Goal: Task Accomplishment & Management: Manage account settings

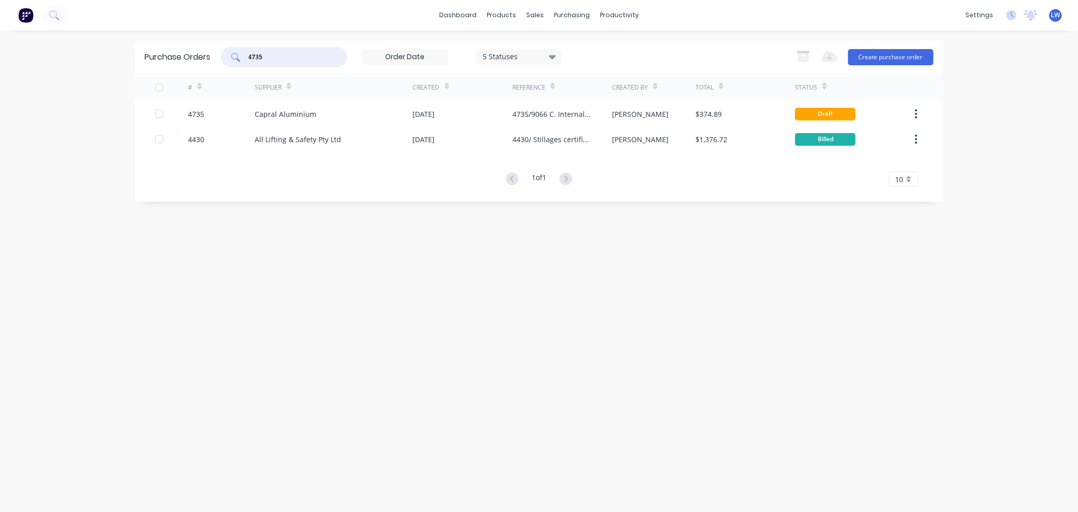
drag, startPoint x: 294, startPoint y: 61, endPoint x: 195, endPoint y: 42, distance: 100.3
click at [205, 41] on div "Purchase Orders 4735 5 Statuses 5 Statuses Export to Excel (XLSX) Create purcha…" at bounding box center [539, 56] width 809 height 33
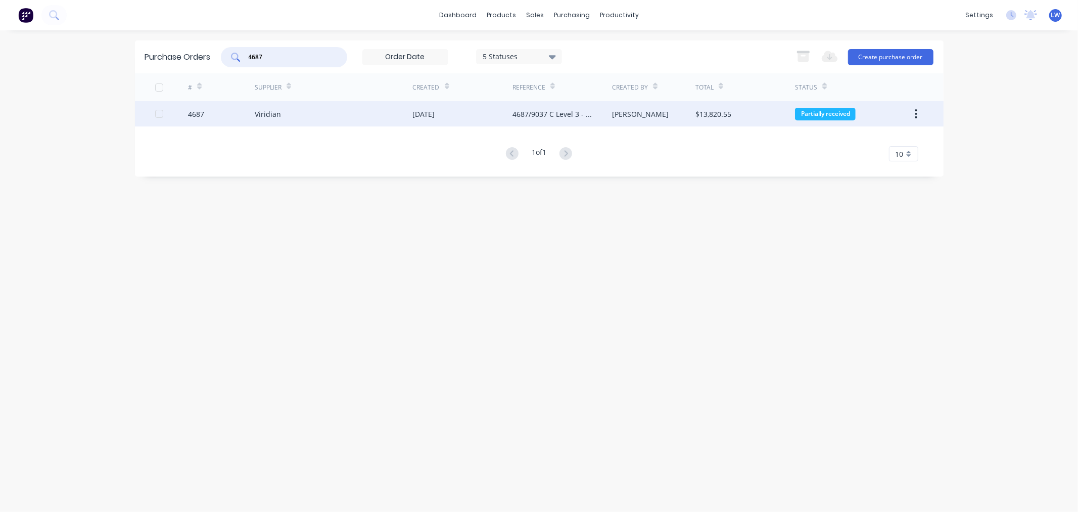
type input "4687"
click at [557, 110] on div "4687/9037 C Level 3 - Phase 1-Rev 1" at bounding box center [552, 114] width 79 height 11
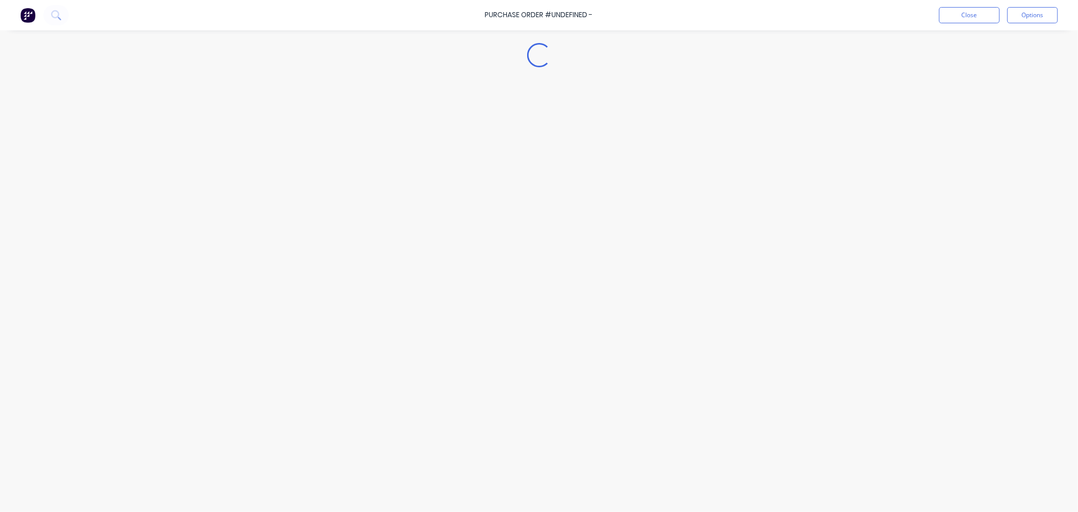
type textarea "x"
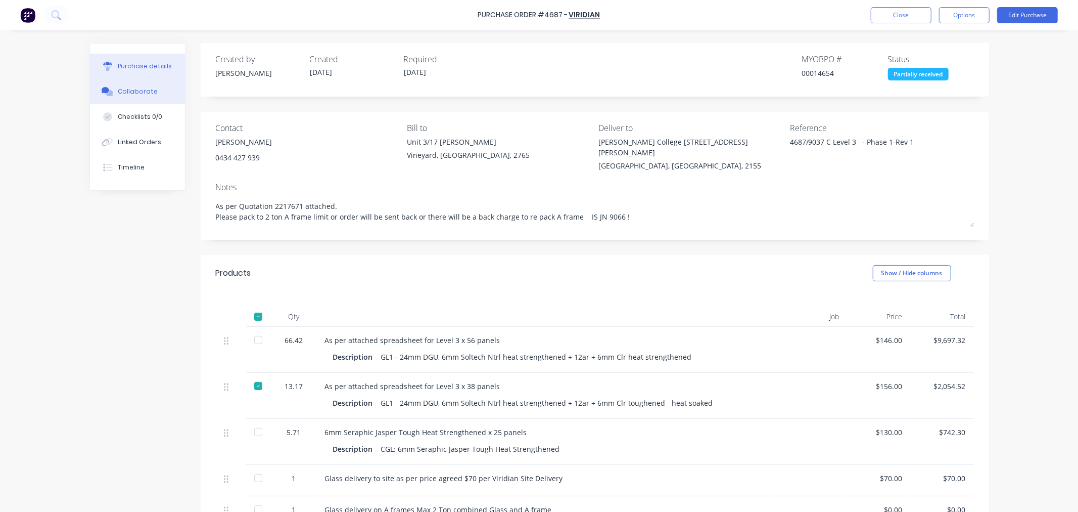
click at [125, 95] on div "Collaborate" at bounding box center [138, 91] width 40 height 9
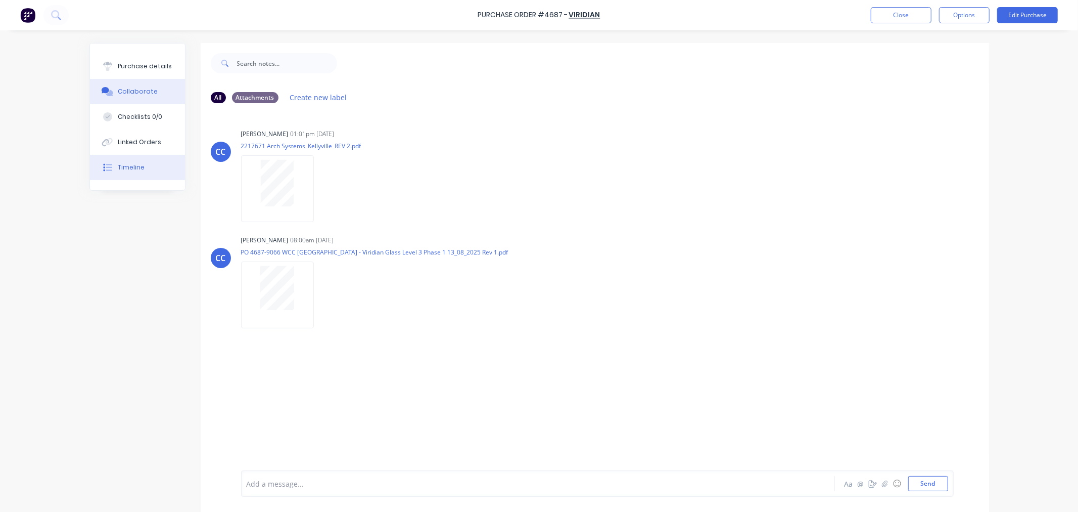
click at [120, 167] on div "Timeline" at bounding box center [131, 167] width 27 height 9
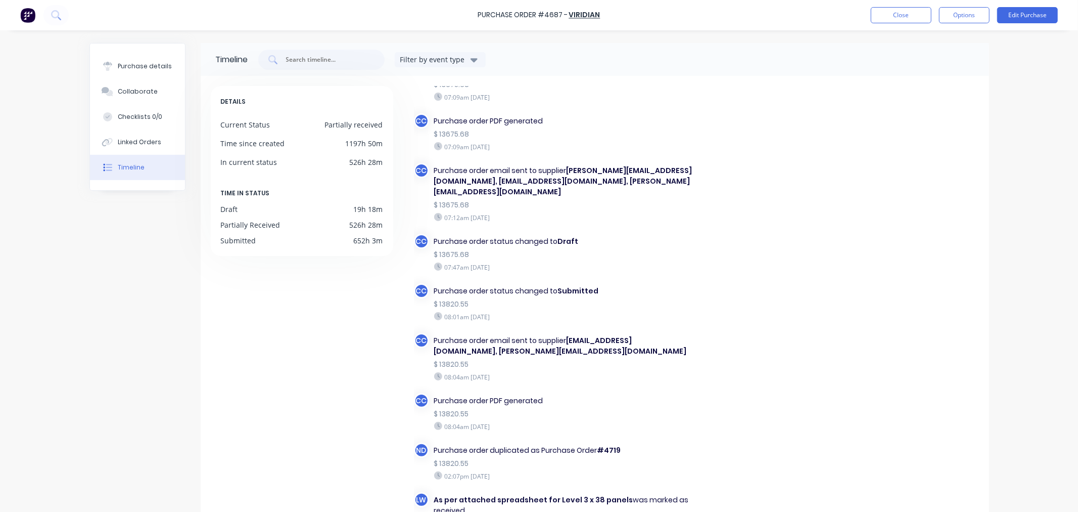
scroll to position [345, 0]
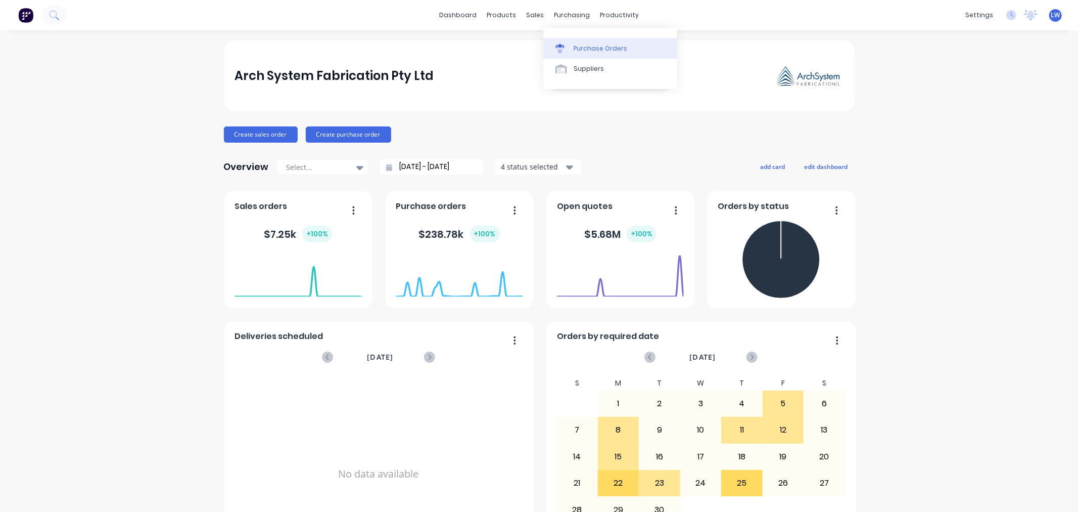
click at [559, 44] on icon at bounding box center [560, 46] width 9 height 4
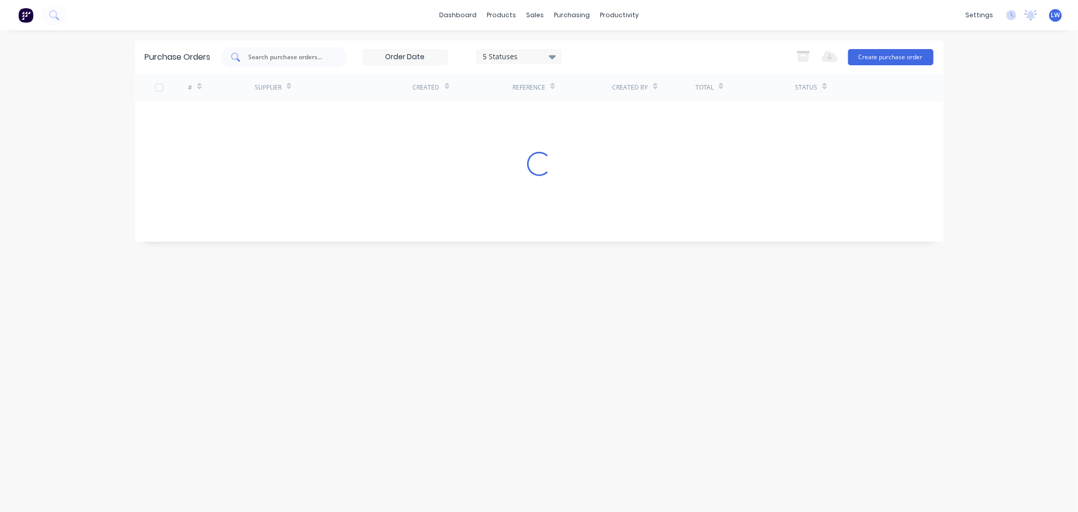
click at [270, 55] on input "text" at bounding box center [290, 57] width 84 height 10
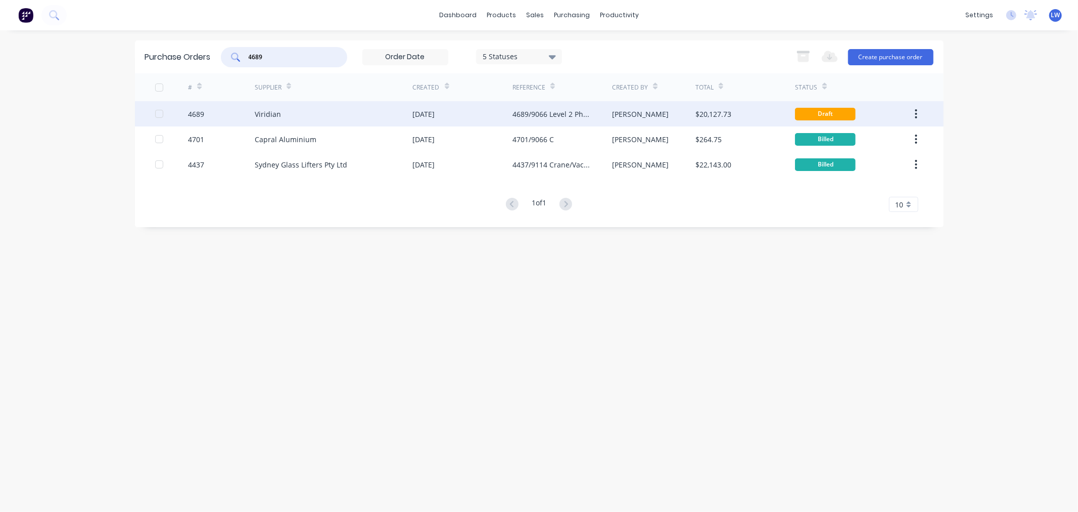
type input "4689"
click at [240, 116] on div "4689" at bounding box center [221, 113] width 67 height 25
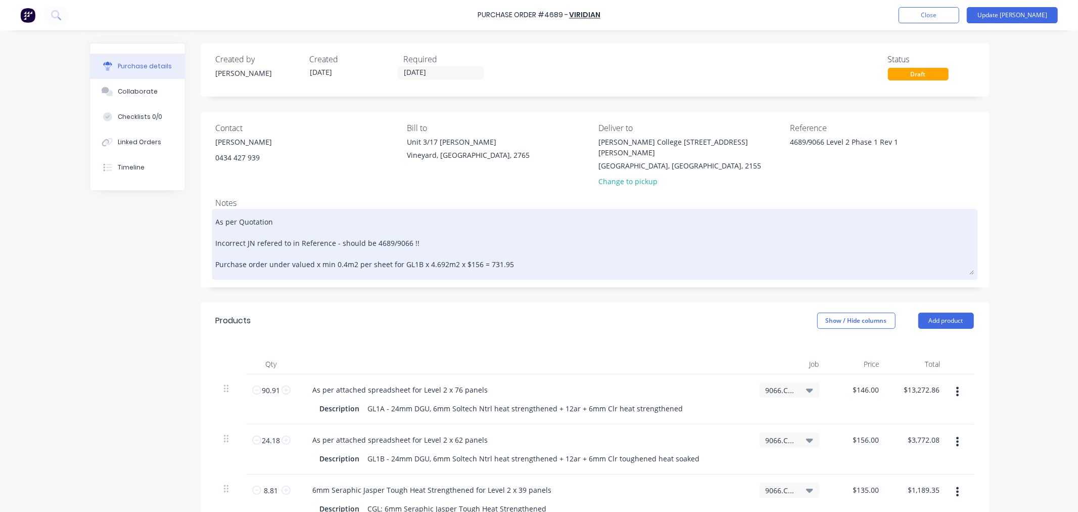
click at [516, 249] on textarea "As per Quotation Incorrect JN refered to in Reference - should be 4689/9066 !! …" at bounding box center [595, 242] width 758 height 63
type textarea "x"
type textarea "As per Quotation Incorrect JN refered to in Reference - should be 4689/9066 !! …"
type textarea "x"
type textarea "As per Quotation Incorrect JN refered to in Reference - should be 4689/9066 !! …"
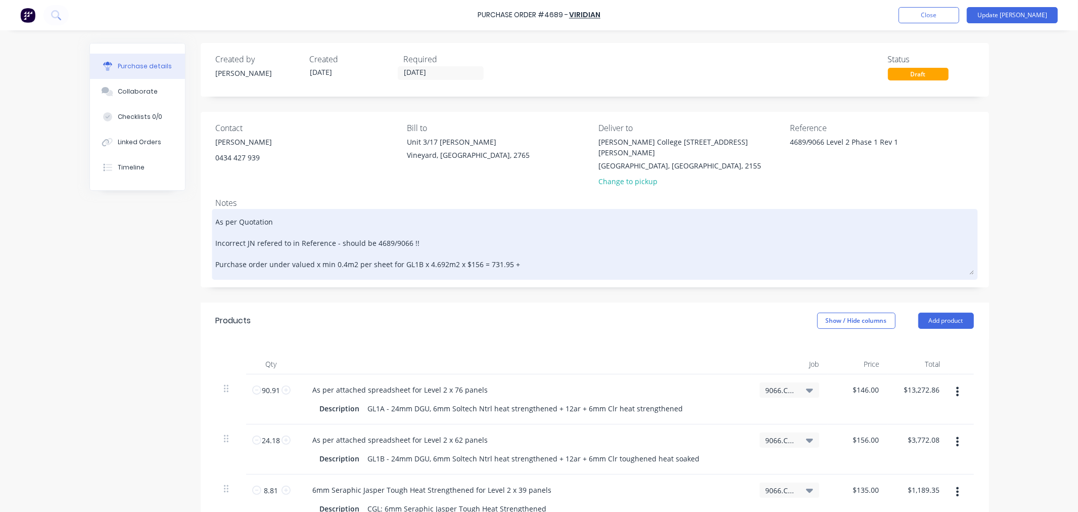
type textarea "x"
type textarea "As per Quotation Incorrect JN refered to in Reference - should be 4689/9066 !! …"
type textarea "x"
type textarea "As per Quotation Incorrect JN refered to in Reference - should be 4689/9066 !! …"
type textarea "x"
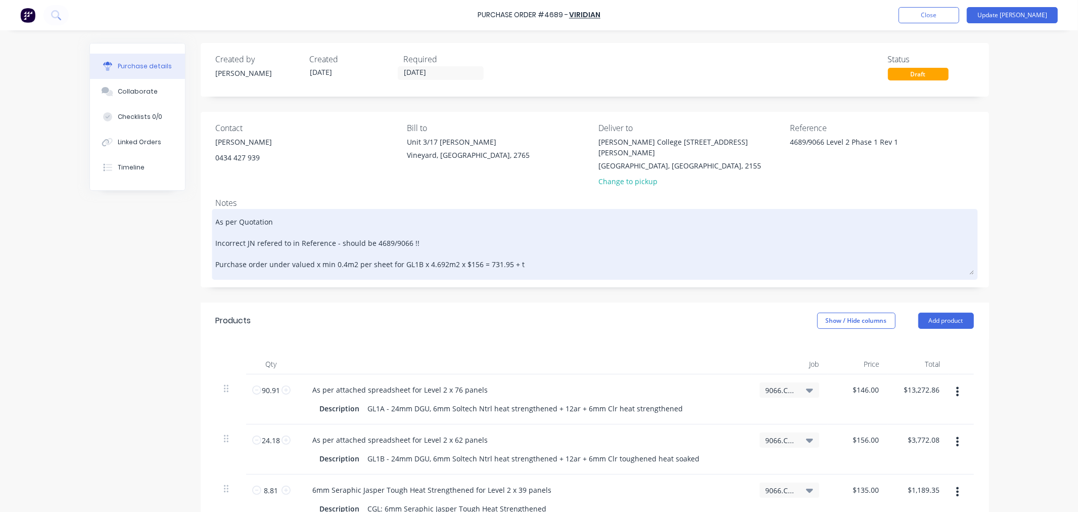
type textarea "As per Quotation Incorrect JN refered to in Reference - should be 4689/9066 !! …"
type textarea "x"
type textarea "As per Quotation Incorrect JN refered to in Reference - should be 4689/9066 !! …"
type textarea "x"
type textarea "As per Quotation Incorrect JN refered to in Reference - should be 4689/9066 !! …"
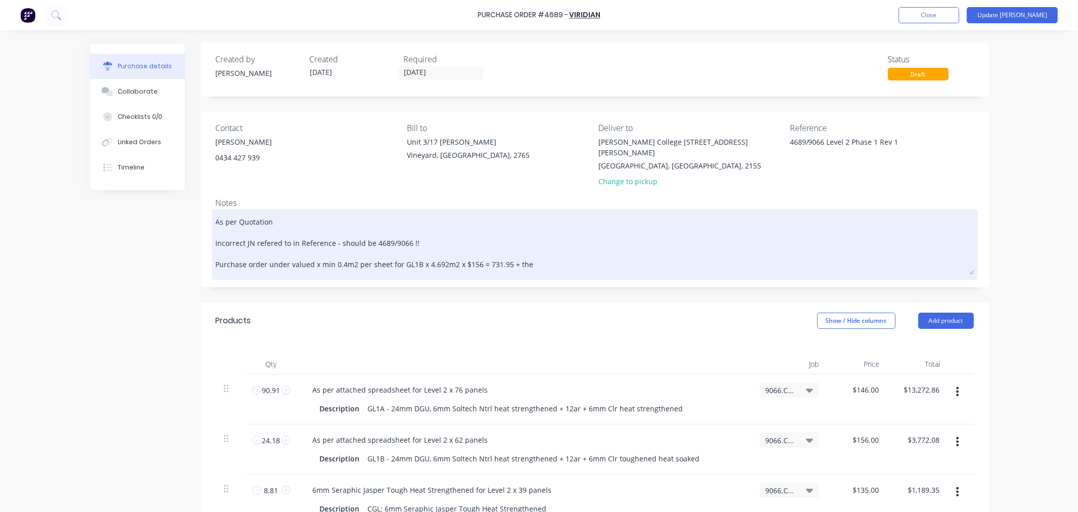
type textarea "x"
type textarea "As per Quotation Incorrect JN refered to in Reference - should be 4689/9066 !! …"
type textarea "x"
type textarea "As per Quotation Incorrect JN refered to in Reference - should be 4689/9066 !! …"
type textarea "x"
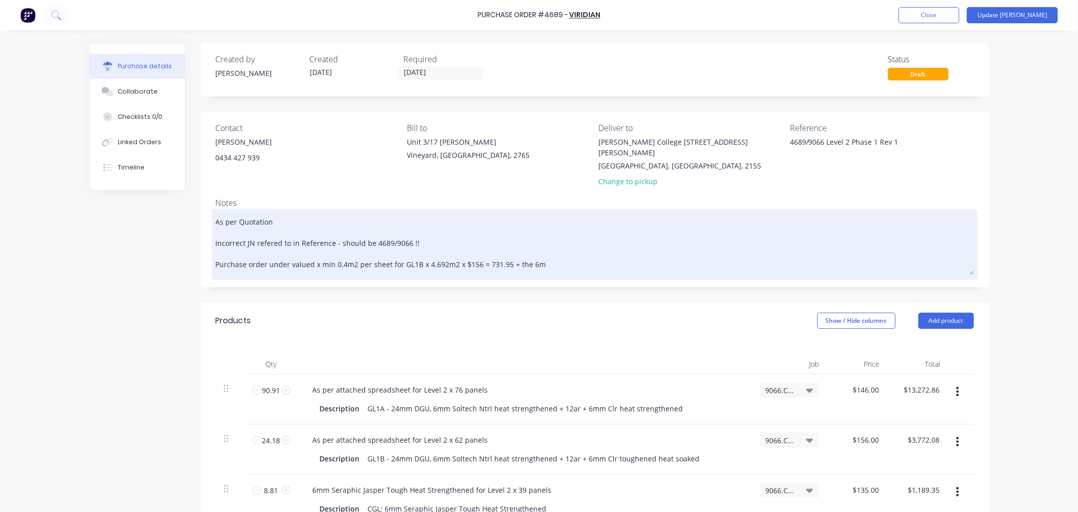
type textarea "As per Quotation Incorrect JN refered to in Reference - should be 4689/9066 !! …"
type textarea "x"
type textarea "As per Quotation Incorrect JN refered to in Reference - should be 4689/9066 !! …"
type textarea "x"
type textarea "As per Quotation Incorrect JN refered to in Reference - should be 4689/9066 !! …"
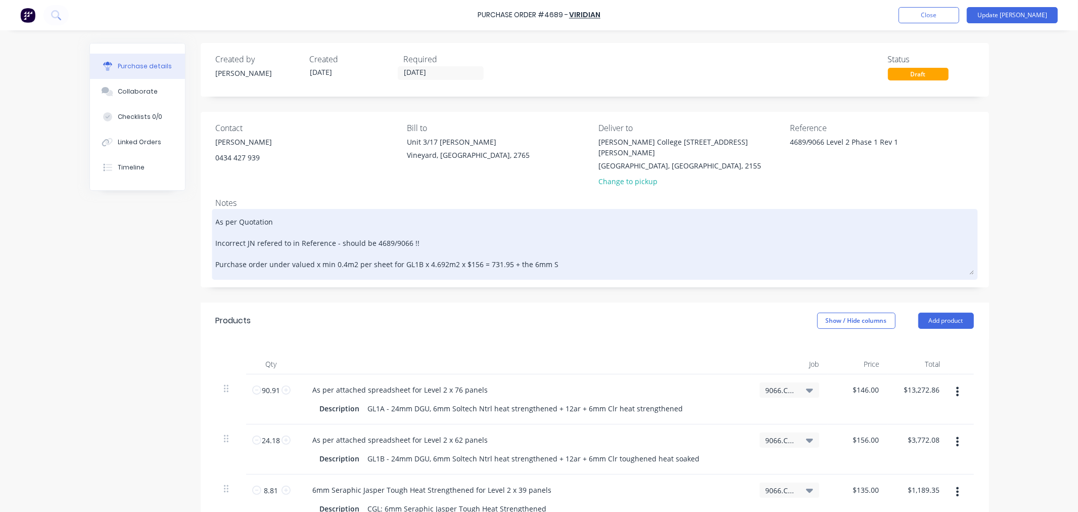
type textarea "x"
type textarea "As per Quotation Incorrect JN refered to in Reference - should be 4689/9066 !! …"
type textarea "x"
type textarea "As per Quotation Incorrect JN refered to in Reference - should be 4689/9066 !! …"
type textarea "x"
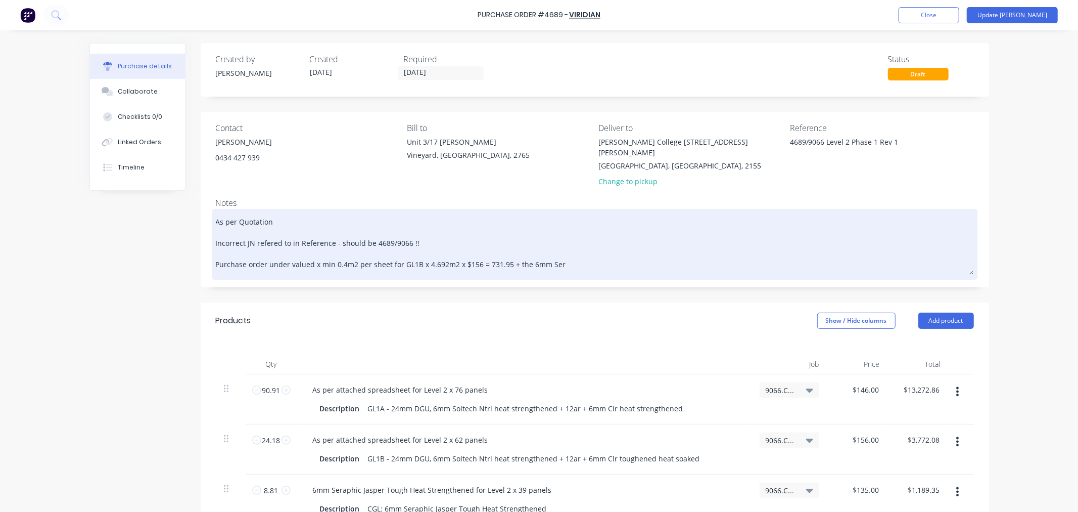
type textarea "As per Quotation Incorrect JN refered to in Reference - should be 4689/9066 !! …"
type textarea "x"
type textarea "As per Quotation Incorrect JN refered to in Reference - should be 4689/9066 !! …"
type textarea "x"
type textarea "As per Quotation Incorrect JN refered to in Reference - should be 4689/9066 !! …"
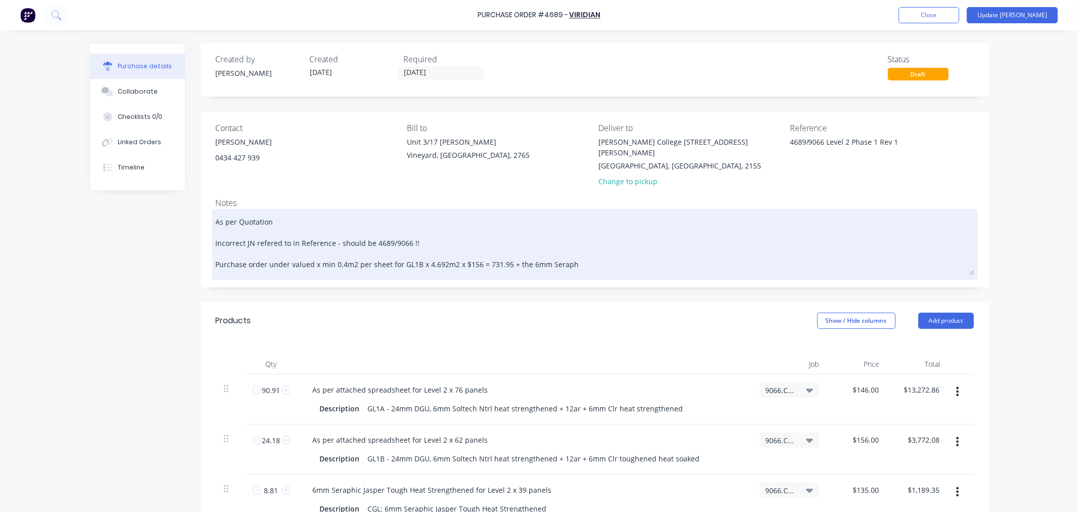
type textarea "x"
type textarea "As per Quotation Incorrect JN refered to in Reference - should be 4689/9066 !! …"
type textarea "x"
type textarea "As per Quotation Incorrect JN refered to in Reference - should be 4689/9066 !! …"
type textarea "x"
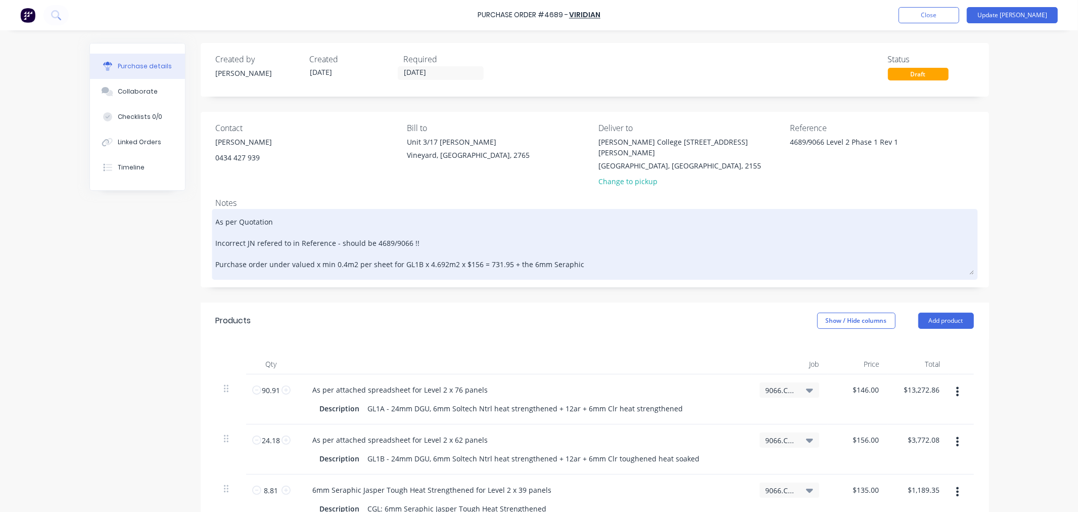
type textarea "As per Quotation Incorrect JN refered to in Reference - should be 4689/9066 !! …"
type textarea "x"
type textarea "As per Quotation Incorrect JN refered to in Reference - should be 4689/9066 !! …"
type textarea "x"
type textarea "As per Quotation Incorrect JN refered to in Reference - should be 4689/9066 !! …"
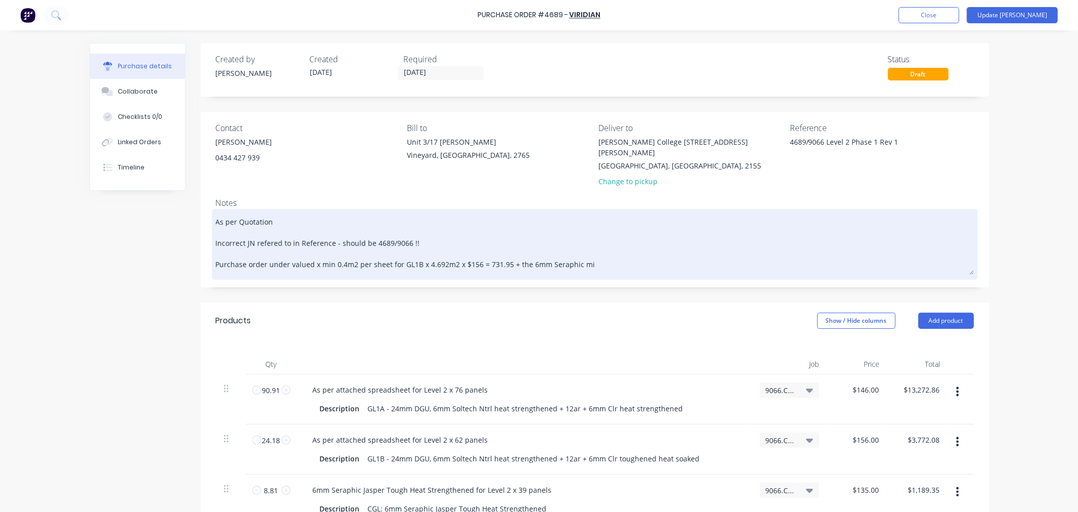
type textarea "x"
type textarea "As per Quotation Incorrect JN refered to in Reference - should be 4689/9066 !! …"
type textarea "x"
type textarea "As per Quotation Incorrect JN refered to in Reference - should be 4689/9066 !! …"
type textarea "x"
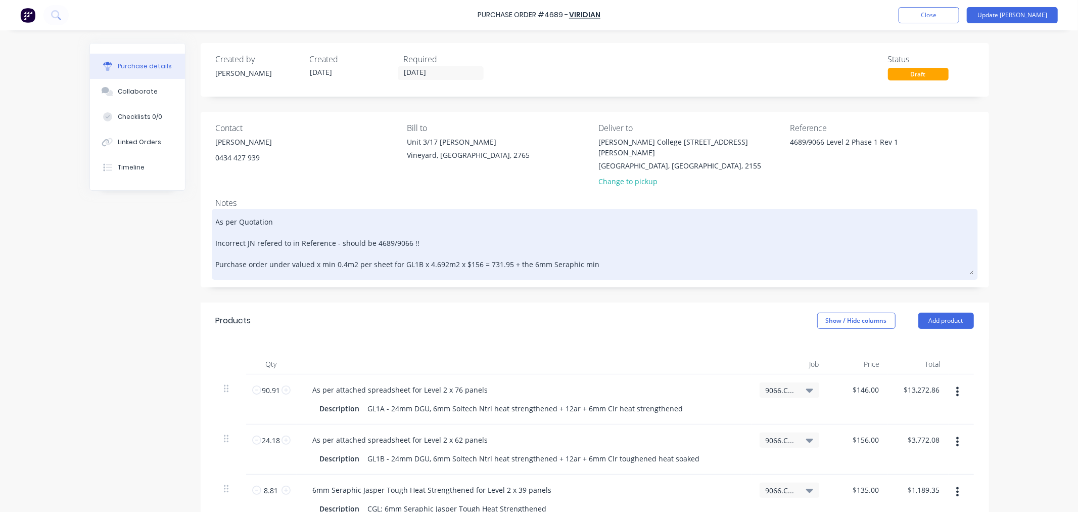
type textarea "As per Quotation Incorrect JN refered to in Reference - should be 4689/9066 !! …"
type textarea "x"
type textarea "As per Quotation Incorrect JN refered to in Reference - should be 4689/9066 !! …"
type textarea "x"
type textarea "As per Quotation Incorrect JN refered to in Reference - should be 4689/9066 !! …"
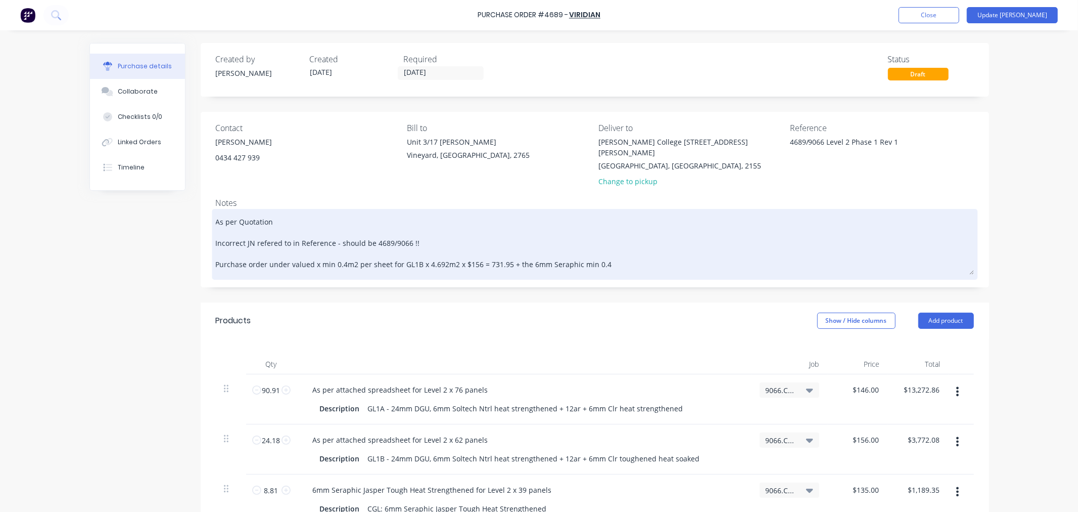
type textarea "x"
type textarea "As per Quotation Incorrect JN refered to in Reference - should be 4689/9066 !! …"
type textarea "x"
type textarea "As per Quotation Incorrect JN refered to in Reference - should be 4689/9066 !! …"
type textarea "x"
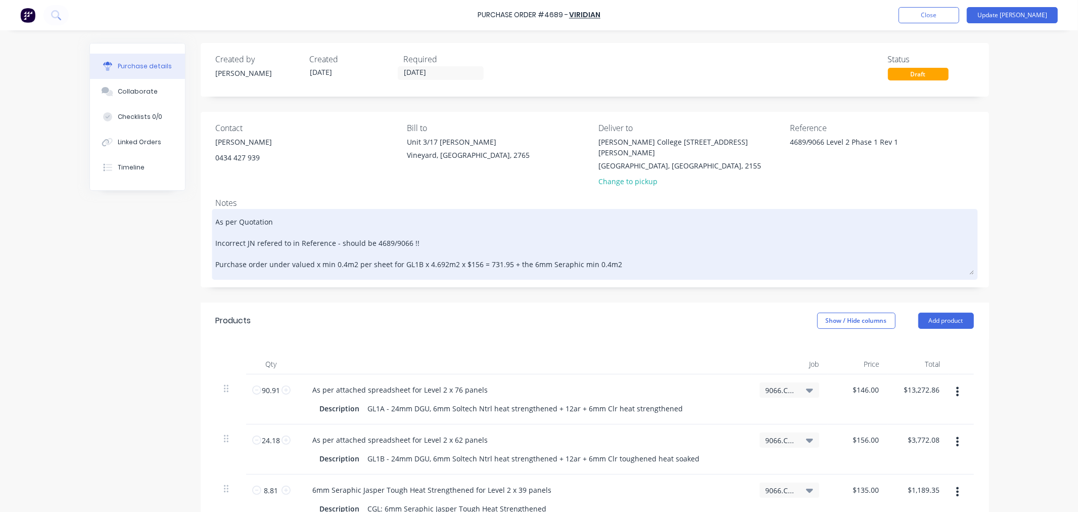
type textarea "As per Quotation Incorrect JN refered to in Reference - should be 4689/9066 !! …"
type textarea "x"
type textarea "As per Quotation Incorrect JN refered to in Reference - should be 4689/9066 !! …"
type textarea "x"
type textarea "As per Quotation Incorrect JN refered to in Reference - should be 4689/9066 !! …"
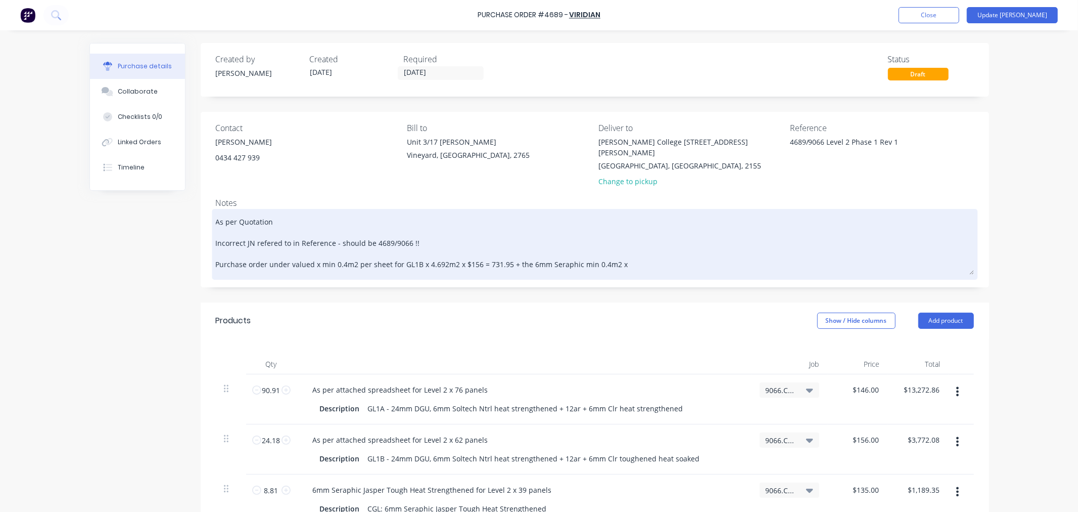
type textarea "x"
type textarea "As per Quotation Incorrect JN refered to in Reference - should be 4689/9066 !! …"
type textarea "x"
type textarea "As per Quotation Incorrect JN refered to in Reference - should be 4689/9066 !! …"
type textarea "x"
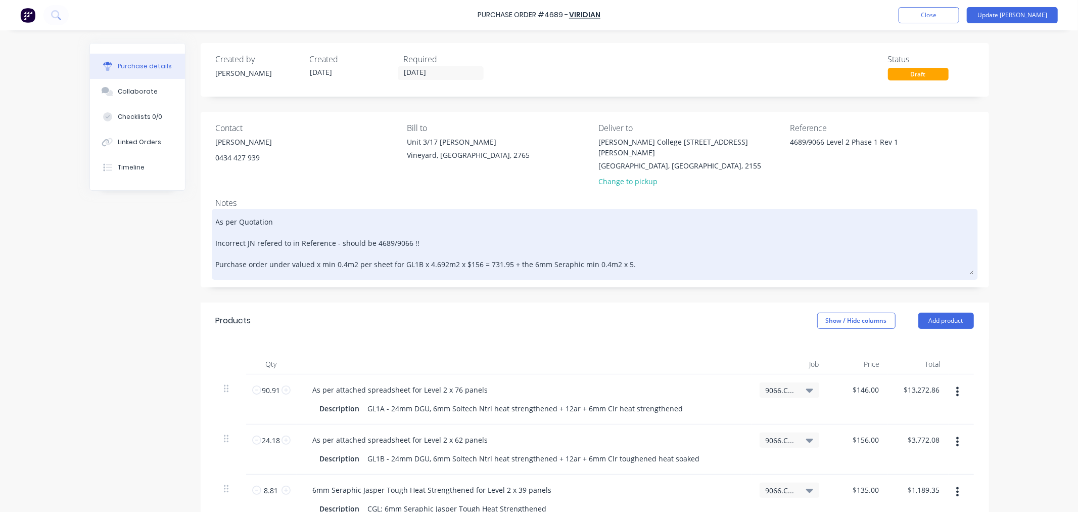
type textarea "As per Quotation Incorrect JN refered to in Reference - should be 4689/9066 !! …"
type textarea "x"
type textarea "As per Quotation Incorrect JN refered to in Reference - should be 4689/9066 !! …"
type textarea "x"
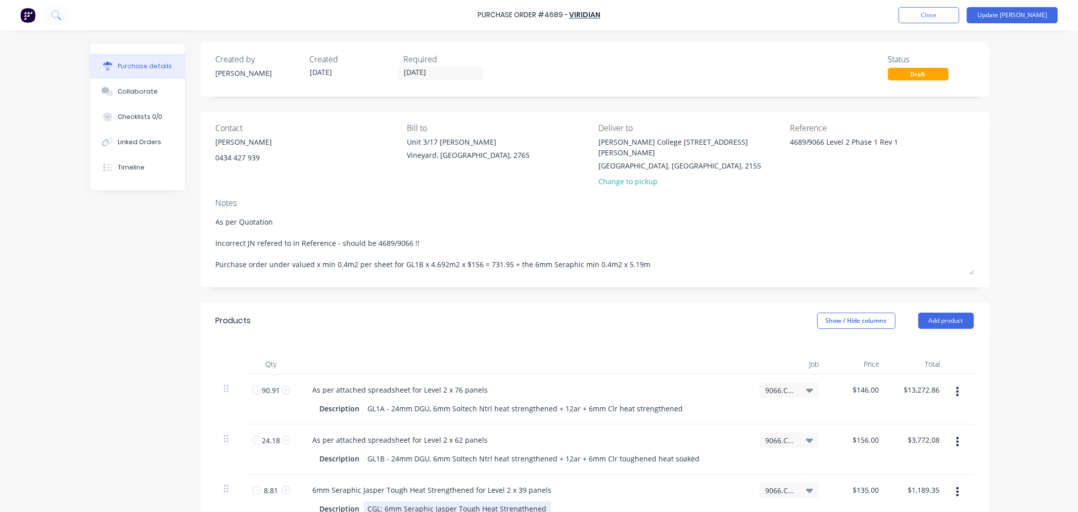
type textarea "As per Quotation Incorrect JN refered to in Reference - should be 4689/9066 !! …"
type textarea "x"
type textarea "As per Quotation Incorrect JN refered to in Reference - should be 4689/9066 !! …"
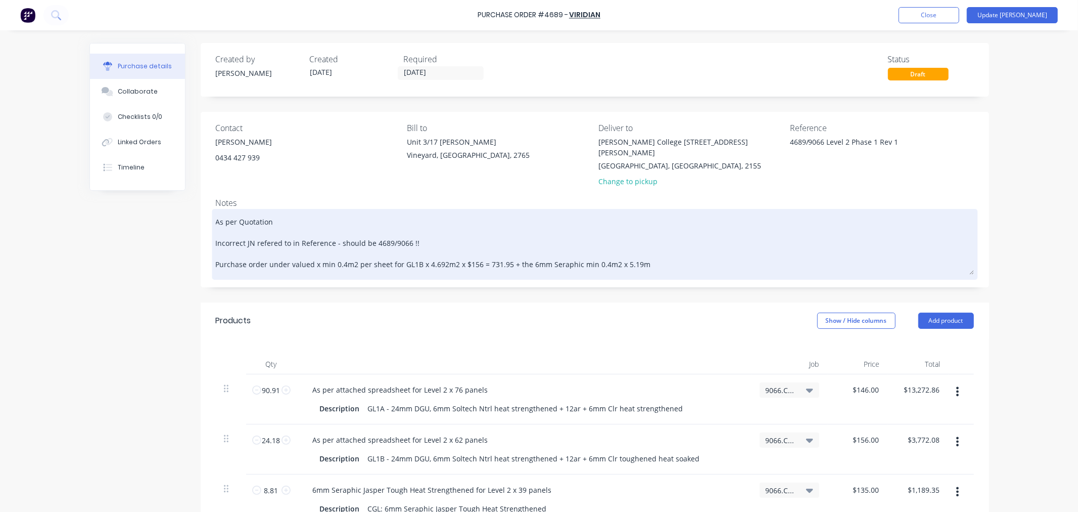
type textarea "x"
type textarea "As per Quotation Incorrect JN refered to in Reference - should be 4689/9066 !! …"
type textarea "x"
type textarea "As per Quotation Incorrect JN refered to in Reference - should be 4689/9066 !! …"
type textarea "x"
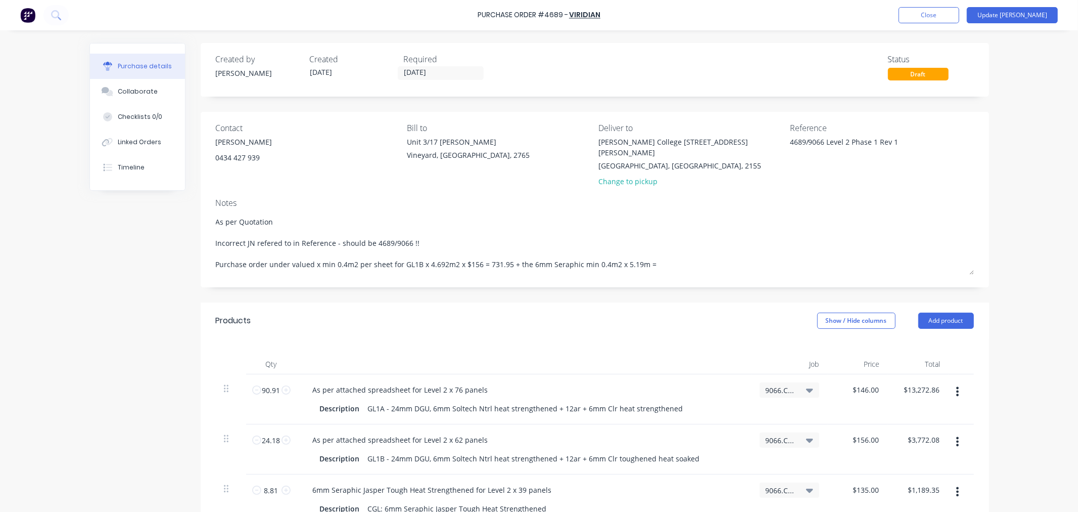
type textarea "As per Quotation Incorrect JN refered to in Reference - should be 4689/9066 !! …"
type textarea "x"
type textarea "As per Quotation Incorrect JN refered to in Reference - should be 4689/9066 !! …"
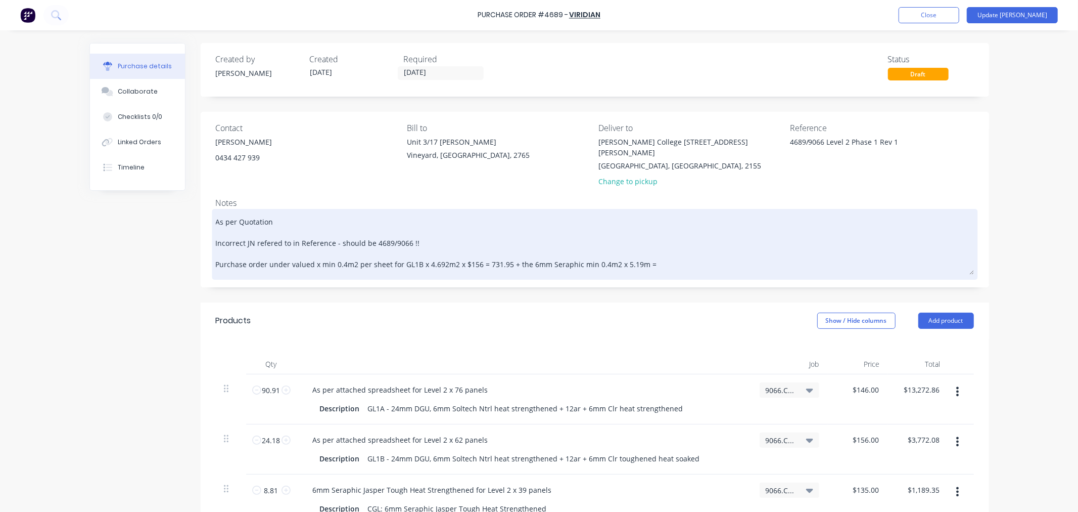
click at [671, 256] on textarea "As per Quotation Incorrect JN refered to in Reference - should be 4689/9066 !! …" at bounding box center [595, 242] width 758 height 63
type textarea "x"
type textarea "As per Quotation Incorrect JN refered to in Reference - should be 4689/9066 !! …"
type textarea "x"
type textarea "As per Quotation Incorrect JN refered to in Reference - should be 4689/9066 !! …"
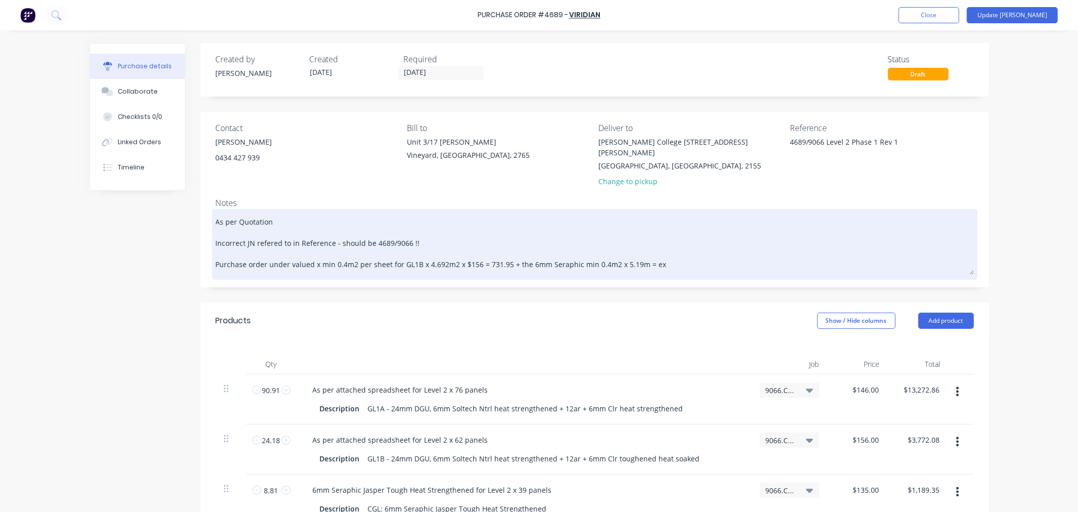
type textarea "x"
type textarea "As per Quotation Incorrect JN refered to in Reference - should be 4689/9066 !! …"
type textarea "x"
type textarea "As per Quotation Incorrect JN refered to in Reference - should be 4689/9066 !! …"
type textarea "x"
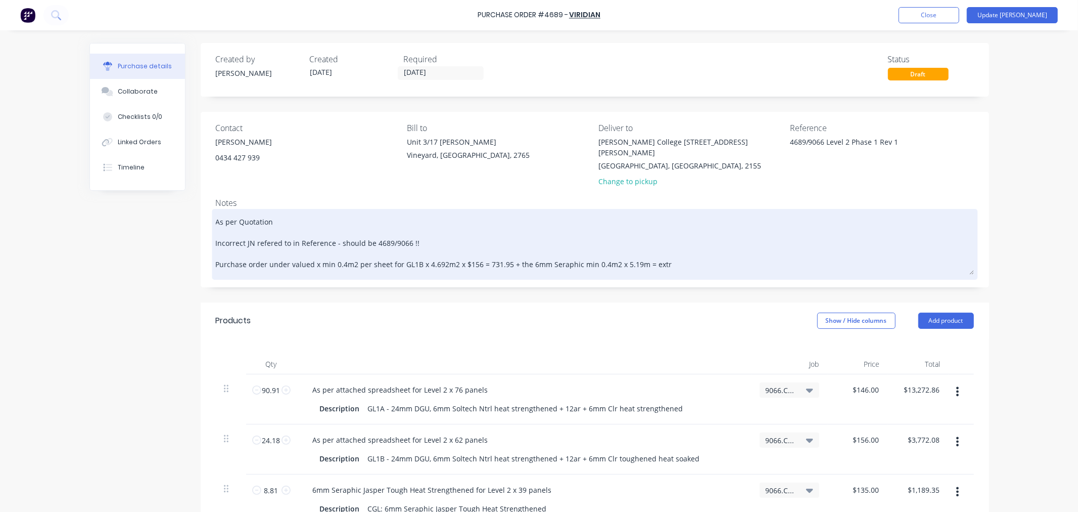
type textarea "As per Quotation Incorrect JN refered to in Reference - should be 4689/9066 !! …"
type textarea "x"
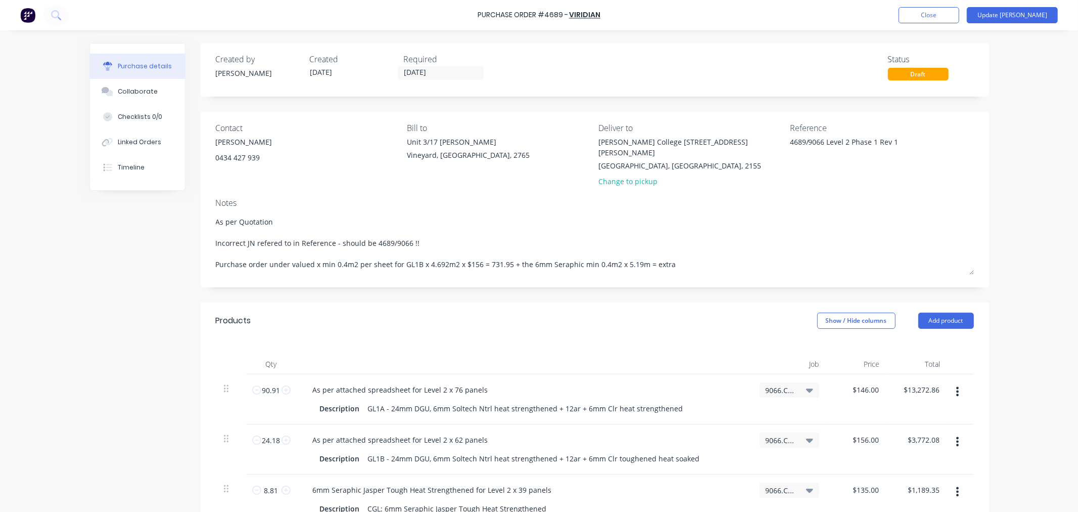
type textarea "As per Quotation Incorrect JN refered to in Reference - should be 4689/9066 !! …"
type textarea "x"
type textarea "As per Quotation Incorrect JN refered to in Reference - should be 4689/9066 !! …"
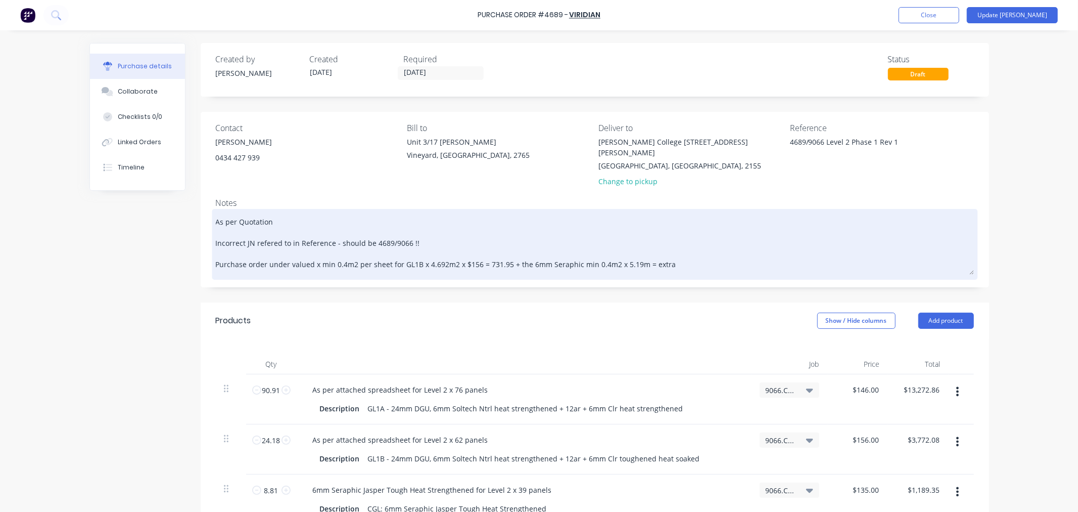
click at [686, 257] on textarea "As per Quotation Incorrect JN refered to in Reference - should be 4689/9066 !! …" at bounding box center [595, 242] width 758 height 63
type textarea "x"
type textarea "As per Quotation Incorrect JN refered to in Reference - should be 4689/9066 !! …"
type textarea "x"
type textarea "As per Quotation Incorrect JN refered to in Reference - should be 4689/9066 !! …"
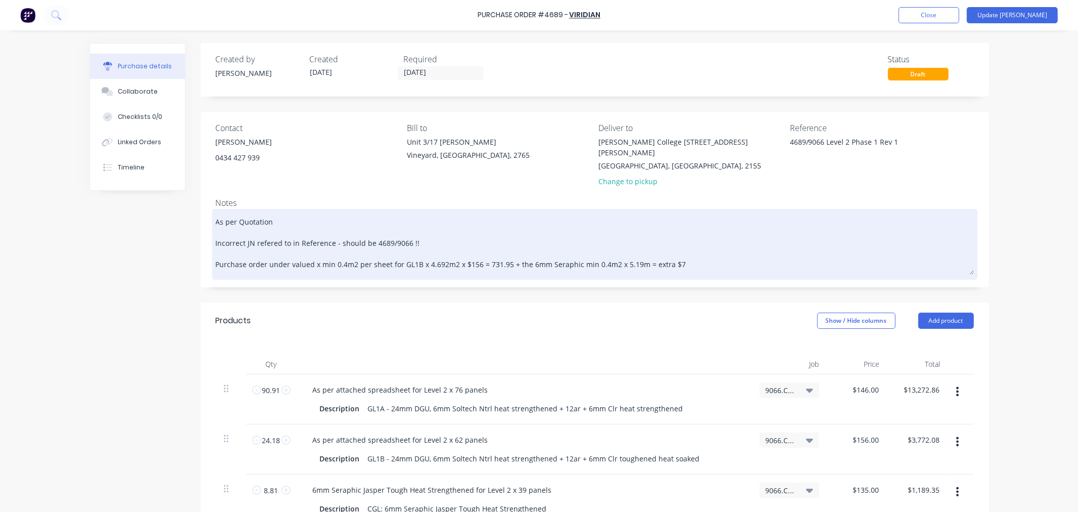
type textarea "x"
type textarea "As per Quotation Incorrect JN refered to in Reference - should be 4689/9066 !! …"
type textarea "x"
type textarea "As per Quotation Incorrect JN refered to in Reference - should be 4689/9066 !! …"
type textarea "x"
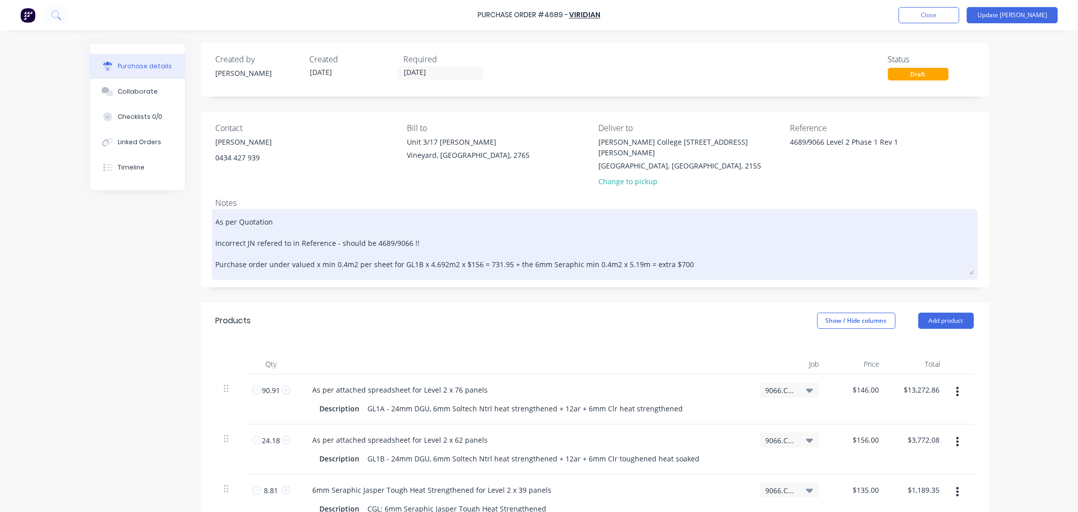
type textarea "As per Quotation Incorrect JN refered to in Reference - should be 4689/9066 !! …"
type textarea "x"
type textarea "As per Quotation Incorrect JN refered to in Reference - should be 4689/9066 !! …"
type textarea "x"
type textarea "As per Quotation Incorrect JN refered to in Reference - should be 4689/9066 !! …"
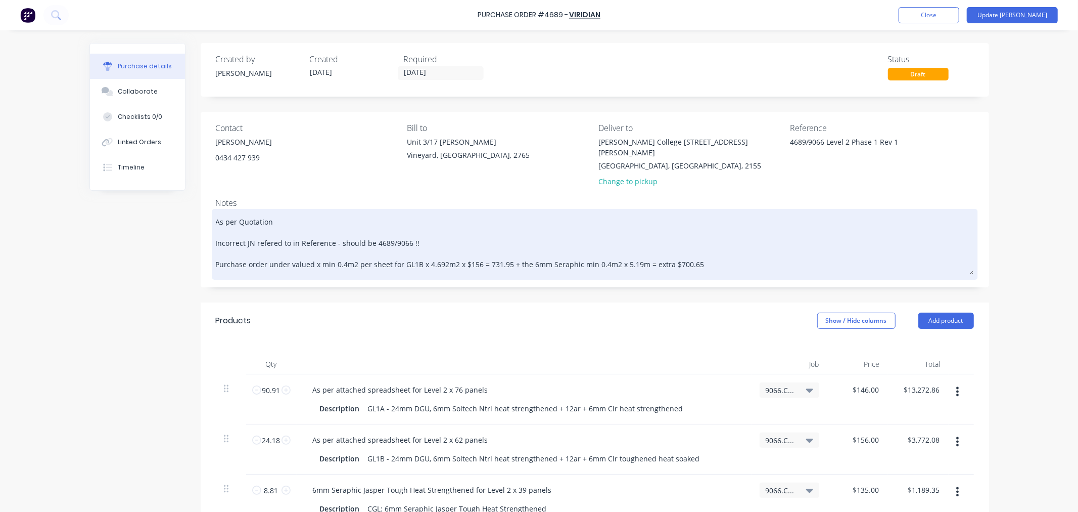
click at [637, 256] on textarea "As per Quotation Incorrect JN refered to in Reference - should be 4689/9066 !! …" at bounding box center [595, 242] width 758 height 63
type textarea "x"
type textarea "As per Quotation Incorrect JN refered to in Reference - should be 4689/9066 !! …"
type textarea "x"
type textarea "As per Quotation Incorrect JN refered to in Reference - should be 4689/9066 !! …"
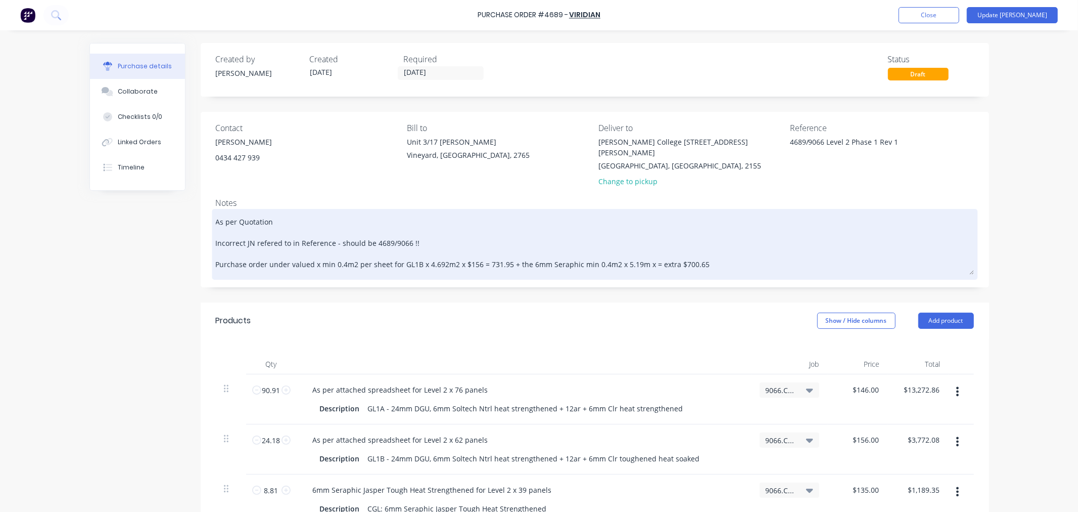
type textarea "x"
type textarea "As per Quotation Incorrect JN refered to in Reference - should be 4689/9066 !! …"
type textarea "x"
type textarea "As per Quotation Incorrect JN refered to in Reference - should be 4689/9066 !! …"
type textarea "x"
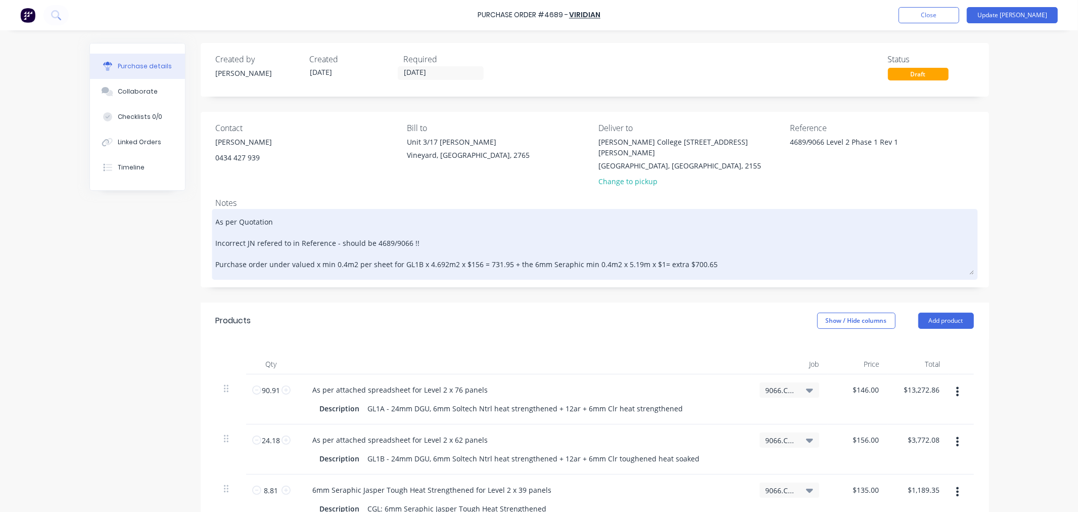
type textarea "As per Quotation Incorrect JN refered to in Reference - should be 4689/9066 !! …"
type textarea "x"
type textarea "As per Quotation Incorrect JN refered to in Reference - should be 4689/9066 !! …"
type textarea "x"
type textarea "As per Quotation Incorrect JN refered to in Reference - should be 4689/9066 !! …"
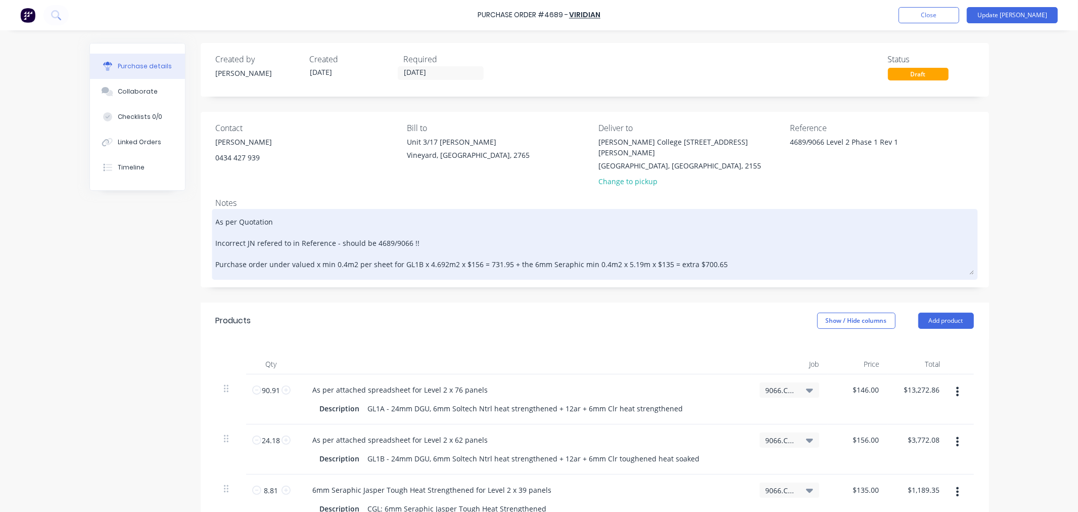
type textarea "x"
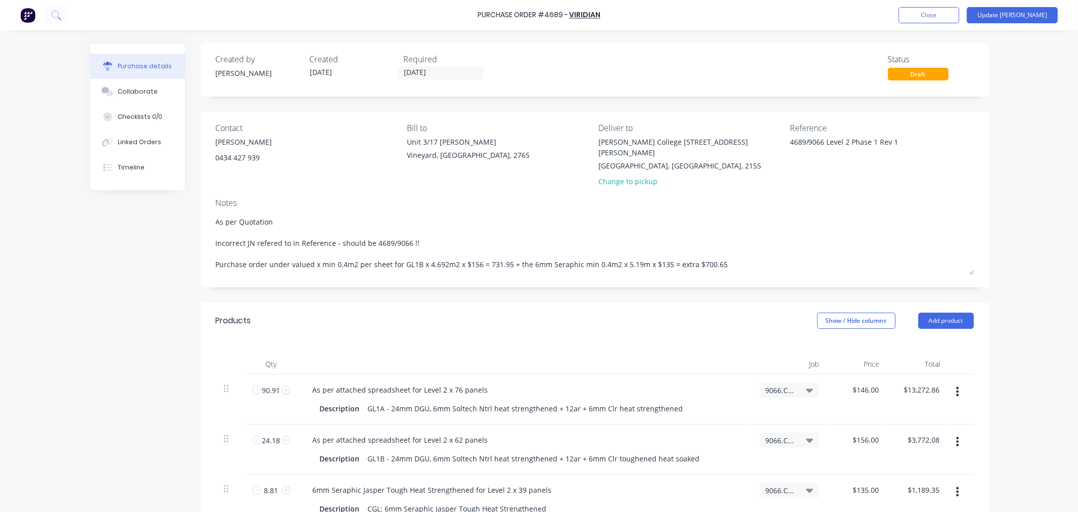
drag, startPoint x: 721, startPoint y: 250, endPoint x: 186, endPoint y: 249, distance: 535.9
click at [186, 249] on div "Created by Craig Created 04/08/25 Required 27/08/25 Status Draft Contact Mick A…" at bounding box center [539, 437] width 900 height 789
type textarea "As per Quotation Incorrect JN refered to in Reference - should be 4689/9066 !! …"
type textarea "x"
type textarea "As per Quotation Incorrect JN refered to in Reference - should be 4689/9066 !! …"
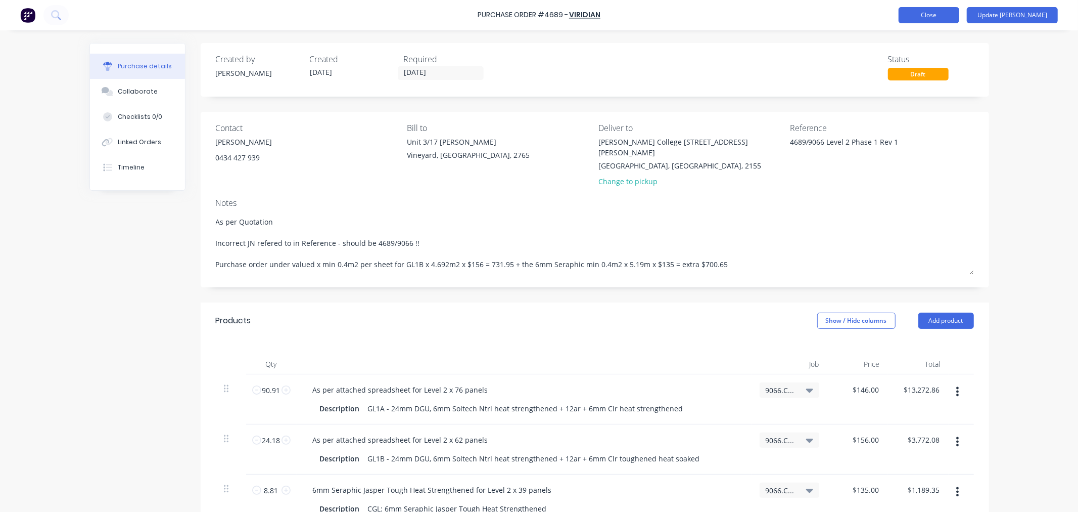
click at [957, 16] on button "Close" at bounding box center [929, 15] width 61 height 16
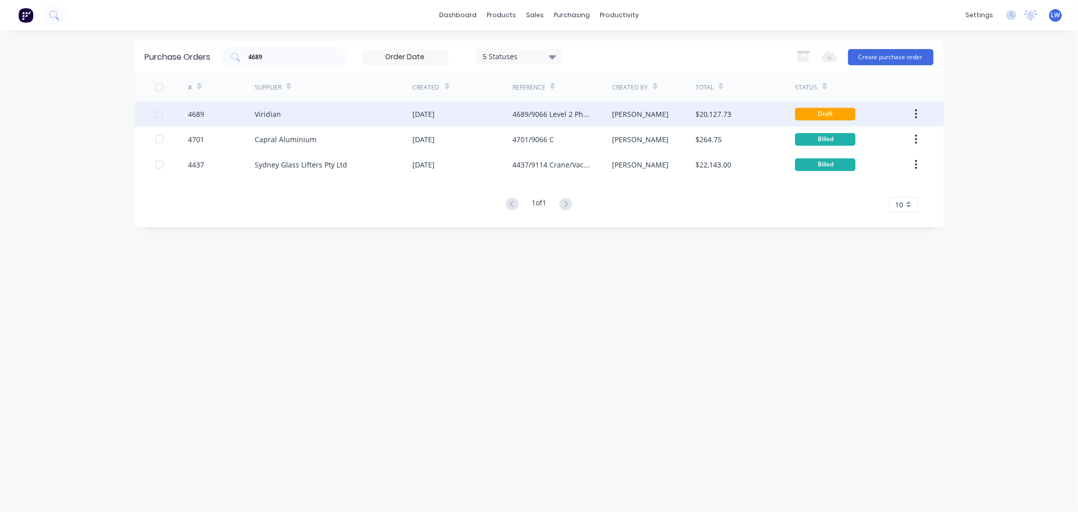
click at [450, 119] on div "[DATE]" at bounding box center [463, 113] width 100 height 25
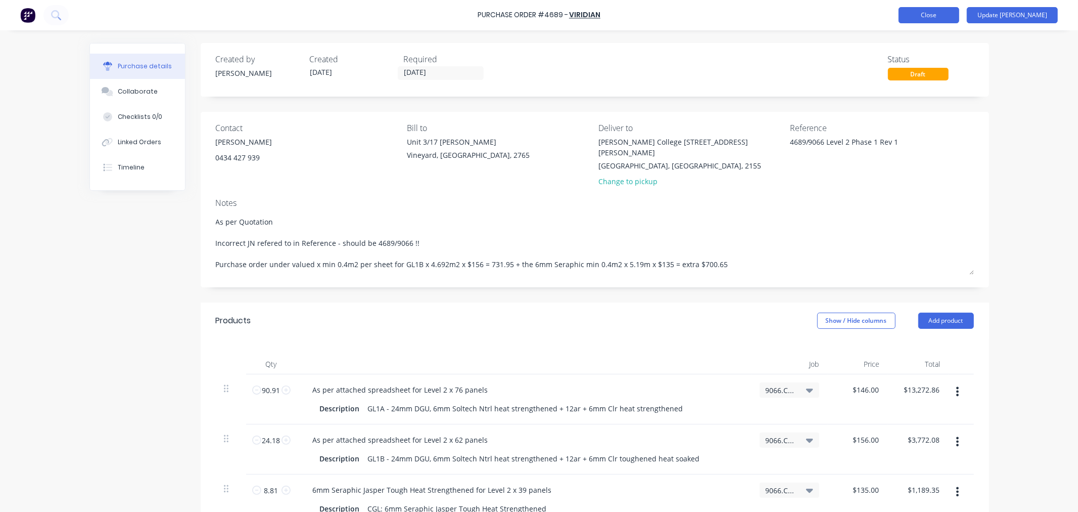
click at [953, 16] on button "Close" at bounding box center [929, 15] width 61 height 16
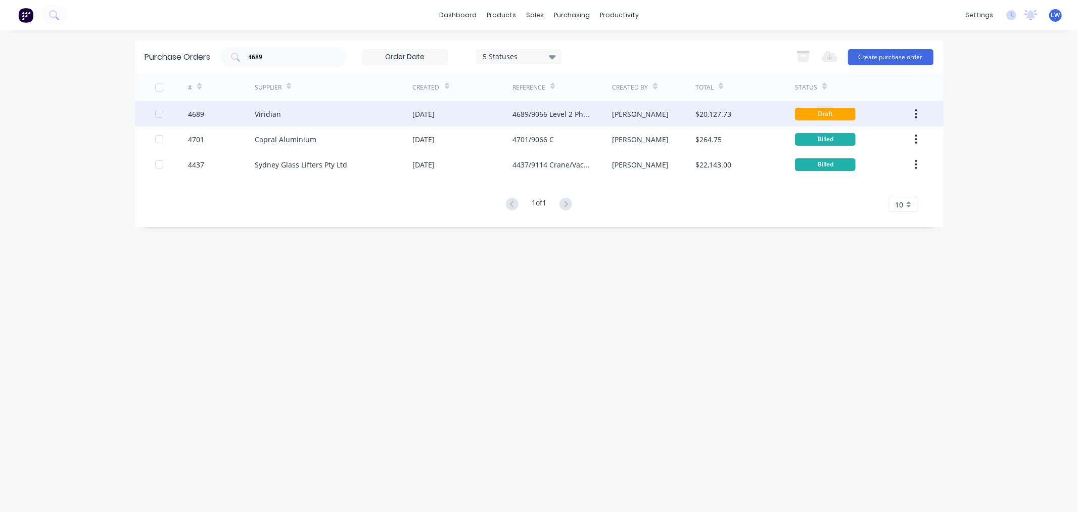
click at [300, 117] on div "Viridian" at bounding box center [334, 113] width 158 height 25
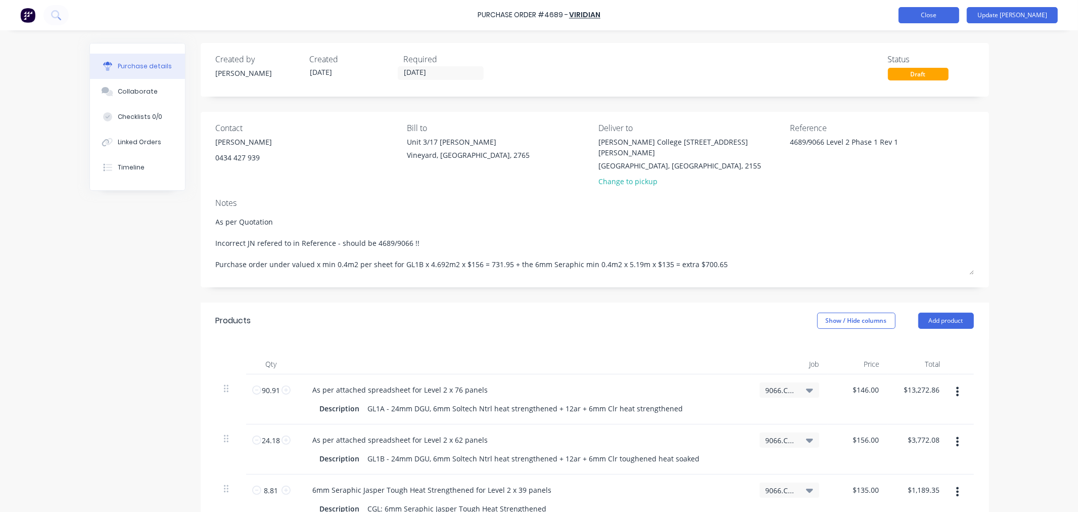
type textarea "x"
click at [958, 17] on button "Close" at bounding box center [929, 15] width 61 height 16
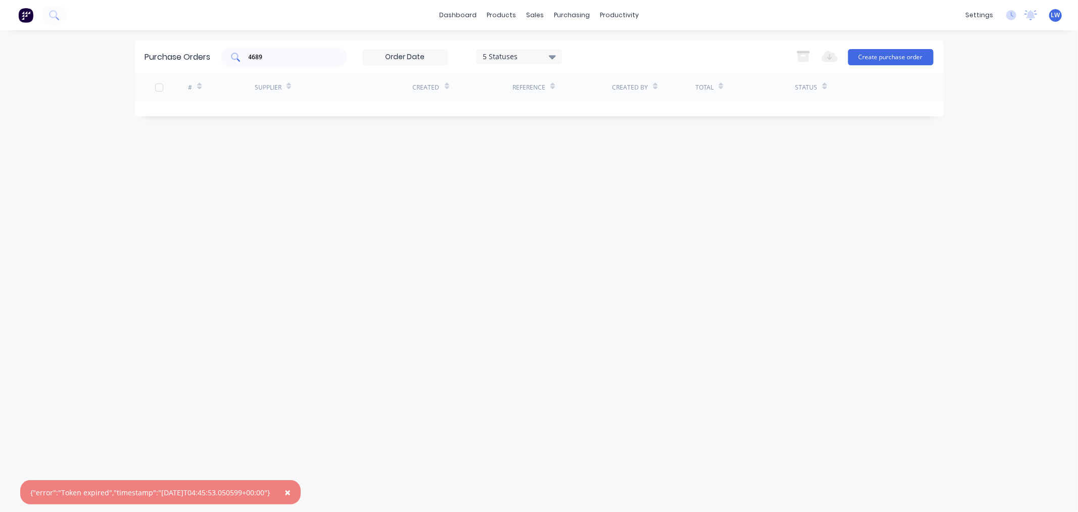
click at [275, 57] on input "4689" at bounding box center [290, 57] width 84 height 10
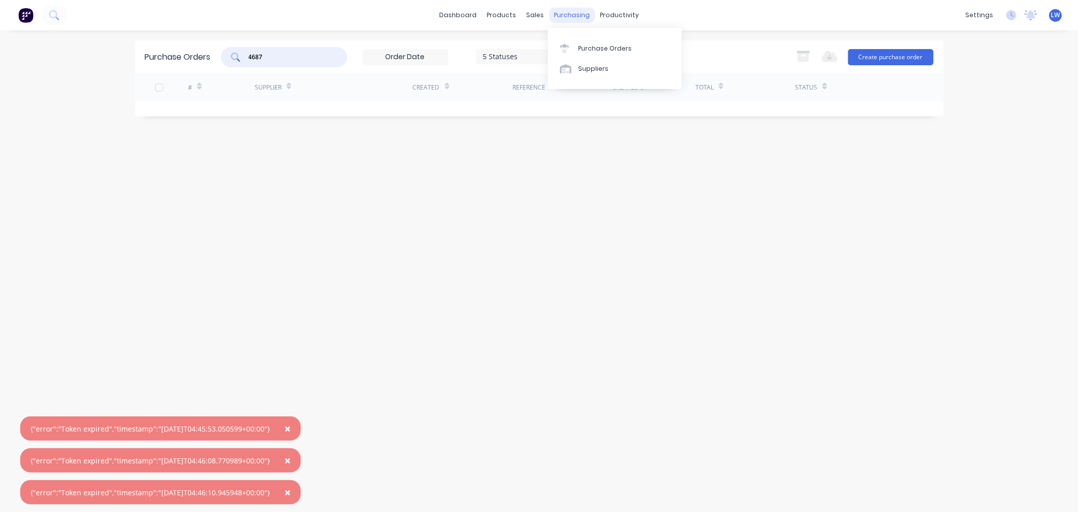
type input "4687"
click at [573, 11] on div "purchasing" at bounding box center [572, 15] width 46 height 15
click at [581, 44] on div "Purchase Orders" at bounding box center [605, 48] width 54 height 9
click at [293, 428] on button "×" at bounding box center [288, 428] width 26 height 24
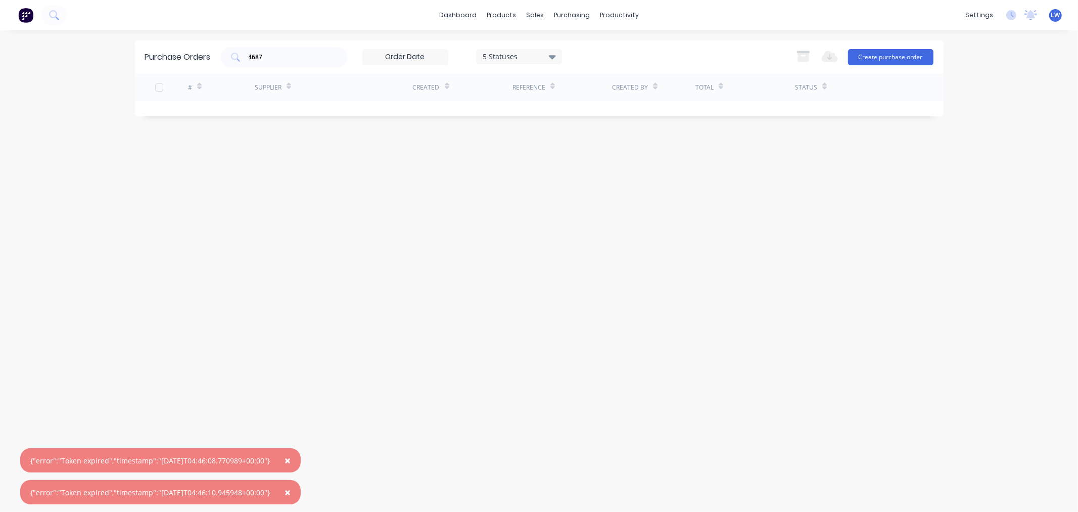
click at [293, 459] on button "×" at bounding box center [288, 460] width 26 height 24
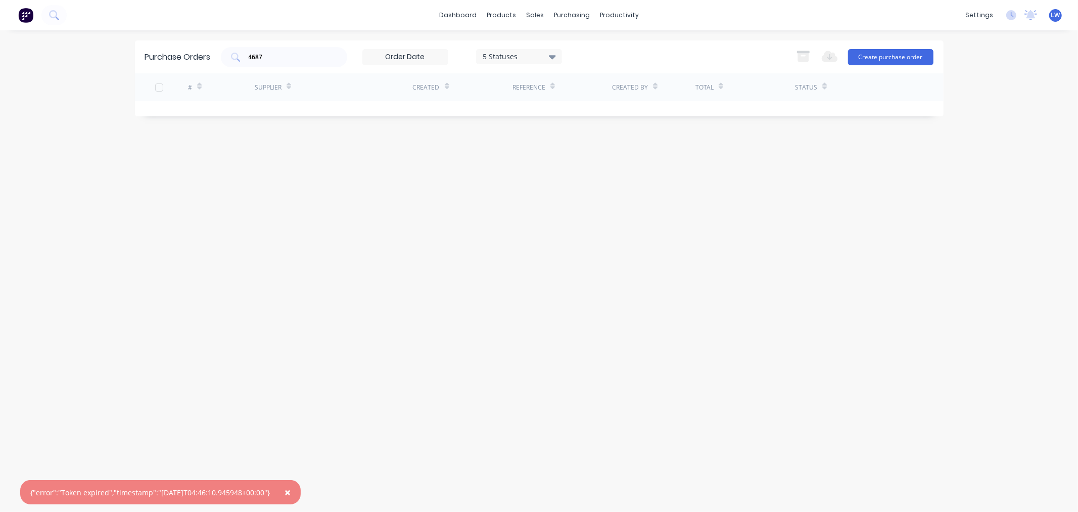
click at [291, 489] on span "×" at bounding box center [288, 492] width 6 height 14
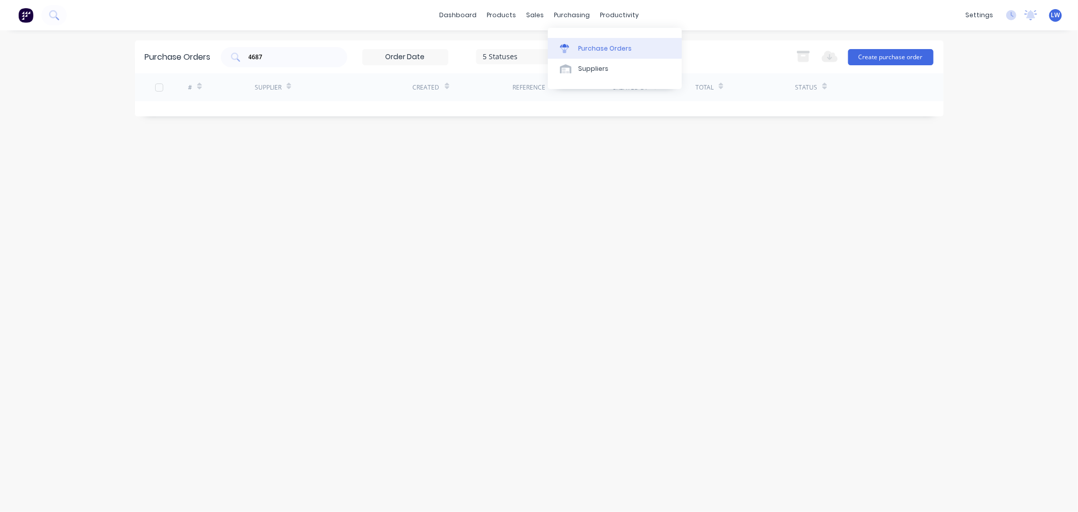
click at [592, 48] on div "Purchase Orders" at bounding box center [605, 48] width 54 height 9
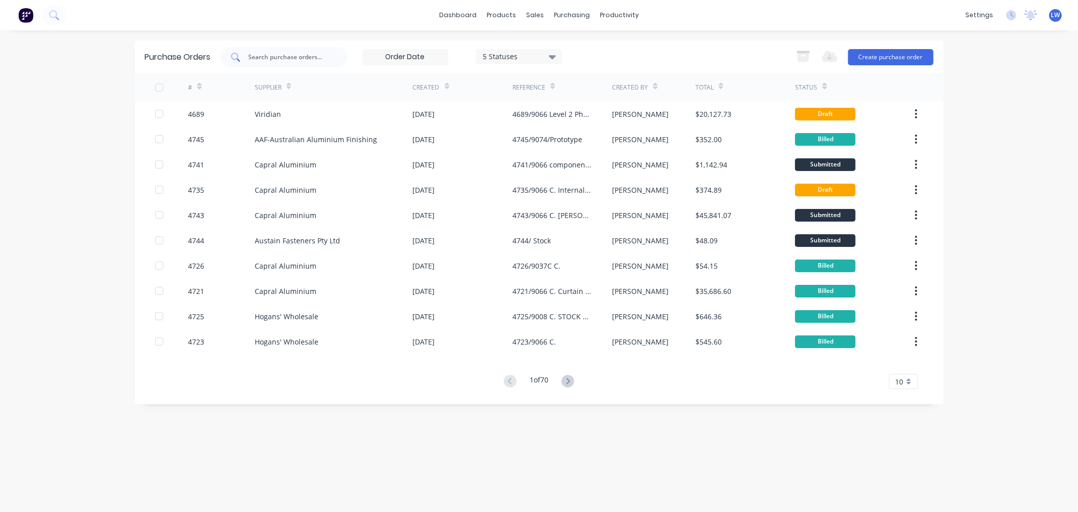
click at [322, 59] on input "text" at bounding box center [290, 57] width 84 height 10
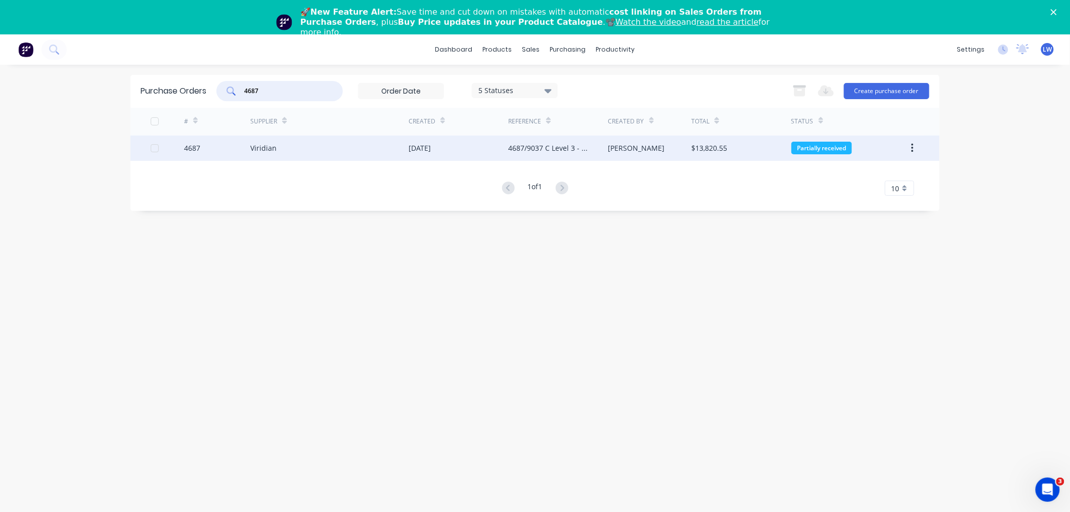
type input "4687"
click at [297, 143] on div "Viridian" at bounding box center [329, 147] width 158 height 25
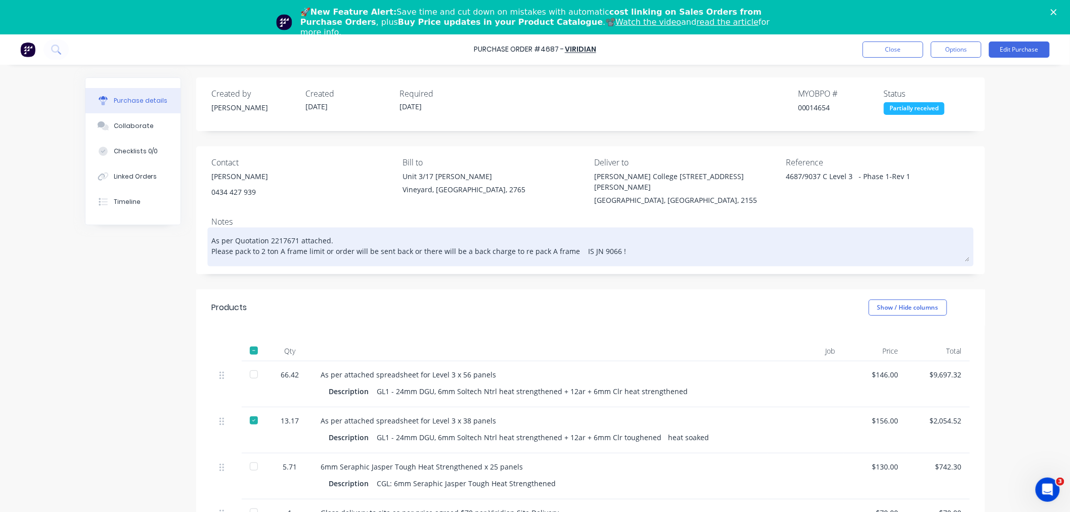
click at [631, 241] on textarea "As per Quotation 2217671 attached. Please pack to 2 ton A frame limit or order …" at bounding box center [590, 245] width 758 height 31
type textarea "x"
type textarea "As per Quotation 2217671 attached. Please pack to 2 ton A frame limit or order …"
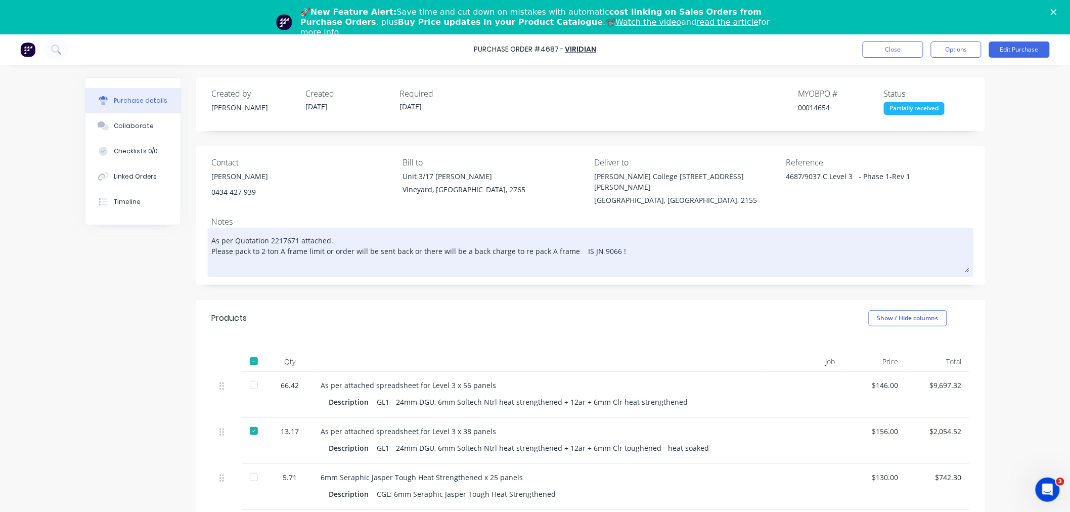
type textarea "x"
type textarea "As per Quotation 2217671 attached. Please pack to 2 ton A frame limit or order …"
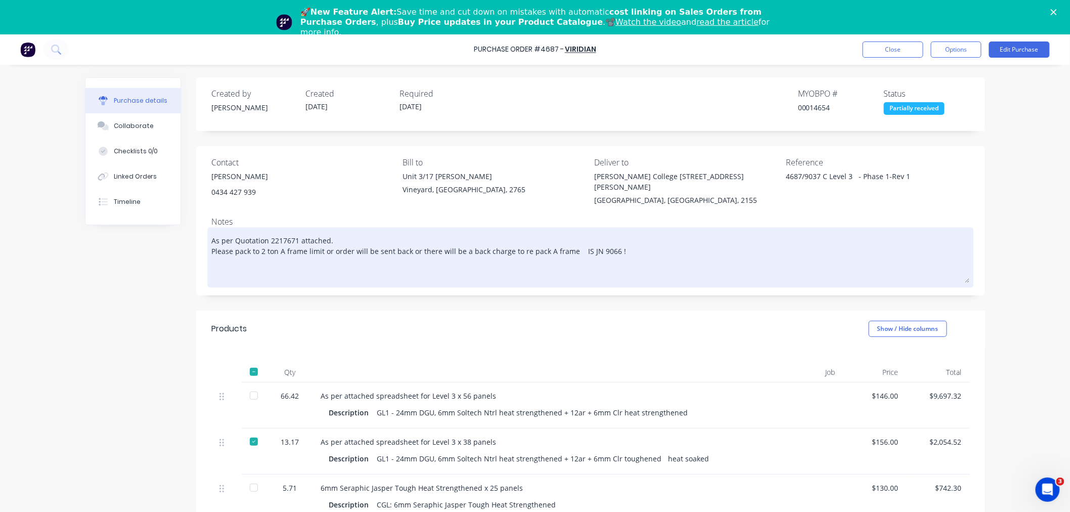
type textarea "x"
type textarea "As per Quotation 2217671 attached. Please pack to 2 ton A frame limit or order …"
type textarea "x"
type textarea "As per Quotation 2217671 attached. Please pack to 2 ton A frame limit or order …"
type textarea "x"
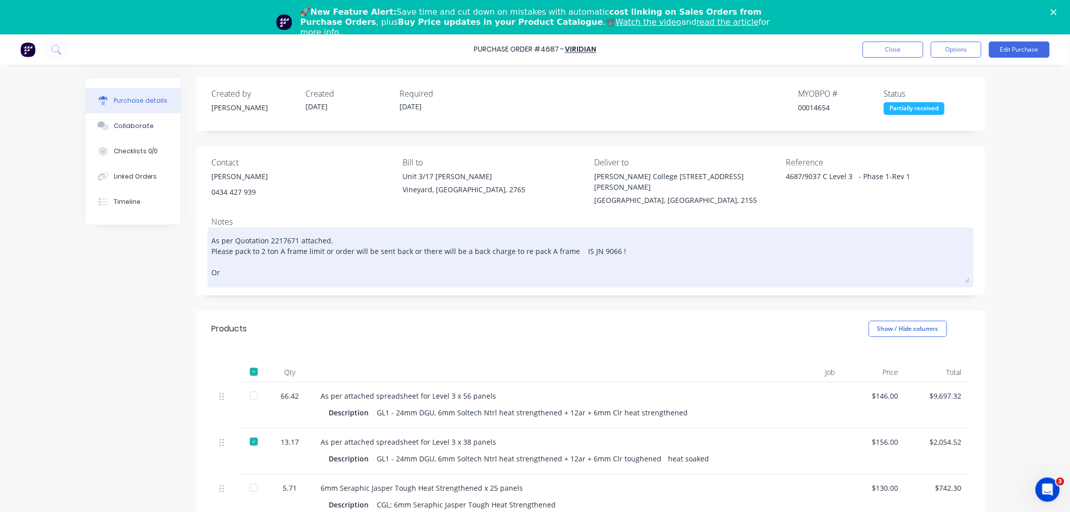
type textarea "As per Quotation 2217671 attached. Please pack to 2 ton A frame limit or order …"
type textarea "x"
type textarea "As per Quotation 2217671 attached. Please pack to 2 ton A frame limit or order …"
type textarea "x"
type textarea "As per Quotation 2217671 attached. Please pack to 2 ton A frame limit or order …"
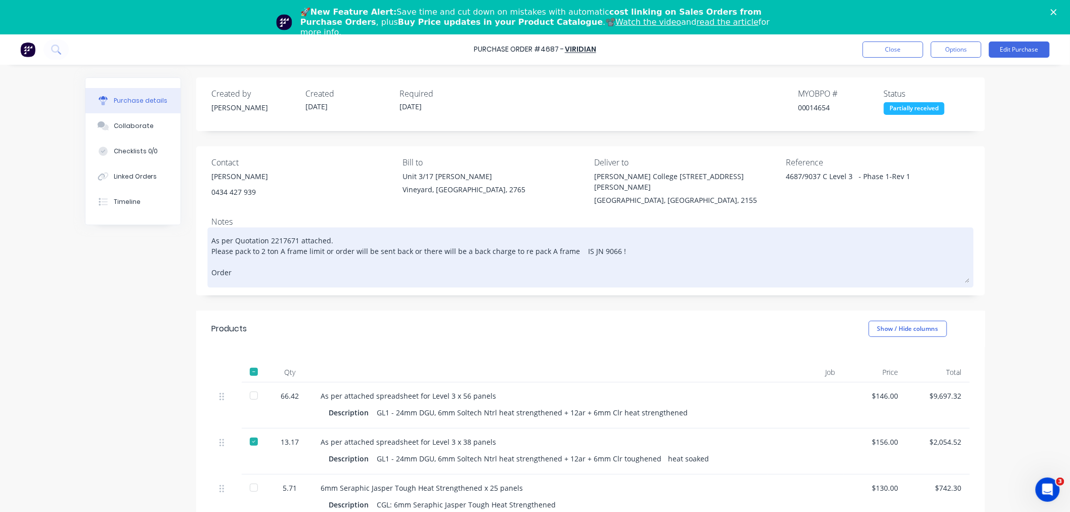
type textarea "x"
type textarea "As per Quotation 2217671 attached. Please pack to 2 ton A frame limit or order …"
type textarea "x"
type textarea "As per Quotation 2217671 attached. Please pack to 2 ton A frame limit or order …"
type textarea "x"
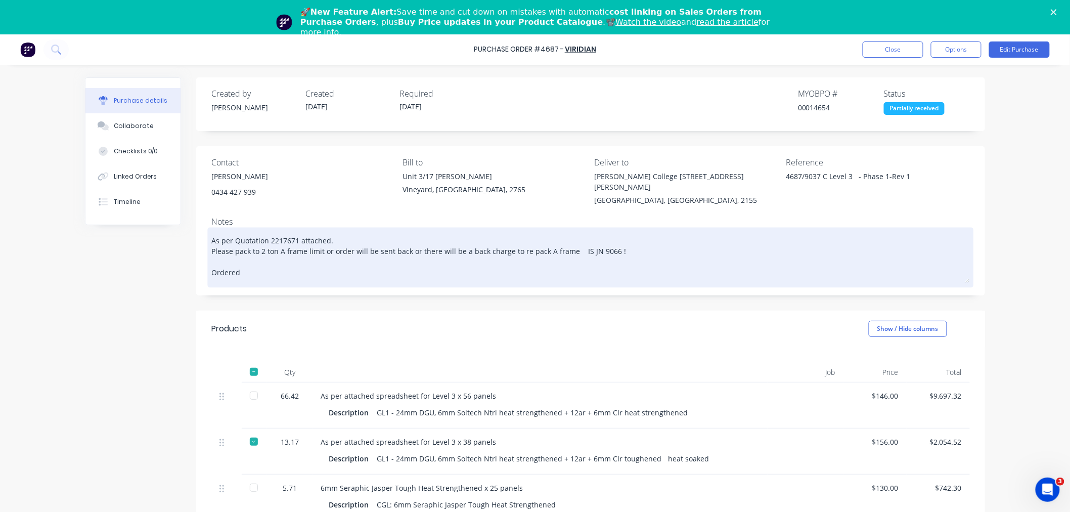
type textarea "As per Quotation 2217671 attached. Please pack to 2 ton A frame limit or order …"
type textarea "x"
type textarea "As per Quotation 2217671 attached. Please pack to 2 ton A frame limit or order …"
type textarea "x"
type textarea "As per Quotation 2217671 attached. Please pack to 2 ton A frame limit or order …"
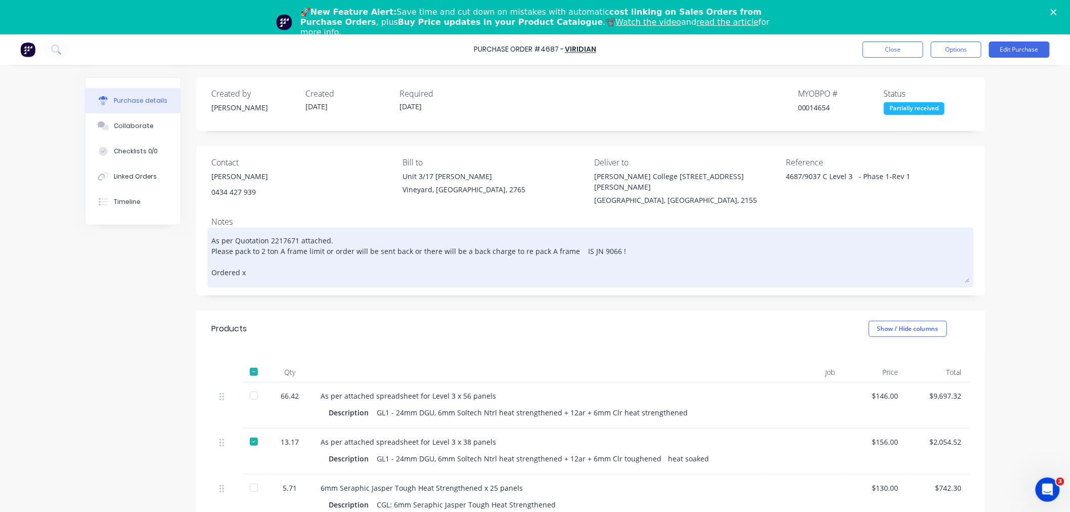
type textarea "x"
type textarea "As per Quotation 2217671 attached. Please pack to 2 ton A frame limit or order …"
type textarea "x"
type textarea "As per Quotation 2217671 attached. Please pack to 2 ton A frame limit or order …"
type textarea "x"
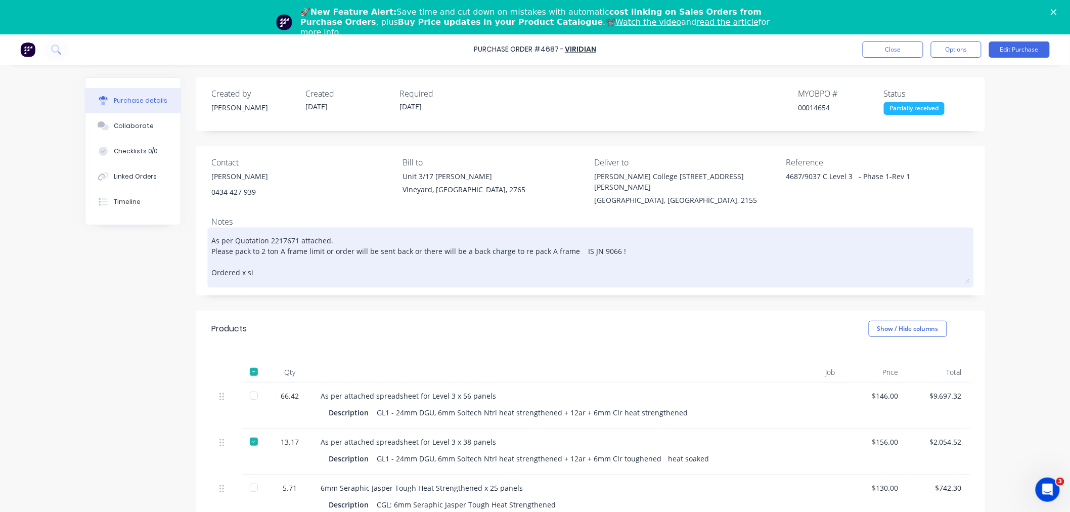
type textarea "As per Quotation 2217671 attached. Please pack to 2 ton A frame limit or order …"
type textarea "x"
type textarea "As per Quotation 2217671 attached. Please pack to 2 ton A frame limit or order …"
type textarea "x"
type textarea "As per Quotation 2217671 attached. Please pack to 2 ton A frame limit or order …"
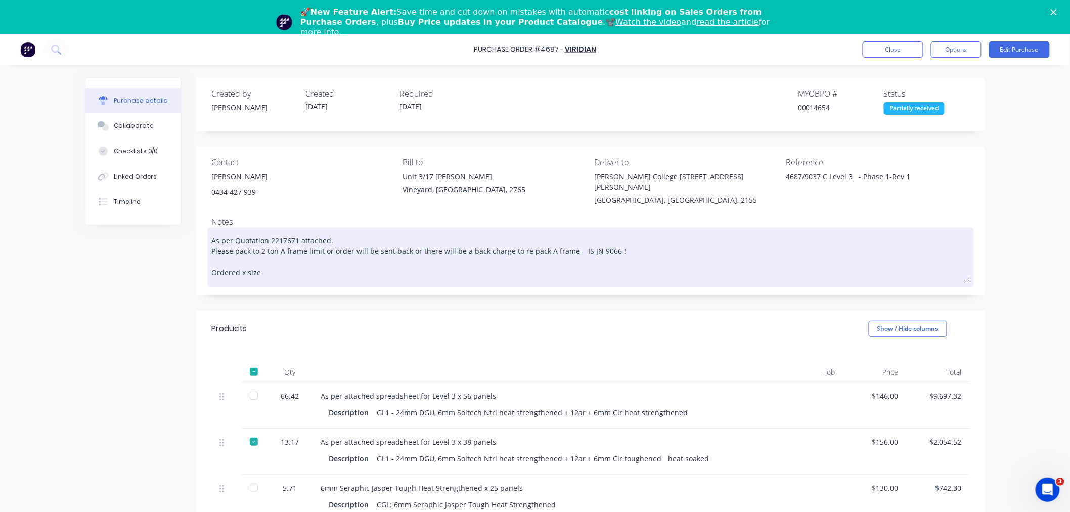
type textarea "x"
type textarea "As per Quotation 2217671 attached. Please pack to 2 ton A frame limit or order …"
type textarea "x"
type textarea "As per Quotation 2217671 attached. Please pack to 2 ton A frame limit or order …"
type textarea "x"
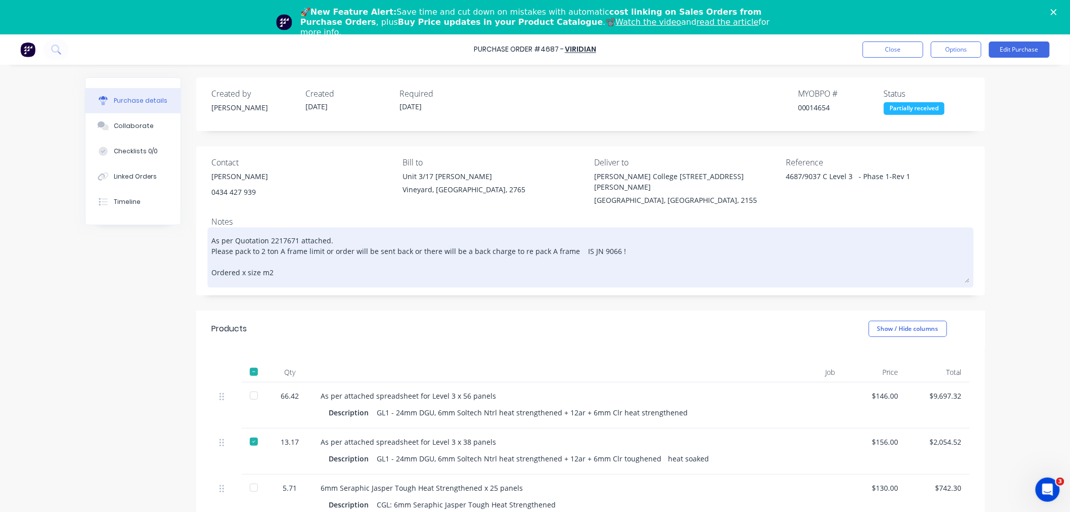
type textarea "As per Quotation 2217671 attached. Please pack to 2 ton A frame limit or order …"
type textarea "x"
type textarea "As per Quotation 2217671 attached. Please pack to 2 ton A frame limit or order …"
type textarea "x"
type textarea "As per Quotation 2217671 attached. Please pack to 2 ton A frame limit or order …"
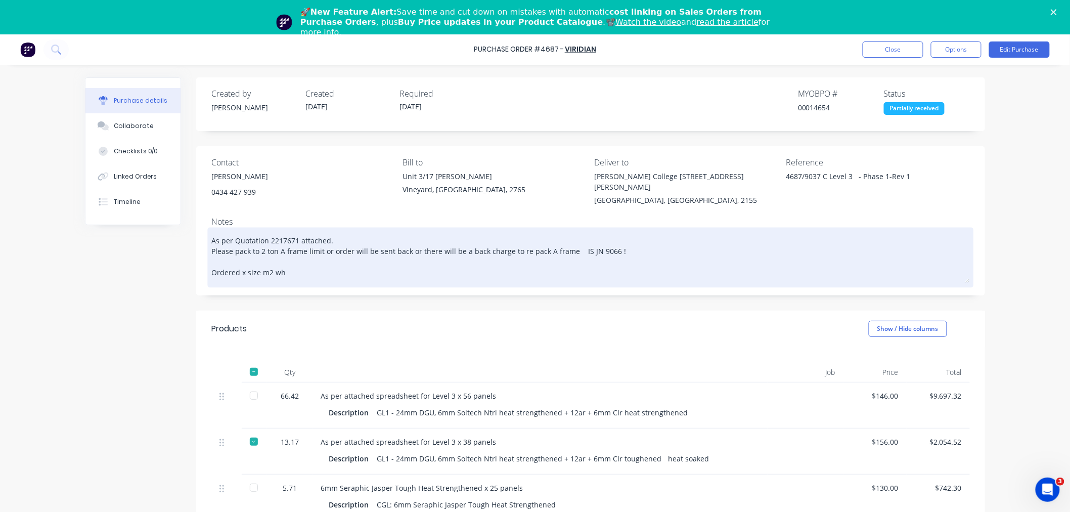
type textarea "x"
type textarea "As per Quotation 2217671 attached. Please pack to 2 ton A frame limit or order …"
type textarea "x"
type textarea "As per Quotation 2217671 attached. Please pack to 2 ton A frame limit or order …"
type textarea "x"
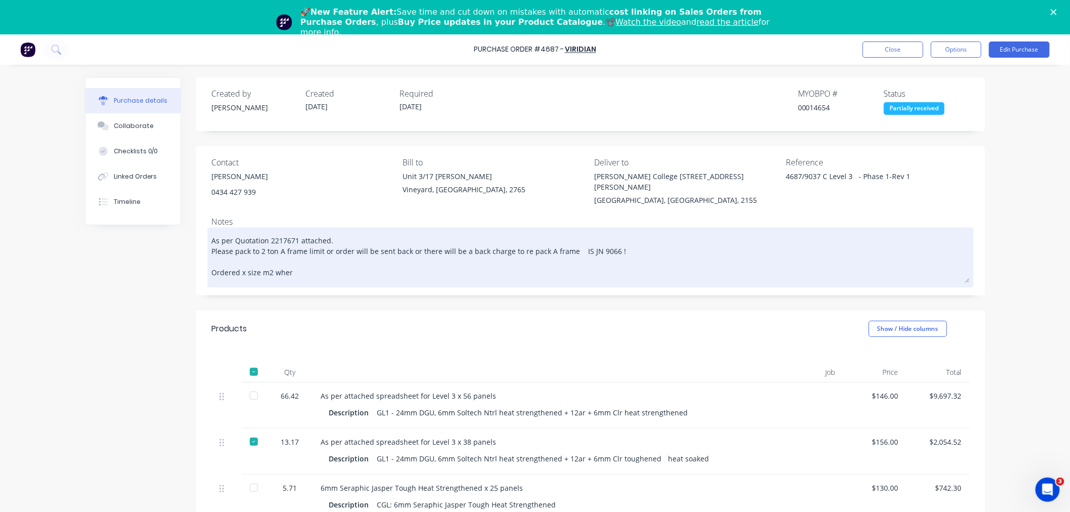
type textarea "As per Quotation 2217671 attached. Please pack to 2 ton A frame limit or order …"
type textarea "x"
type textarea "As per Quotation 2217671 attached. Please pack to 2 ton A frame limit or order …"
type textarea "x"
type textarea "As per Quotation 2217671 attached. Please pack to 2 ton A frame limit or order …"
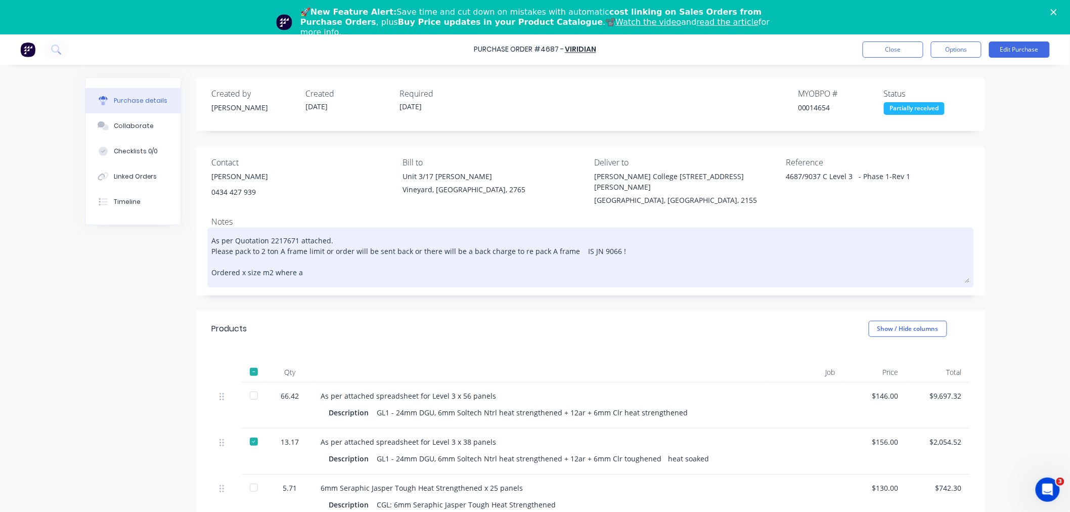
type textarea "x"
type textarea "As per Quotation 2217671 attached. Please pack to 2 ton A frame limit or order …"
type textarea "x"
type textarea "As per Quotation 2217671 attached. Please pack to 2 ton A frame limit or order …"
type textarea "x"
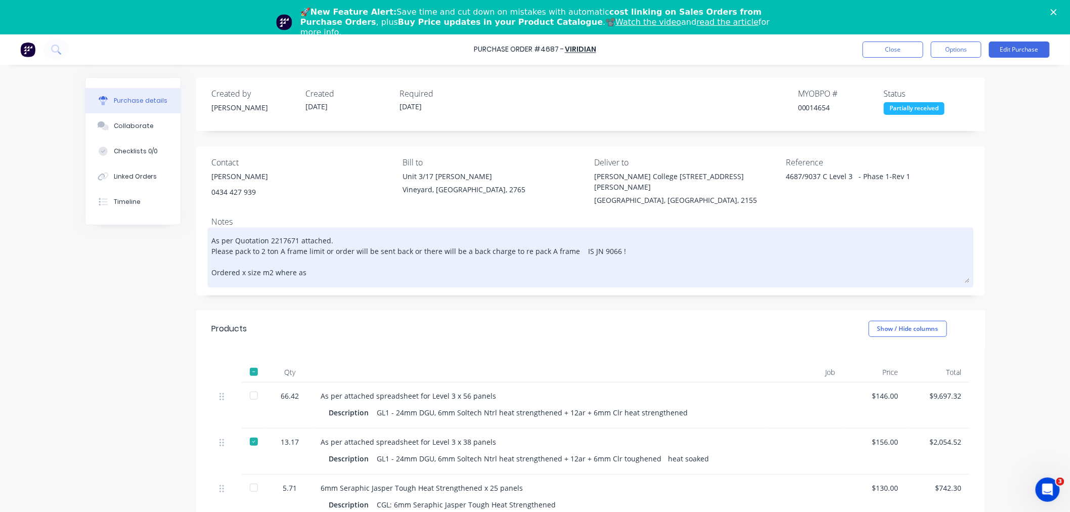
type textarea "As per Quotation 2217671 attached. Please pack to 2 ton A frame limit or order …"
type textarea "x"
type textarea "As per Quotation 2217671 attached. Please pack to 2 ton A frame limit or order …"
type textarea "x"
type textarea "As per Quotation 2217671 attached. Please pack to 2 ton A frame limit or order …"
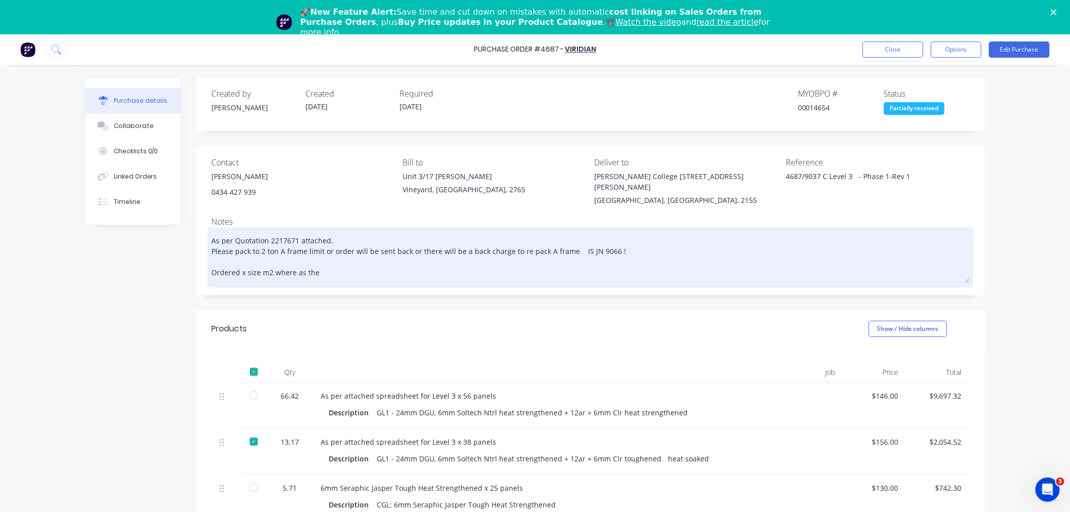
type textarea "x"
type textarea "As per Quotation 2217671 attached. Please pack to 2 ton A frame limit or order …"
type textarea "x"
type textarea "As per Quotation 2217671 attached. Please pack to 2 ton A frame limit or order …"
type textarea "x"
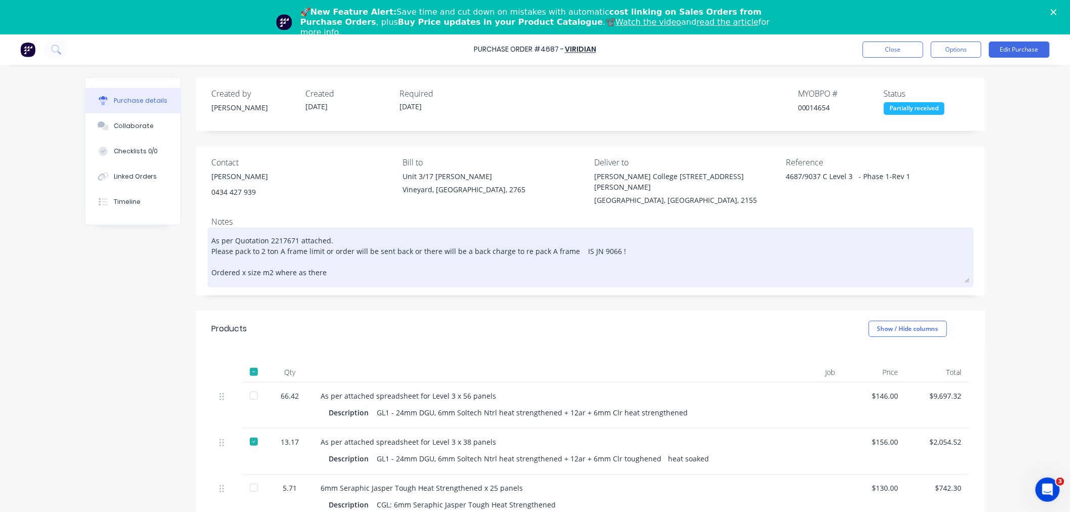
type textarea "As per Quotation 2217671 attached. Please pack to 2 ton A frame limit or order …"
type textarea "x"
type textarea "As per Quotation 2217671 attached. Please pack to 2 ton A frame limit or order …"
type textarea "x"
type textarea "As per Quotation 2217671 attached. Please pack to 2 ton A frame limit or order …"
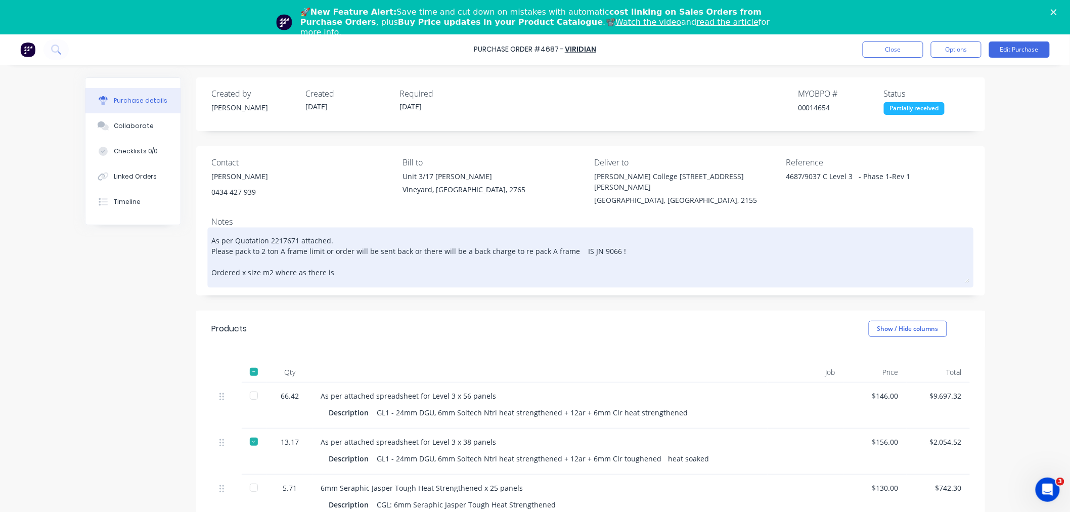
type textarea "x"
type textarea "As per Quotation 2217671 attached. Please pack to 2 ton A frame limit or order …"
type textarea "x"
type textarea "As per Quotation 2217671 attached. Please pack to 2 ton A frame limit or order …"
type textarea "x"
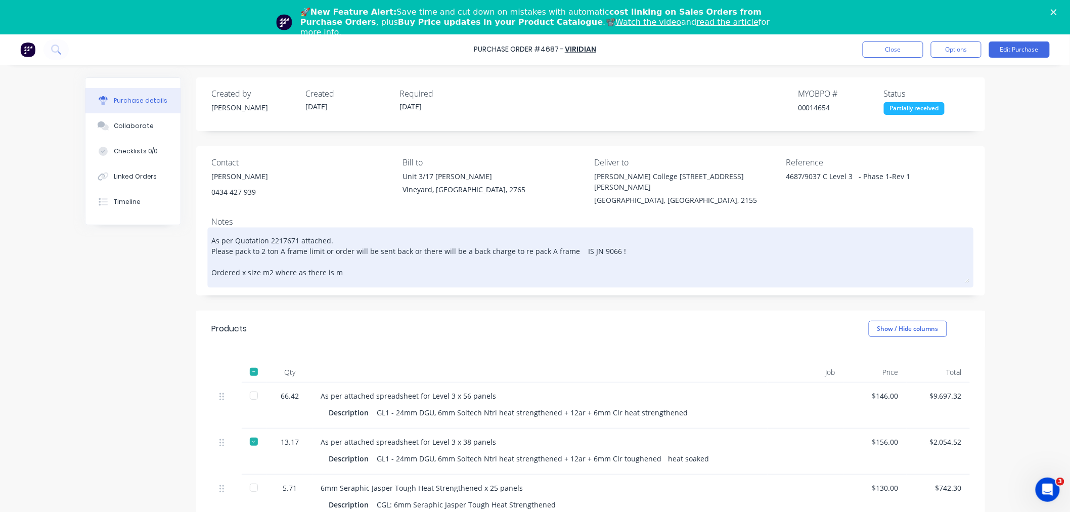
type textarea "As per Quotation 2217671 attached. Please pack to 2 ton A frame limit or order …"
type textarea "x"
type textarea "As per Quotation 2217671 attached. Please pack to 2 ton A frame limit or order …"
type textarea "x"
type textarea "As per Quotation 2217671 attached. Please pack to 2 ton A frame limit or order …"
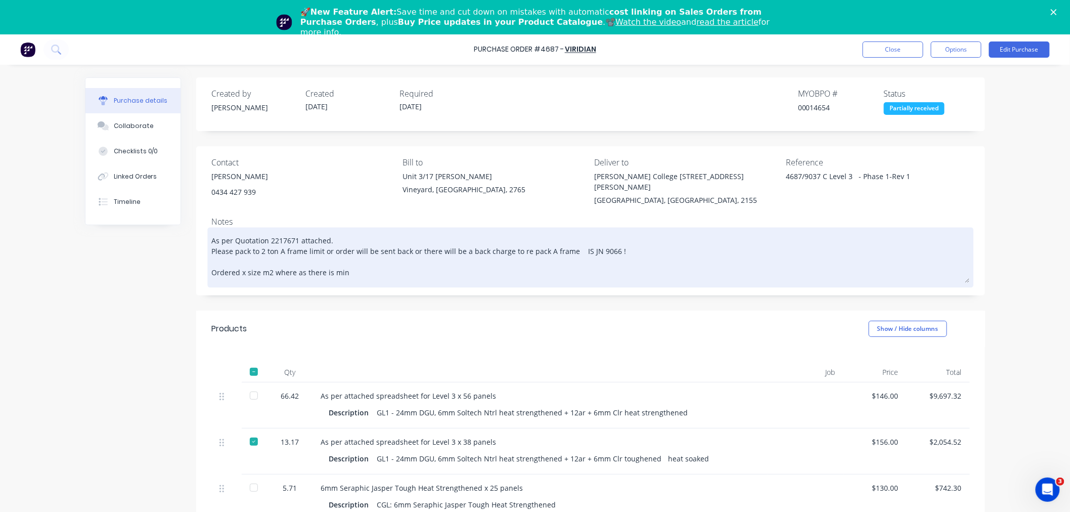
type textarea "x"
type textarea "As per Quotation 2217671 attached. Please pack to 2 ton A frame limit or order …"
type textarea "x"
type textarea "As per Quotation 2217671 attached. Please pack to 2 ton A frame limit or order …"
type textarea "x"
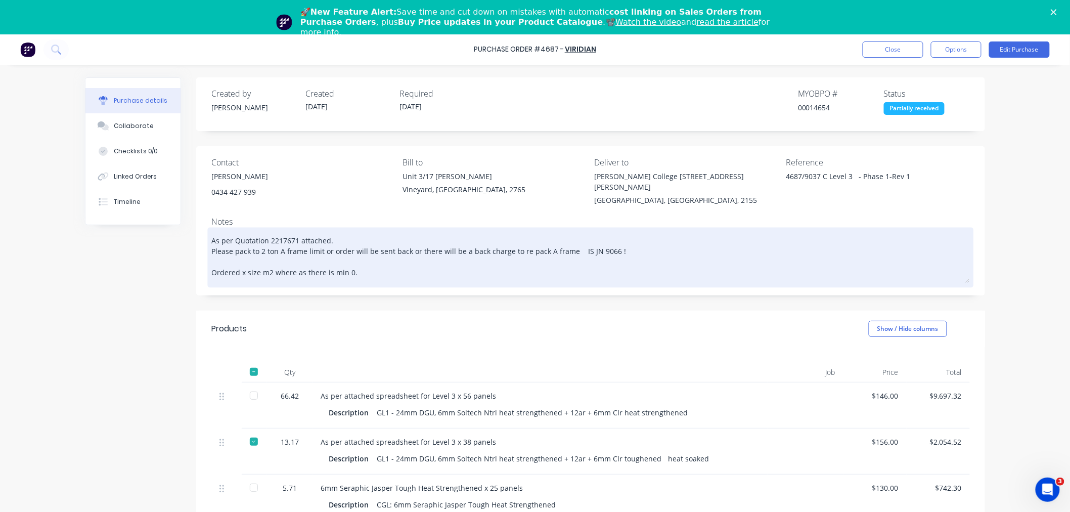
type textarea "As per Quotation 2217671 attached. Please pack to 2 ton A frame limit or order …"
type textarea "x"
type textarea "As per Quotation 2217671 attached. Please pack to 2 ton A frame limit or order …"
type textarea "x"
type textarea "As per Quotation 2217671 attached. Please pack to 2 ton A frame limit or order …"
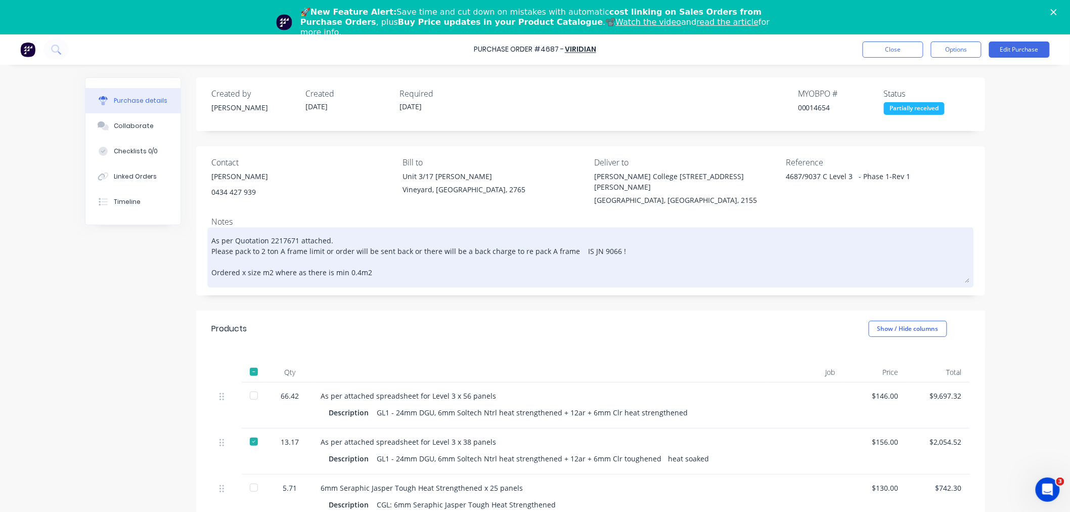
type textarea "x"
type textarea "As per Quotation 2217671 attached. Please pack to 2 ton A frame limit or order …"
type textarea "x"
type textarea "As per Quotation 2217671 attached. Please pack to 2 ton A frame limit or order …"
type textarea "x"
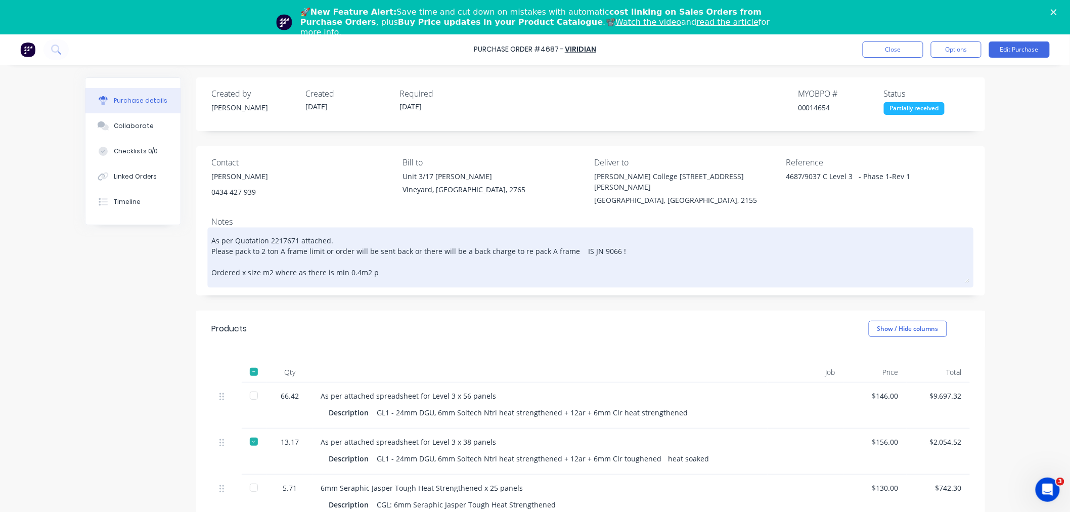
type textarea "As per Quotation 2217671 attached. Please pack to 2 ton A frame limit or order …"
type textarea "x"
type textarea "As per Quotation 2217671 attached. Please pack to 2 ton A frame limit or order …"
type textarea "x"
type textarea "As per Quotation 2217671 attached. Please pack to 2 ton A frame limit or order …"
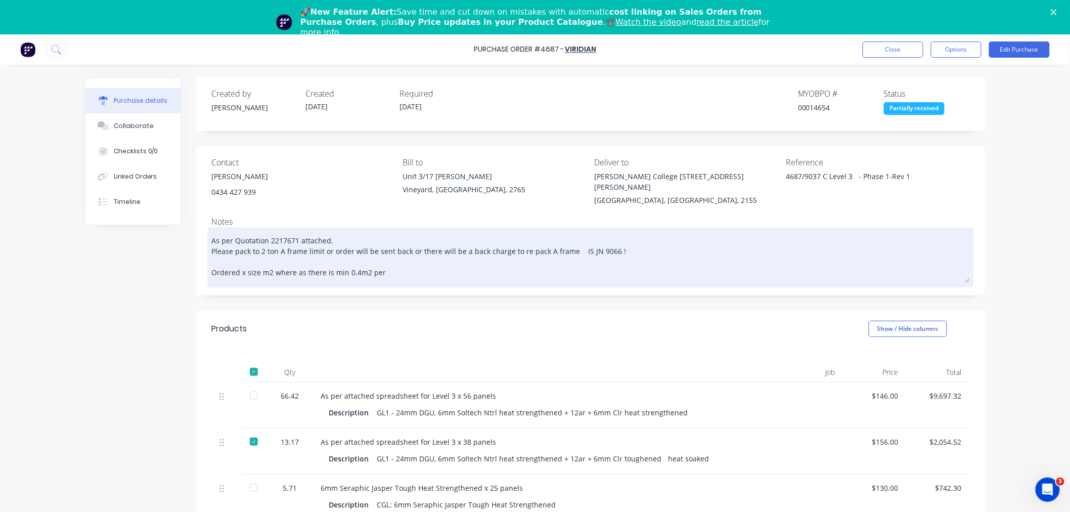
type textarea "x"
type textarea "As per Quotation 2217671 attached. Please pack to 2 ton A frame limit or order …"
type textarea "x"
type textarea "As per Quotation 2217671 attached. Please pack to 2 ton A frame limit or order …"
type textarea "x"
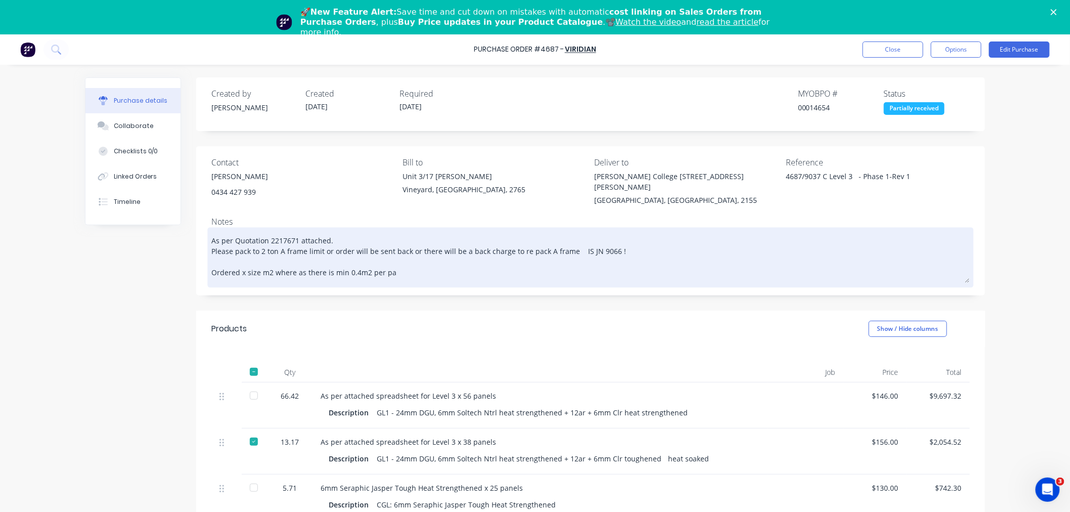
type textarea "As per Quotation 2217671 attached. Please pack to 2 ton A frame limit or order …"
type textarea "x"
type textarea "As per Quotation 2217671 attached. Please pack to 2 ton A frame limit or order …"
type textarea "x"
type textarea "As per Quotation 2217671 attached. Please pack to 2 ton A frame limit or order …"
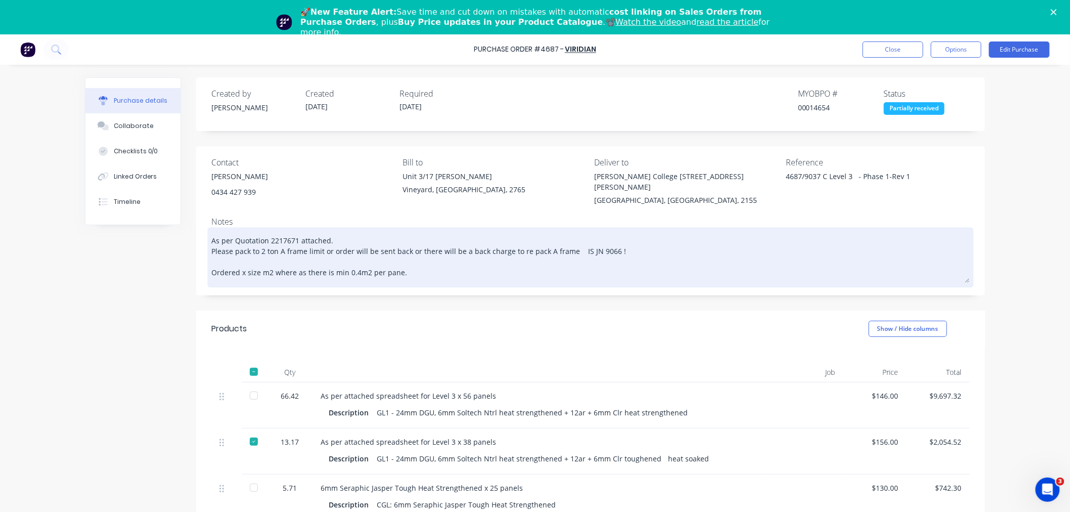
type textarea "x"
type textarea "As per Quotation 2217671 attached. Please pack to 2 ton A frame limit or order …"
type textarea "x"
type textarea "As per Quotation 2217671 attached. Please pack to 2 ton A frame limit or order …"
type textarea "x"
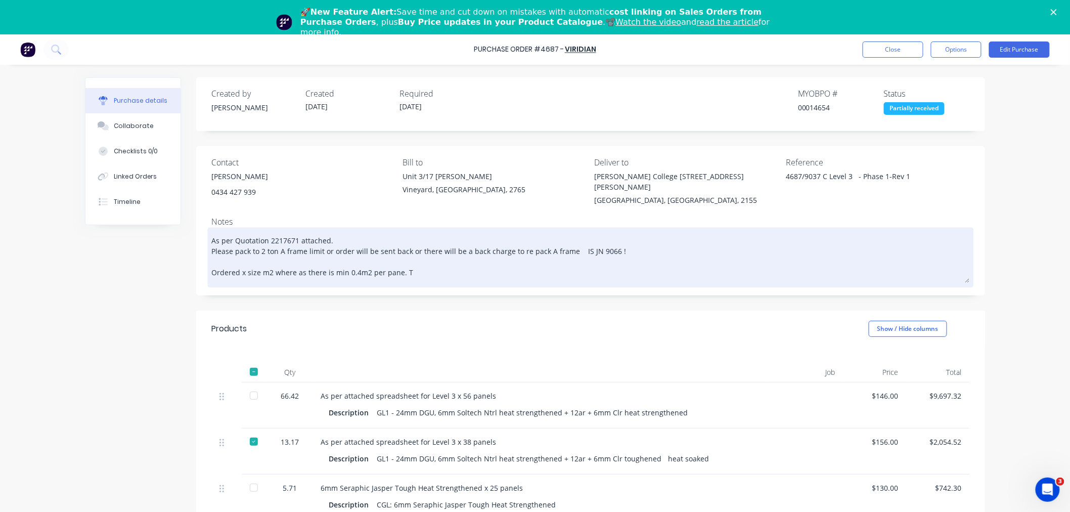
type textarea "As per Quotation 2217671 attached. Please pack to 2 ton A frame limit or order …"
type textarea "x"
type textarea "As per Quotation 2217671 attached. Please pack to 2 ton A frame limit or order …"
type textarea "x"
type textarea "As per Quotation 2217671 attached. Please pack to 2 ton A frame limit or order …"
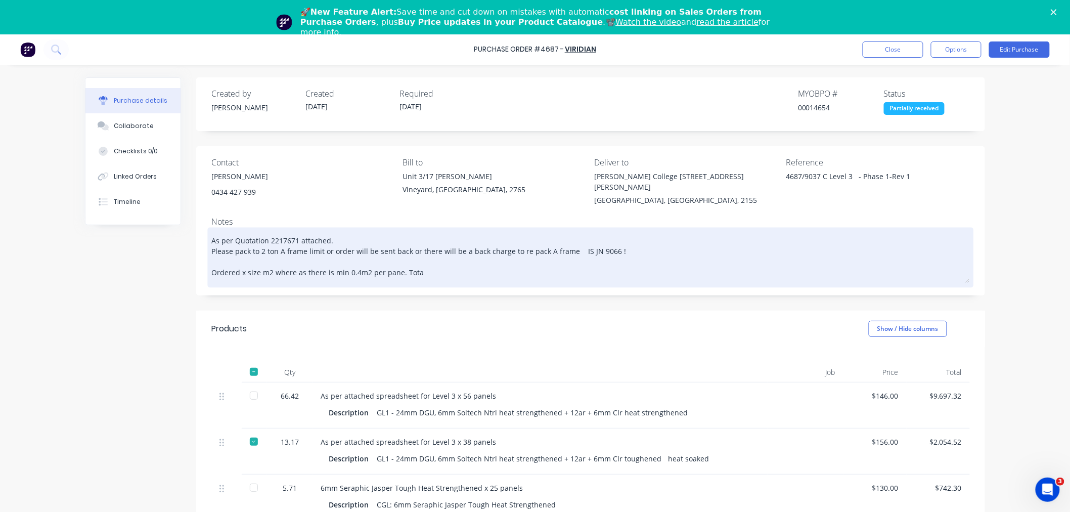
type textarea "x"
type textarea "As per Quotation 2217671 attached. Please pack to 2 ton A frame limit or order …"
type textarea "x"
type textarea "As per Quotation 2217671 attached. Please pack to 2 ton A frame limit or order …"
type textarea "x"
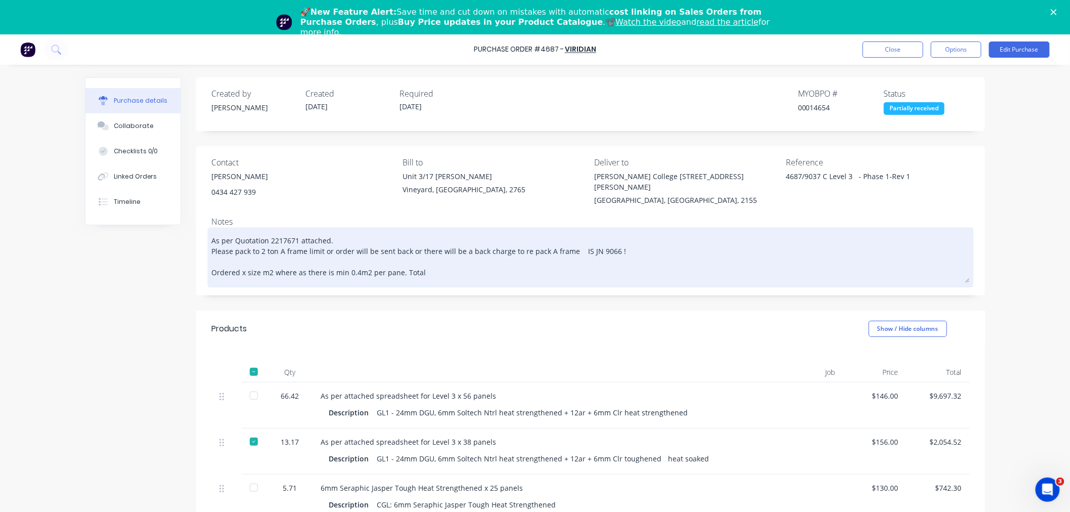
type textarea "As per Quotation 2217671 attached. Please pack to 2 ton A frame limit or order …"
type textarea "x"
type textarea "As per Quotation 2217671 attached. Please pack to 2 ton A frame limit or order …"
type textarea "x"
type textarea "As per Quotation 2217671 attached. Please pack to 2 ton A frame limit or order …"
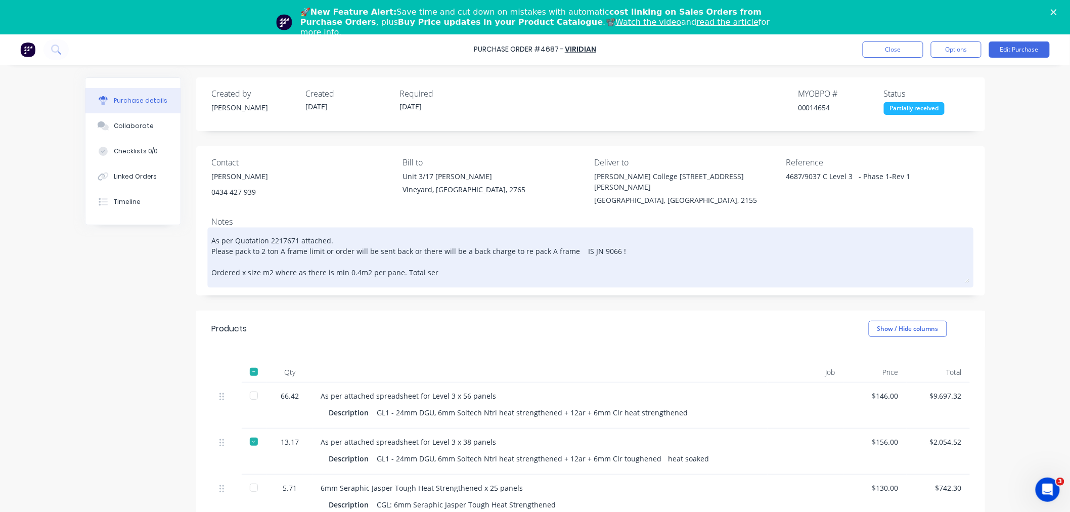
type textarea "x"
type textarea "As per Quotation 2217671 attached. Please pack to 2 ton A frame limit or order …"
type textarea "x"
type textarea "As per Quotation 2217671 attached. Please pack to 2 ton A frame limit or order …"
type textarea "x"
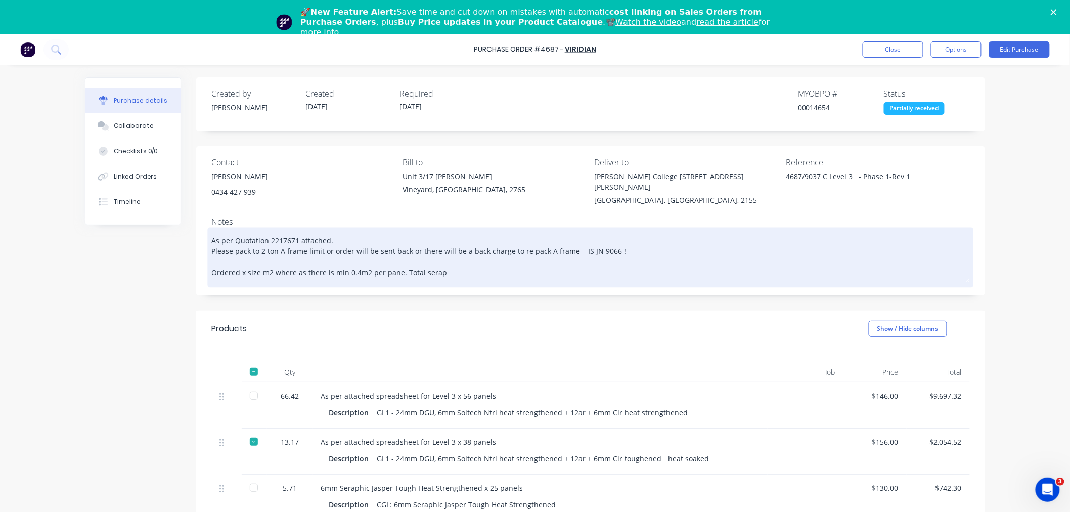
type textarea "As per Quotation 2217671 attached. Please pack to 2 ton A frame limit or order …"
type textarea "x"
type textarea "As per Quotation 2217671 attached. Please pack to 2 ton A frame limit or order …"
type textarea "x"
type textarea "As per Quotation 2217671 attached. Please pack to 2 ton A frame limit or order …"
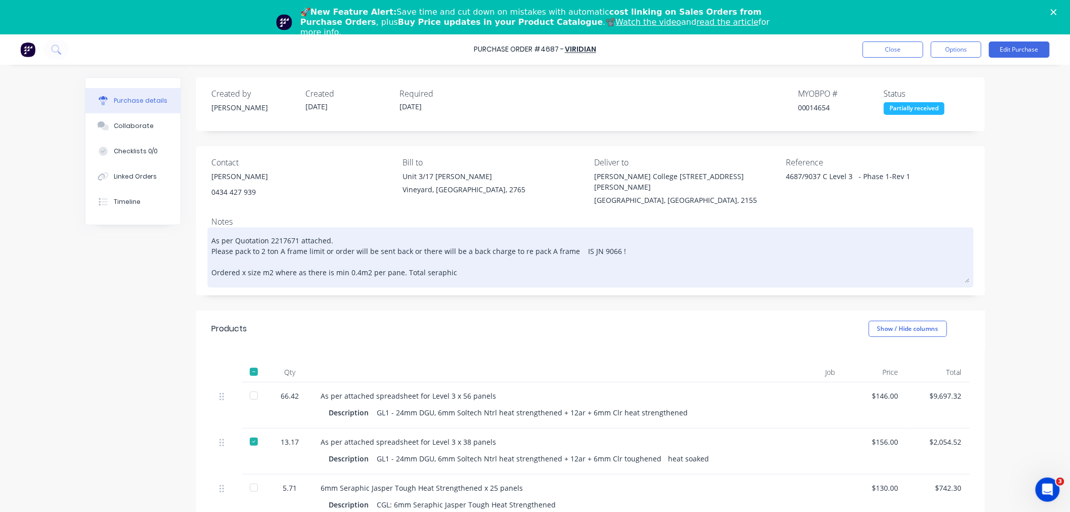
type textarea "x"
type textarea "As per Quotation 2217671 attached. Please pack to 2 ton A frame limit or order …"
type textarea "x"
type textarea "As per Quotation 2217671 attached. Please pack to 2 ton A frame limit or order …"
type textarea "x"
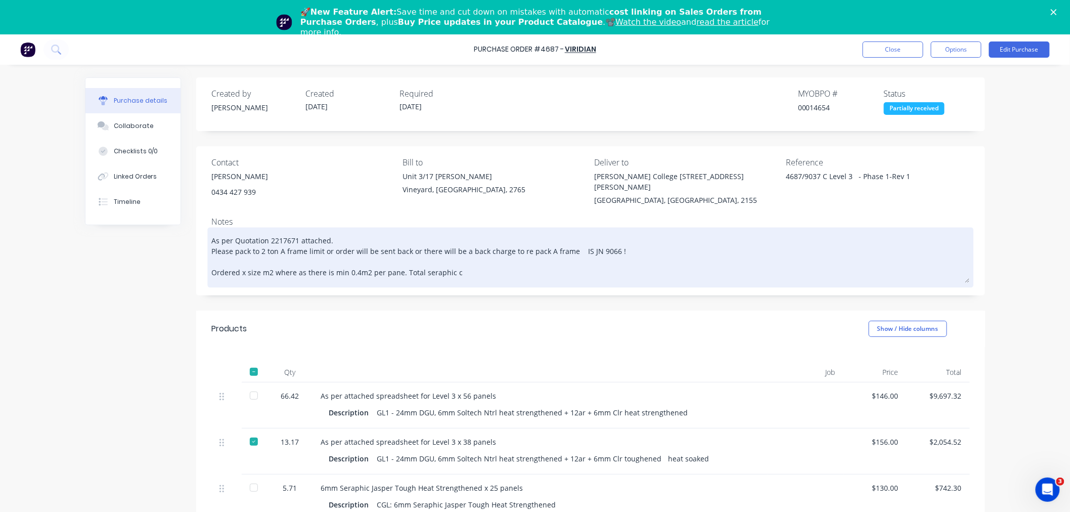
type textarea "As per Quotation 2217671 attached. Please pack to 2 ton A frame limit or order …"
type textarea "x"
type textarea "As per Quotation 2217671 attached. Please pack to 2 ton A frame limit or order …"
type textarea "x"
type textarea "As per Quotation 2217671 attached. Please pack to 2 ton A frame limit or order …"
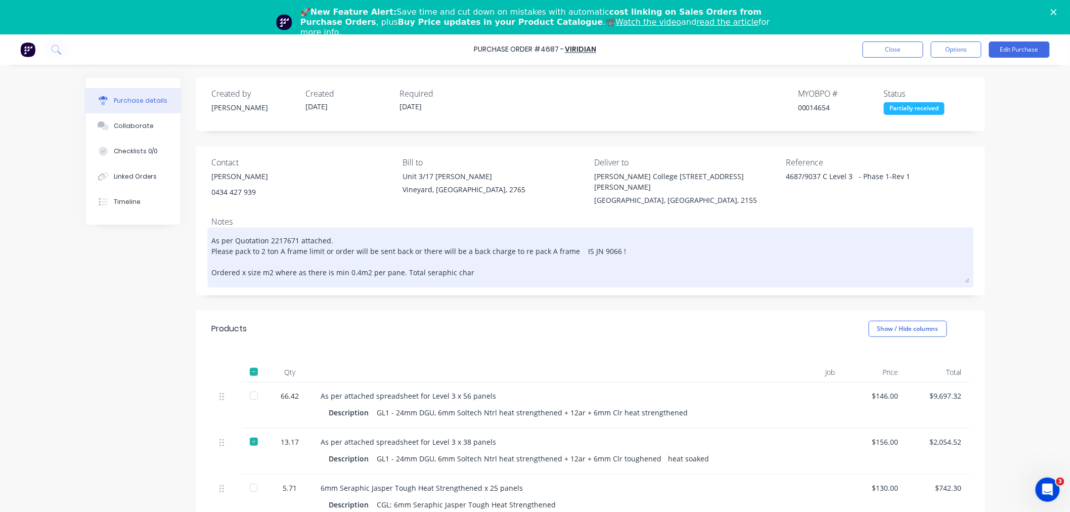
type textarea "x"
type textarea "As per Quotation 2217671 attached. Please pack to 2 ton A frame limit or order …"
type textarea "x"
type textarea "As per Quotation 2217671 attached. Please pack to 2 ton A frame limit or order …"
type textarea "x"
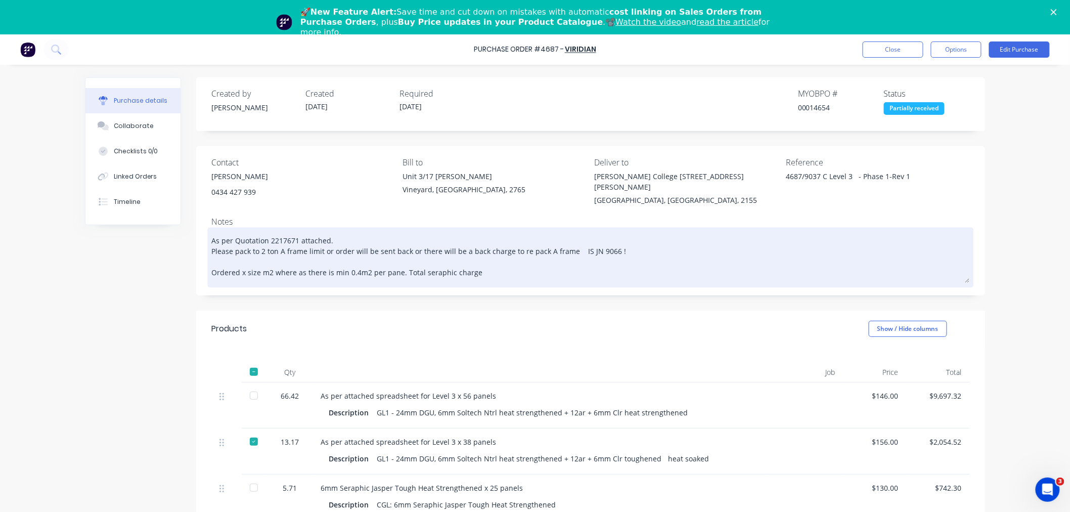
type textarea "As per Quotation 2217671 attached. Please pack to 2 ton A frame limit or order …"
type textarea "x"
type textarea "As per Quotation 2217671 attached. Please pack to 2 ton A frame limit or order …"
type textarea "x"
type textarea "As per Quotation 2217671 attached. Please pack to 2 ton A frame limit or order …"
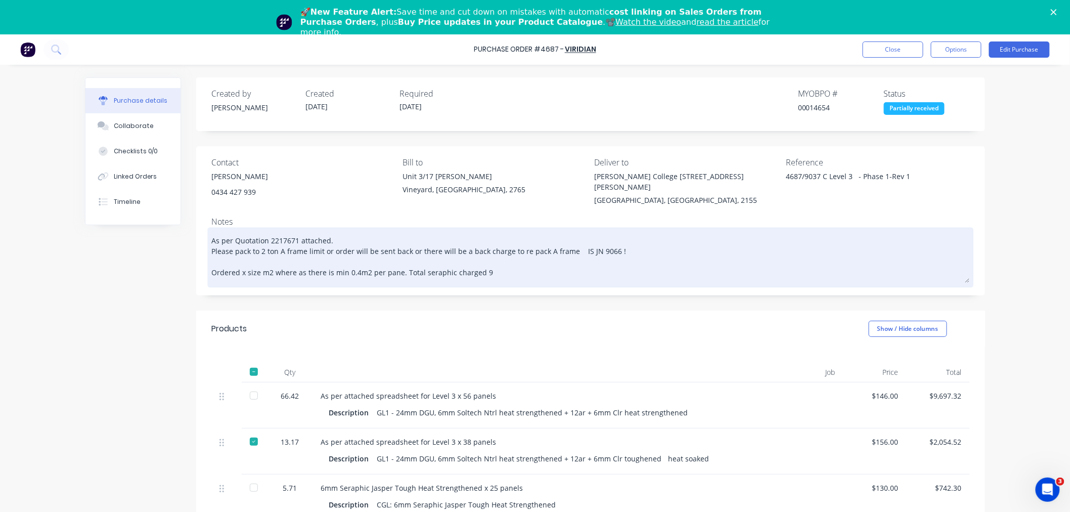
type textarea "x"
type textarea "As per Quotation 2217671 attached. Please pack to 2 ton A frame limit or order …"
type textarea "x"
type textarea "As per Quotation 2217671 attached. Please pack to 2 ton A frame limit or order …"
type textarea "x"
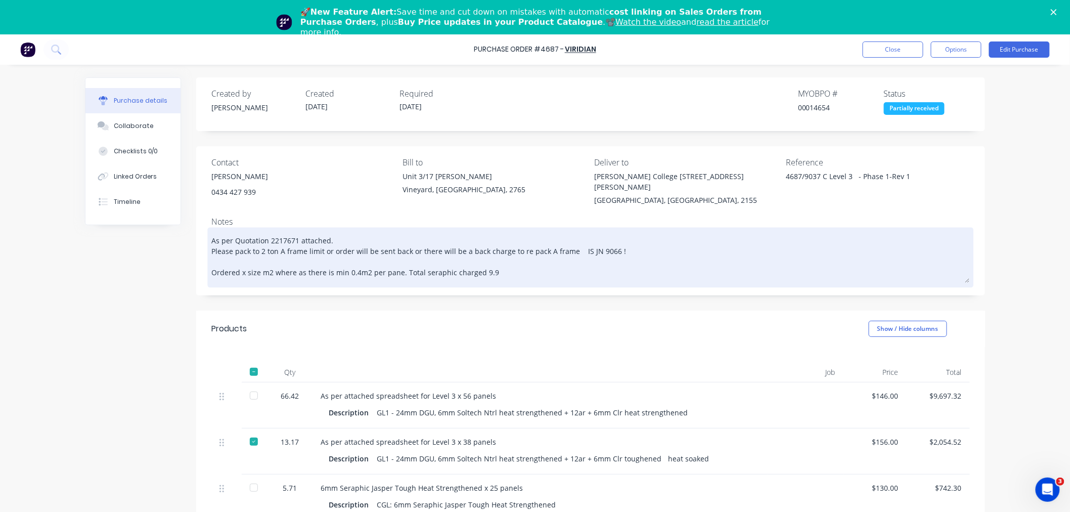
type textarea "As per Quotation 2217671 attached. Please pack to 2 ton A frame limit or order …"
type textarea "x"
type textarea "As per Quotation 2217671 attached. Please pack to 2 ton A frame limit or order …"
type textarea "x"
type textarea "As per Quotation 2217671 attached. Please pack to 2 ton A frame limit or order …"
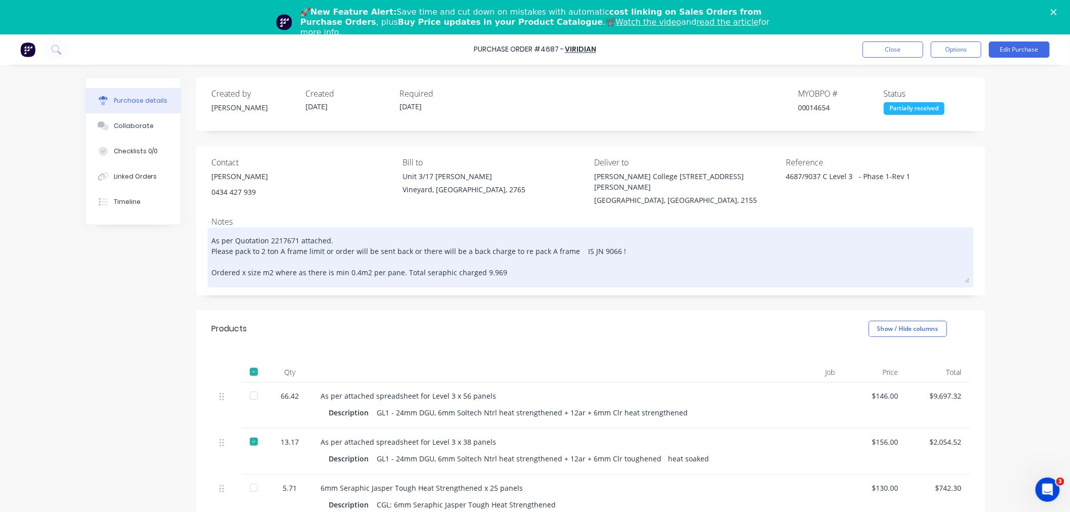
type textarea "x"
type textarea "As per Quotation 2217671 attached. Please pack to 2 ton A frame limit or order …"
type textarea "x"
type textarea "As per Quotation 2217671 attached. Please pack to 2 ton A frame limit or order …"
type textarea "x"
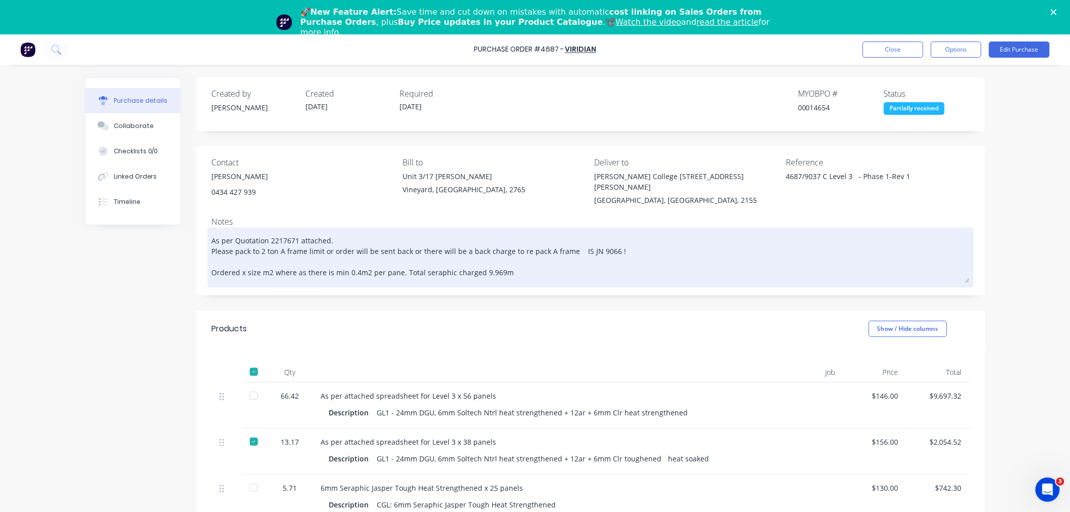
type textarea "As per Quotation 2217671 attached. Please pack to 2 ton A frame limit or order …"
type textarea "x"
type textarea "As per Quotation 2217671 attached. Please pack to 2 ton A frame limit or order …"
type textarea "x"
type textarea "As per Quotation 2217671 attached. Please pack to 2 ton A frame limit or order …"
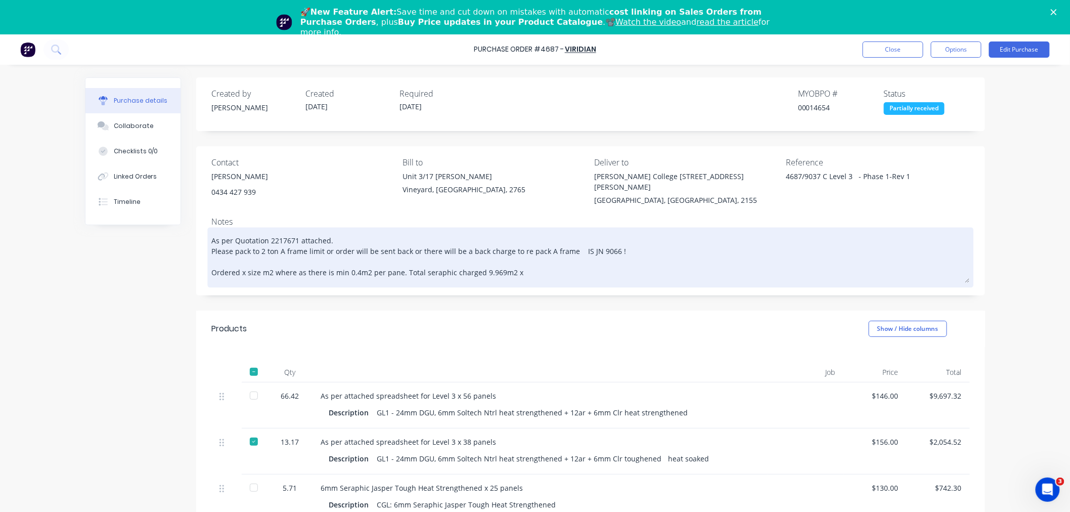
type textarea "x"
type textarea "As per Quotation 2217671 attached. Please pack to 2 ton A frame limit or order …"
type textarea "x"
type textarea "As per Quotation 2217671 attached. Please pack to 2 ton A frame limit or order …"
type textarea "x"
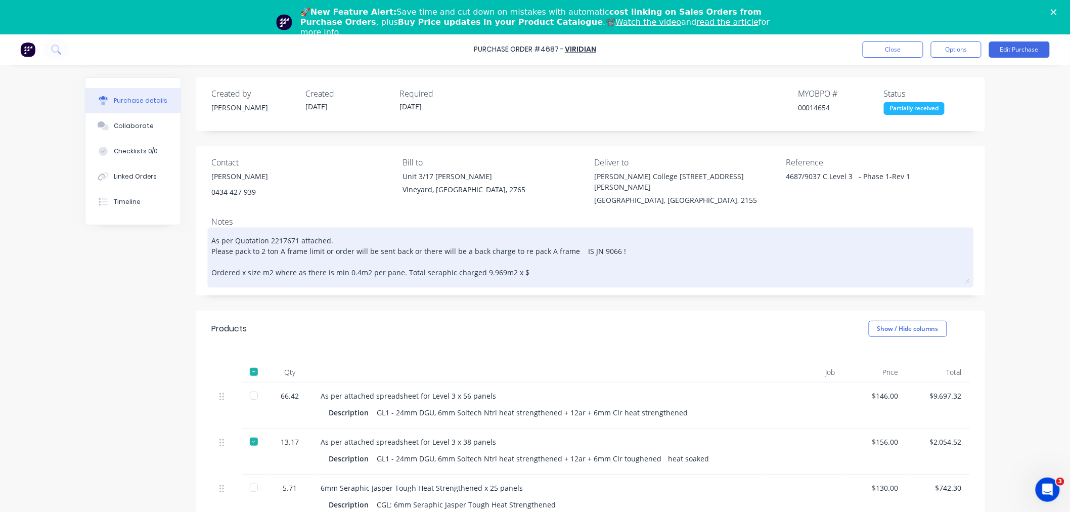
type textarea "As per Quotation 2217671 attached. Please pack to 2 ton A frame limit or order …"
type textarea "x"
type textarea "As per Quotation 2217671 attached. Please pack to 2 ton A frame limit or order …"
type textarea "x"
type textarea "As per Quotation 2217671 attached. Please pack to 2 ton A frame limit or order …"
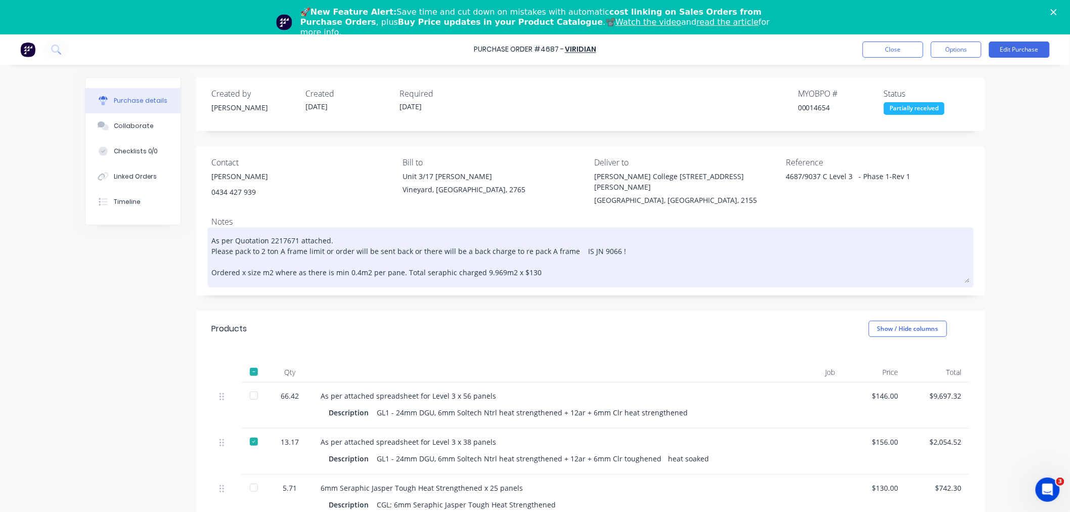
type textarea "x"
type textarea "As per Quotation 2217671 attached. Please pack to 2 ton A frame limit or order …"
type textarea "x"
type textarea "As per Quotation 2217671 attached. Please pack to 2 ton A frame limit or order …"
type textarea "x"
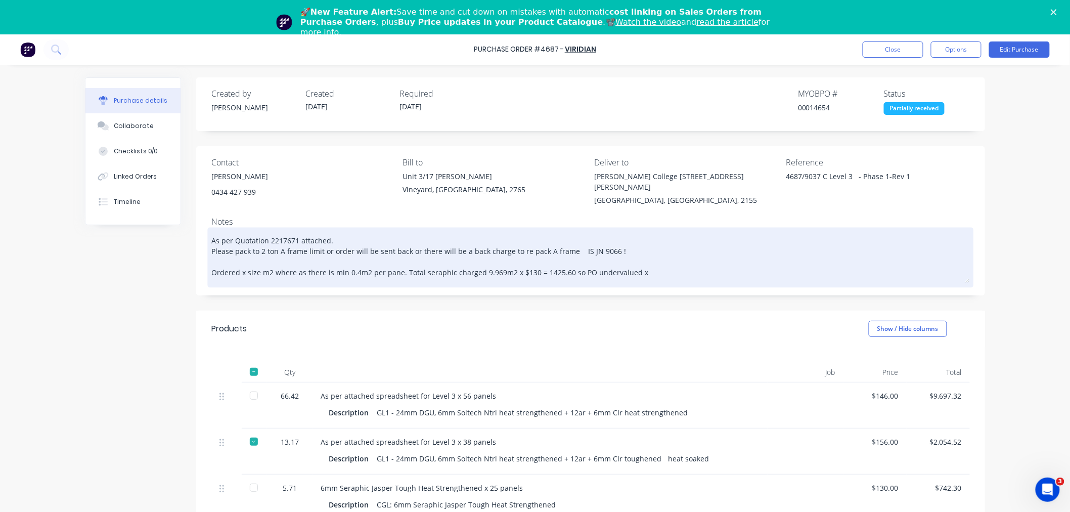
click at [559, 265] on textarea "As per Quotation 2217671 attached. Please pack to 2 ton A frame limit or order …" at bounding box center [590, 256] width 758 height 53
click at [646, 266] on textarea "As per Quotation 2217671 attached. Please pack to 2 ton A frame limit or order …" at bounding box center [590, 256] width 758 height 53
click at [683, 265] on textarea "As per Quotation 2217671 attached. Please pack to 2 ton A frame limit or order …" at bounding box center [590, 256] width 758 height 53
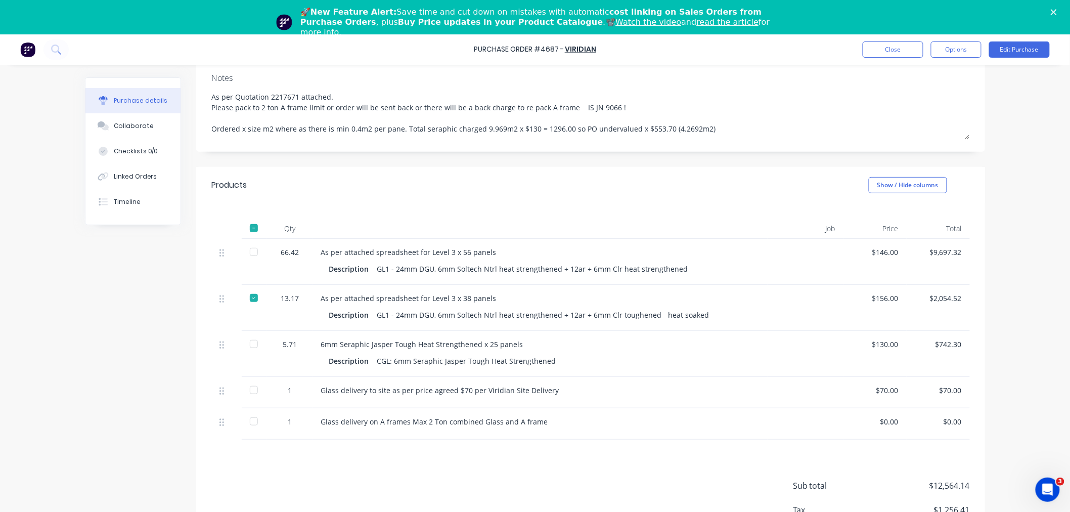
scroll to position [171, 0]
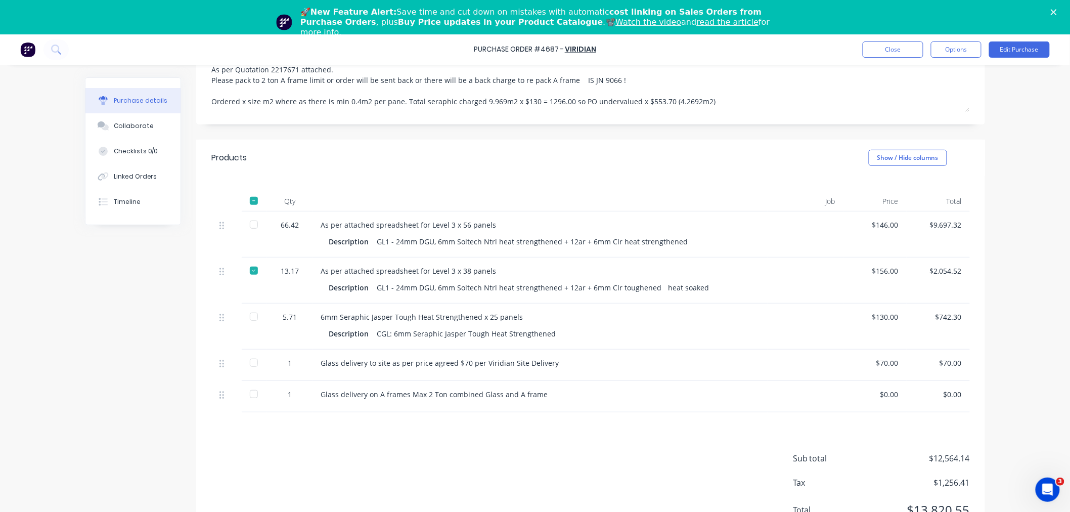
click at [250, 352] on div at bounding box center [254, 362] width 20 height 20
click at [248, 306] on div at bounding box center [254, 316] width 20 height 20
click at [135, 128] on div "Collaborate" at bounding box center [134, 125] width 40 height 9
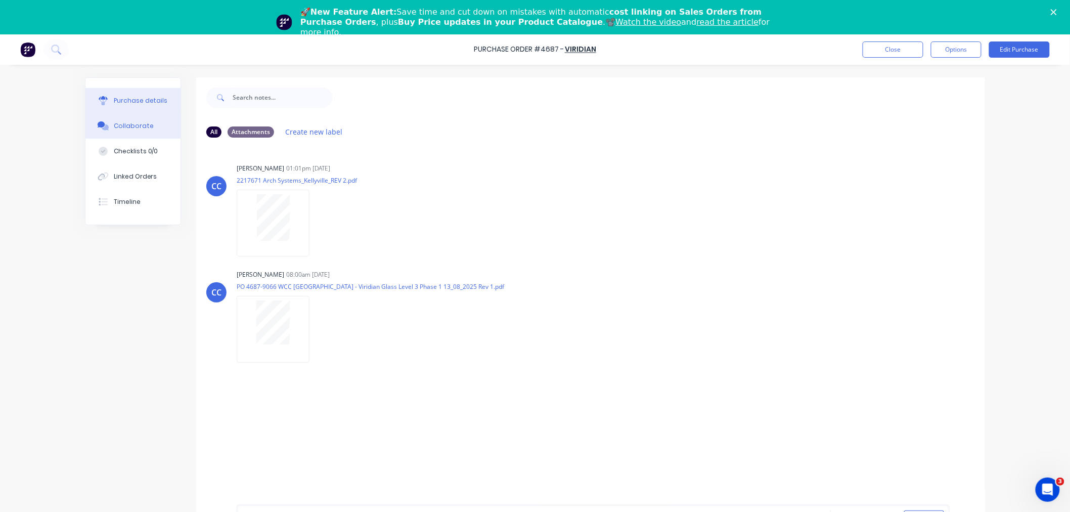
click at [114, 97] on div "Purchase details" at bounding box center [141, 100] width 54 height 9
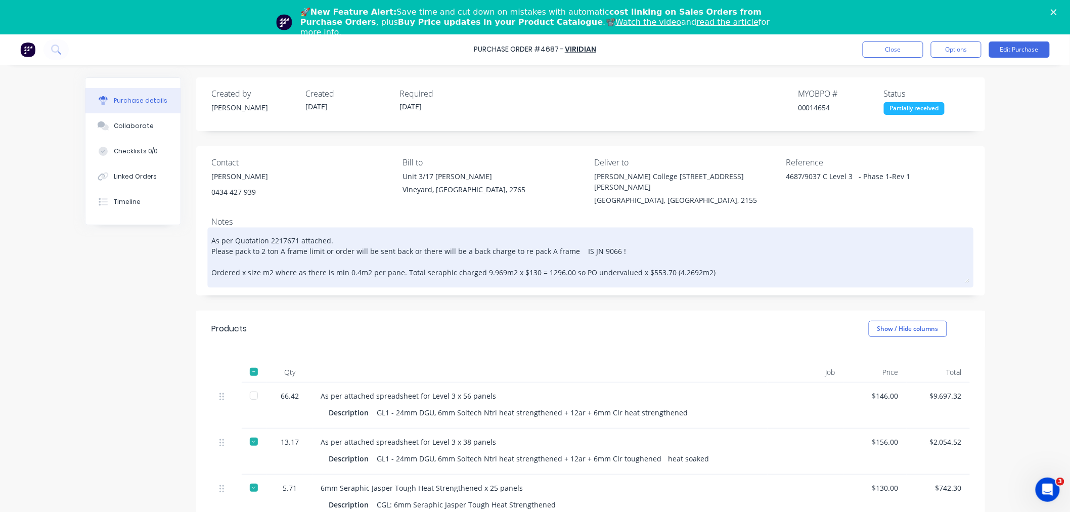
click at [522, 259] on textarea "As per Quotation 2217671 attached. Please pack to 2 ton A frame limit or order …" at bounding box center [590, 256] width 758 height 53
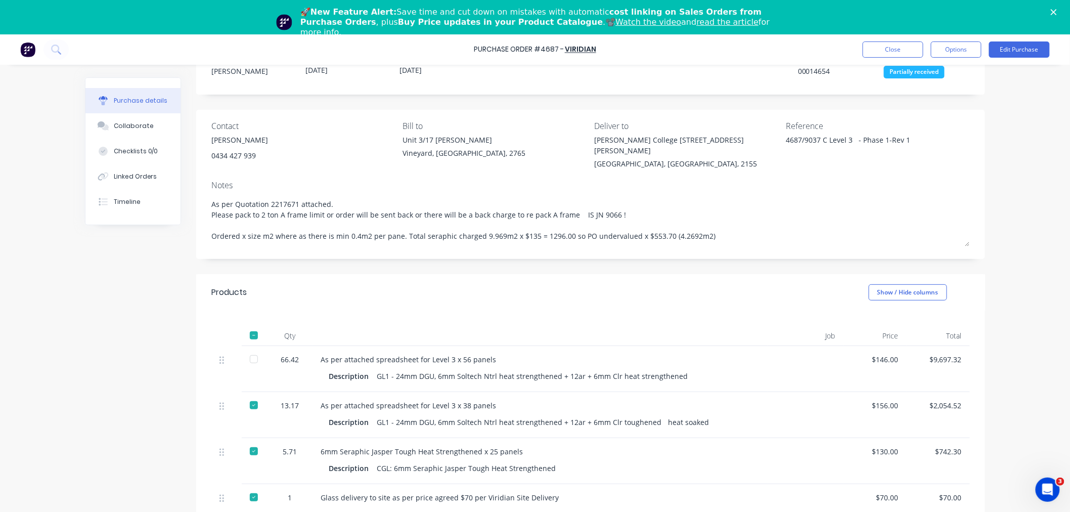
scroll to position [56, 0]
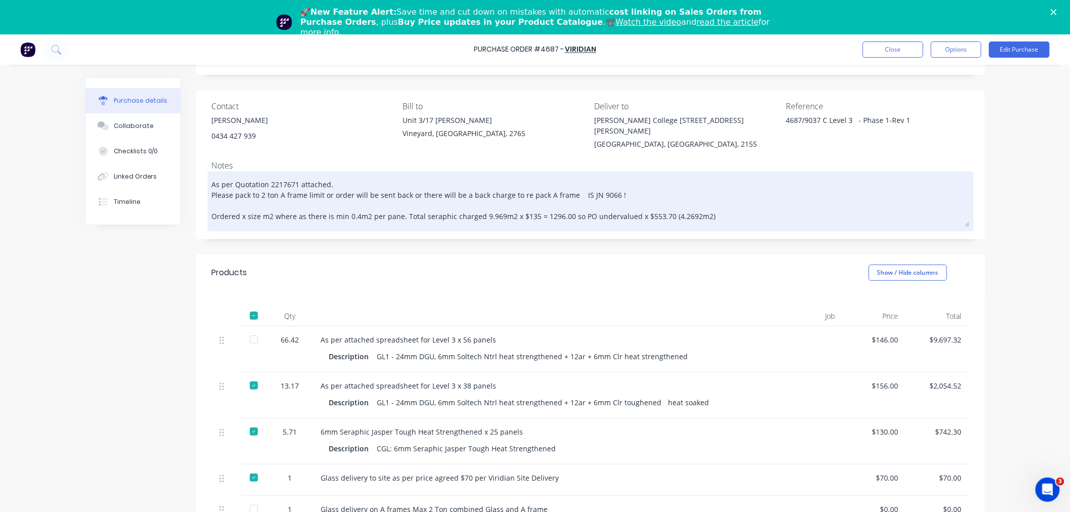
click at [621, 184] on textarea "As per Quotation 2217671 attached. Please pack to 2 ton A frame limit or order …" at bounding box center [590, 200] width 758 height 53
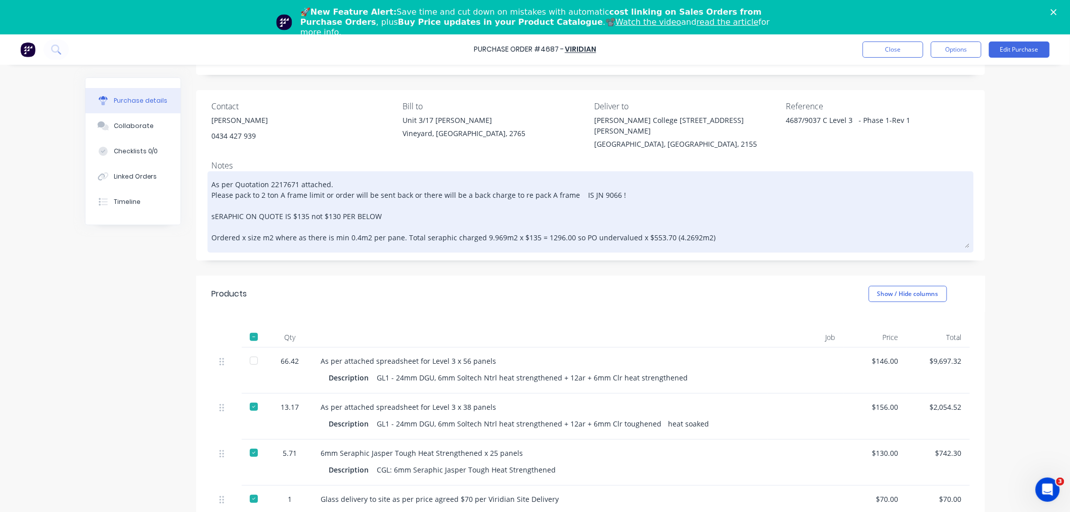
click at [481, 226] on textarea "As per Quotation 2217671 attached. Please pack to 2 ton A frame limit or order …" at bounding box center [590, 211] width 758 height 74
click at [493, 225] on textarea "As per Quotation 2217671 attached. Please pack to 2 ton A frame limit or order …" at bounding box center [590, 211] width 758 height 74
drag, startPoint x: 585, startPoint y: 229, endPoint x: 611, endPoint y: 230, distance: 25.3
click at [611, 230] on textarea "As per Quotation 2217671 attached. Please pack to 2 ton A frame limit or order …" at bounding box center [590, 211] width 758 height 74
drag, startPoint x: 679, startPoint y: 228, endPoint x: 703, endPoint y: 231, distance: 23.5
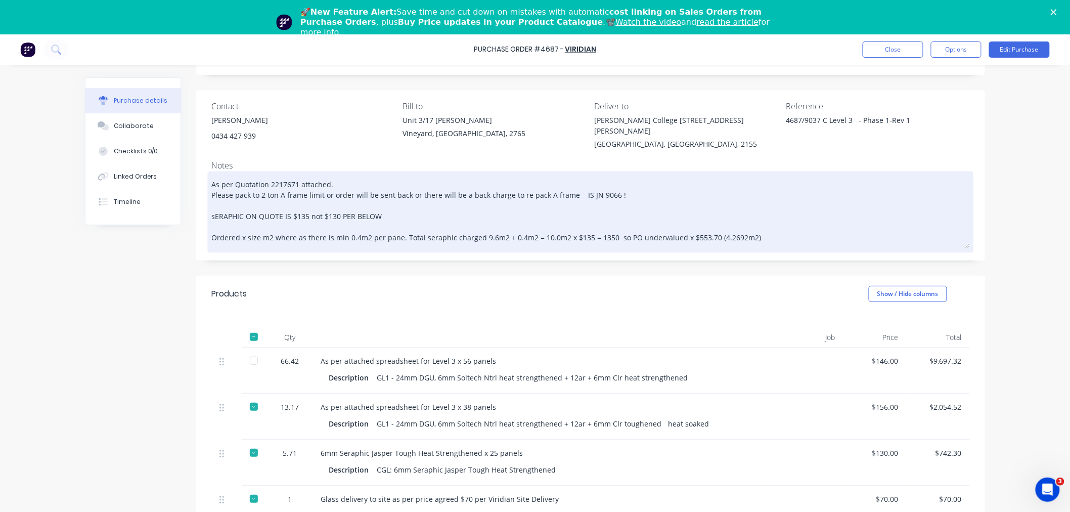
click at [703, 231] on textarea "As per Quotation 2217671 attached. Please pack to 2 ton A frame limit or order …" at bounding box center [590, 211] width 758 height 74
click at [693, 229] on textarea "As per Quotation 2217671 attached. Please pack to 2 ton A frame limit or order …" at bounding box center [590, 211] width 758 height 74
click at [720, 229] on textarea "As per Quotation 2217671 attached. Please pack to 2 ton A frame limit or order …" at bounding box center [590, 211] width 758 height 74
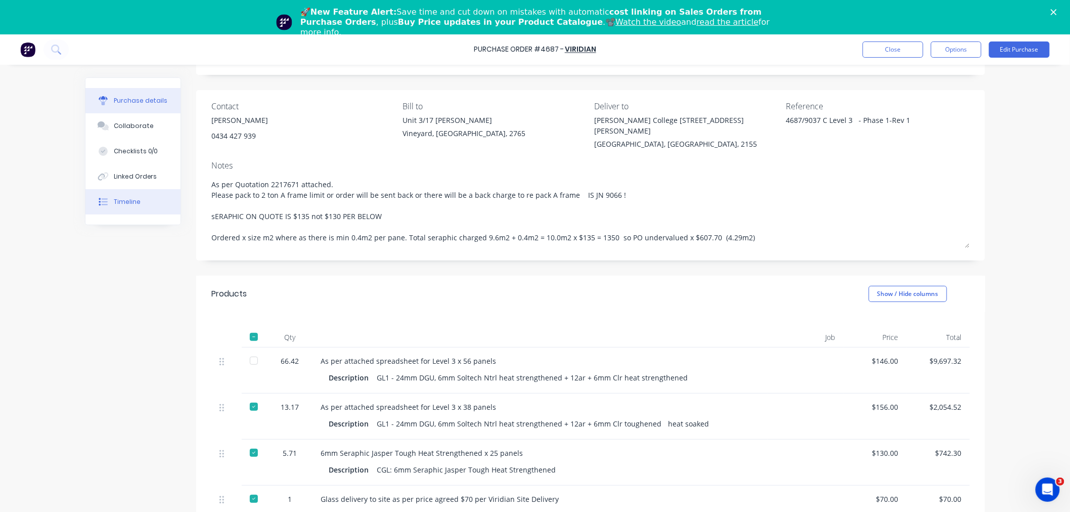
drag, startPoint x: 757, startPoint y: 225, endPoint x: 89, endPoint y: 207, distance: 668.6
click at [89, 207] on div "Purchase details Collaborate Checklists 0/0 Linked Orders Timeline Created by C…" at bounding box center [535, 356] width 900 height 671
click at [877, 46] on button "Close" at bounding box center [892, 49] width 61 height 16
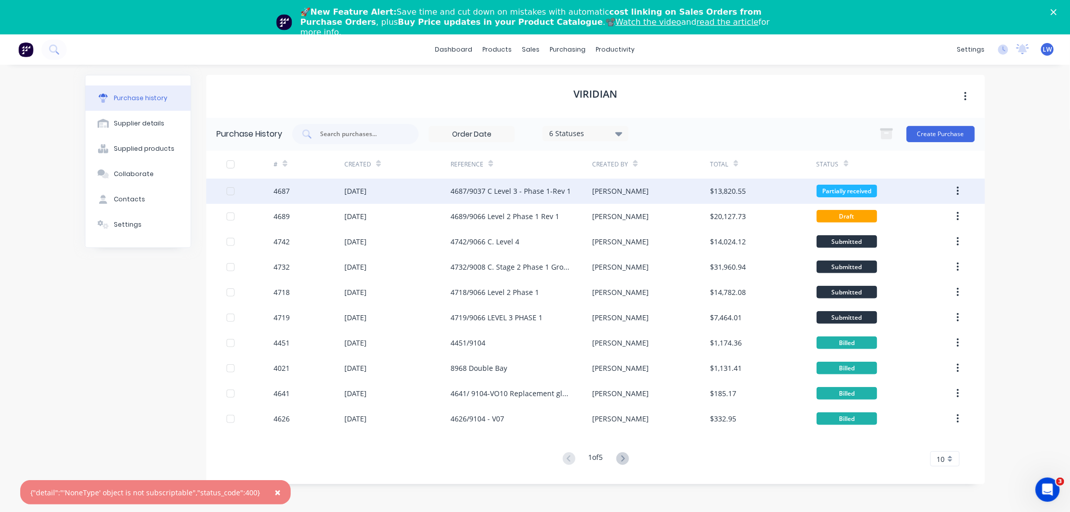
click at [355, 193] on div "[DATE]" at bounding box center [355, 191] width 22 height 11
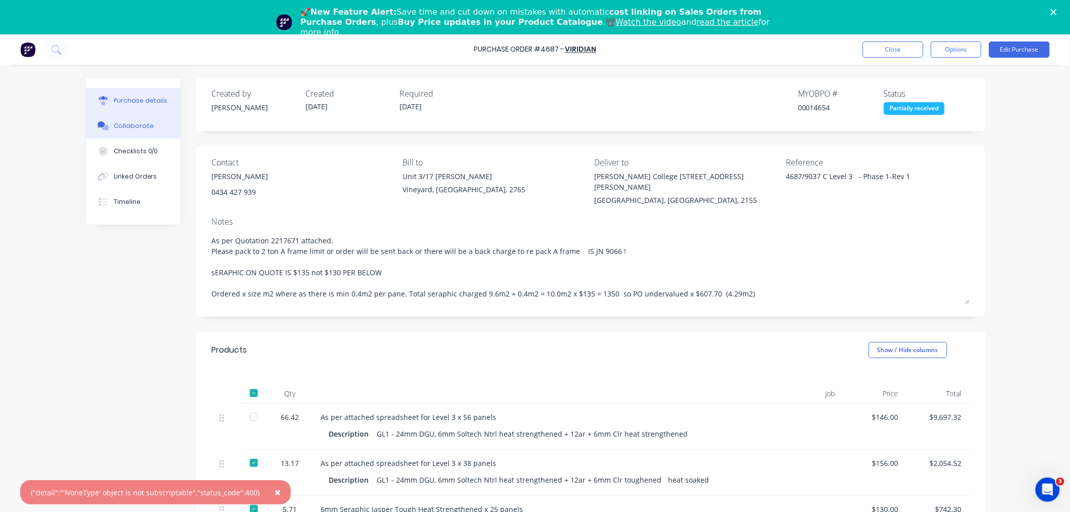
click at [137, 129] on div "Collaborate" at bounding box center [134, 125] width 40 height 9
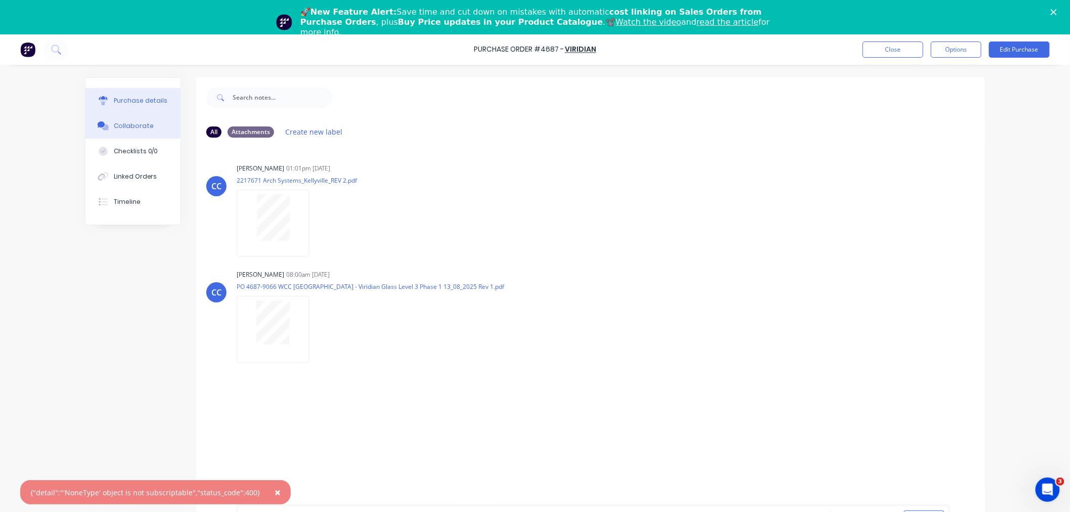
drag, startPoint x: 154, startPoint y: 102, endPoint x: 159, endPoint y: 98, distance: 6.5
click at [158, 98] on div "Purchase details" at bounding box center [141, 100] width 54 height 9
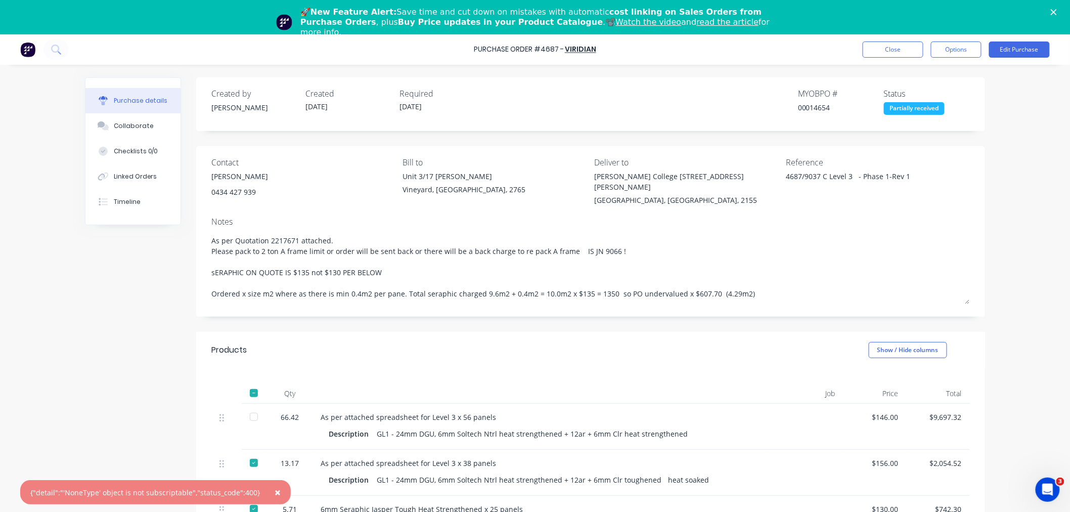
click at [886, 504] on div "$130.00" at bounding box center [874, 509] width 47 height 11
drag, startPoint x: 751, startPoint y: 284, endPoint x: 201, endPoint y: 263, distance: 550.4
click at [201, 263] on div "Contact Mick Atkins 0434 427 939 Bill to Unit 3/17 Rob Pl Vineyard, New South W…" at bounding box center [590, 231] width 789 height 170
click at [885, 51] on button "Close" at bounding box center [892, 49] width 61 height 16
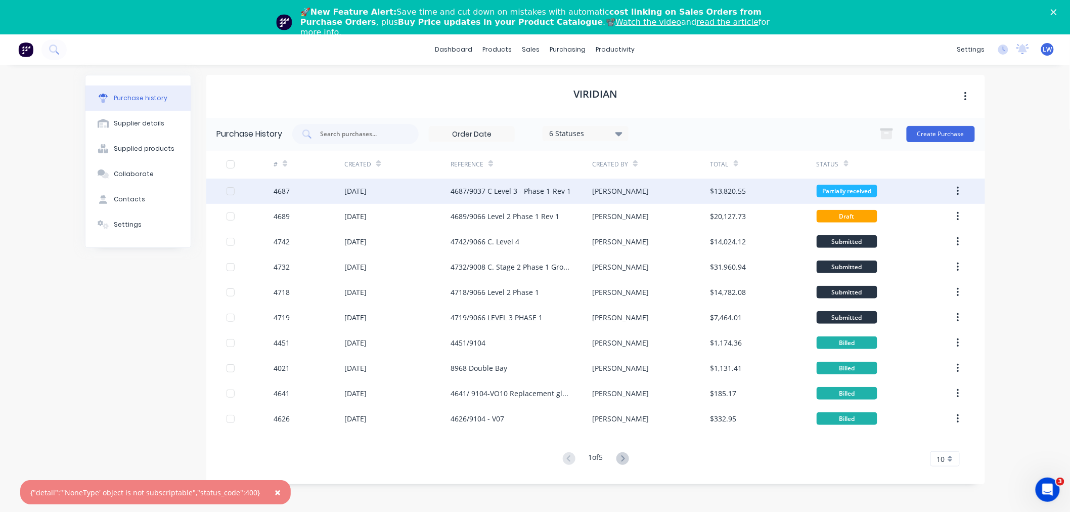
click at [361, 191] on div "[DATE]" at bounding box center [355, 191] width 22 height 11
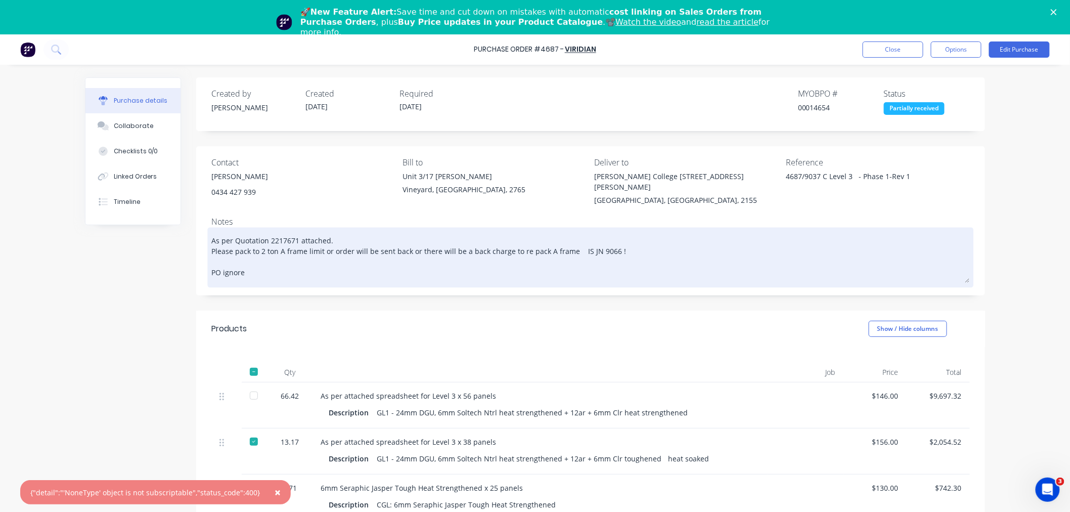
click at [262, 261] on textarea "As per Quotation 2217671 attached. Please pack to 2 ton A frame limit or order …" at bounding box center [590, 256] width 758 height 53
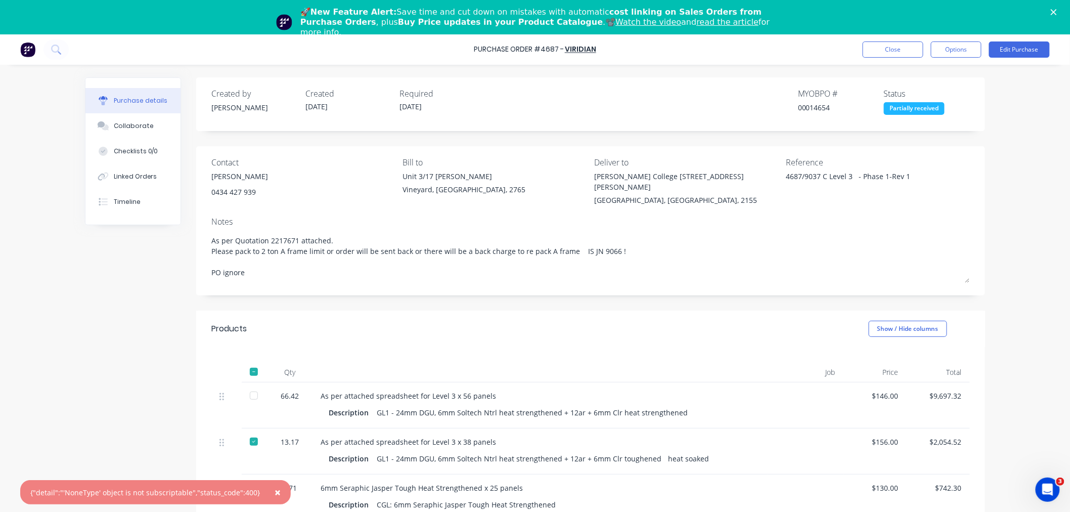
drag, startPoint x: 262, startPoint y: 261, endPoint x: 172, endPoint y: 256, distance: 90.1
click at [172, 256] on div "Created by Craig Created 04/08/25 Required 27/08/25 MYOB PO # 00014654 Status P…" at bounding box center [535, 397] width 900 height 640
paste textarea "sERAPHIC ON QUOTE IS $135 not $130 PER BELOW Ordered x size m2 where as there i…"
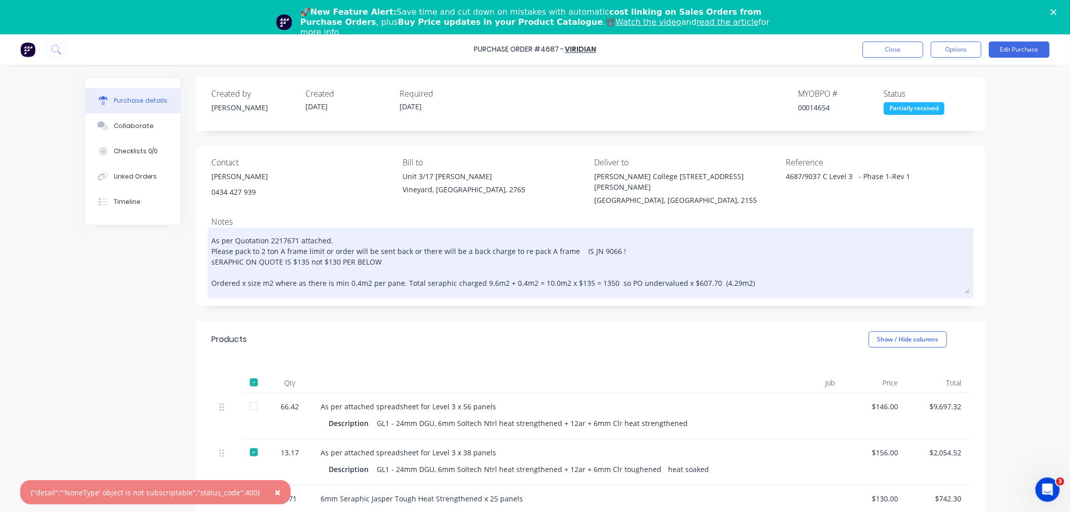
click at [637, 244] on textarea "As per Quotation 2217671 attached. Please pack to 2 ton A frame limit or order …" at bounding box center [590, 261] width 758 height 63
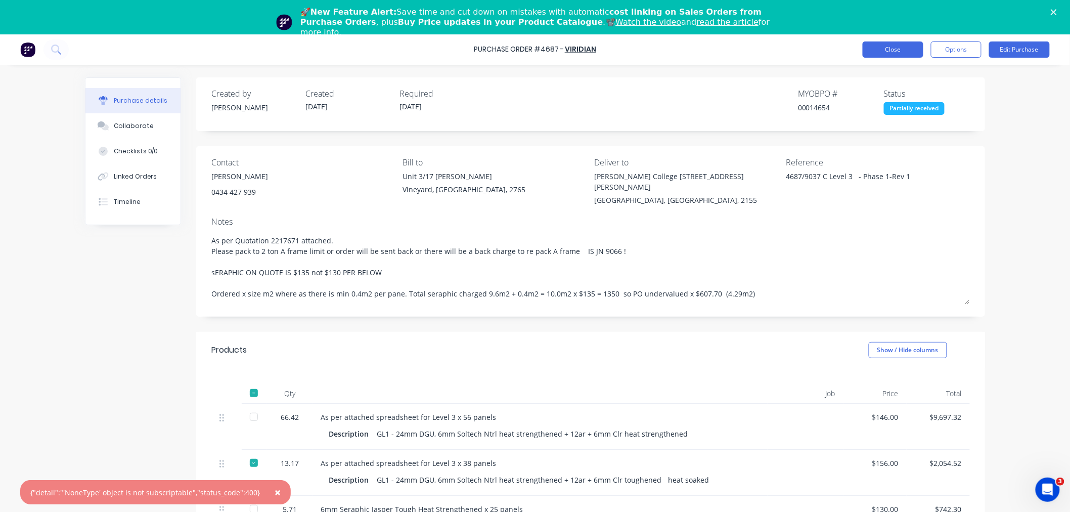
click at [898, 54] on button "Close" at bounding box center [892, 49] width 61 height 16
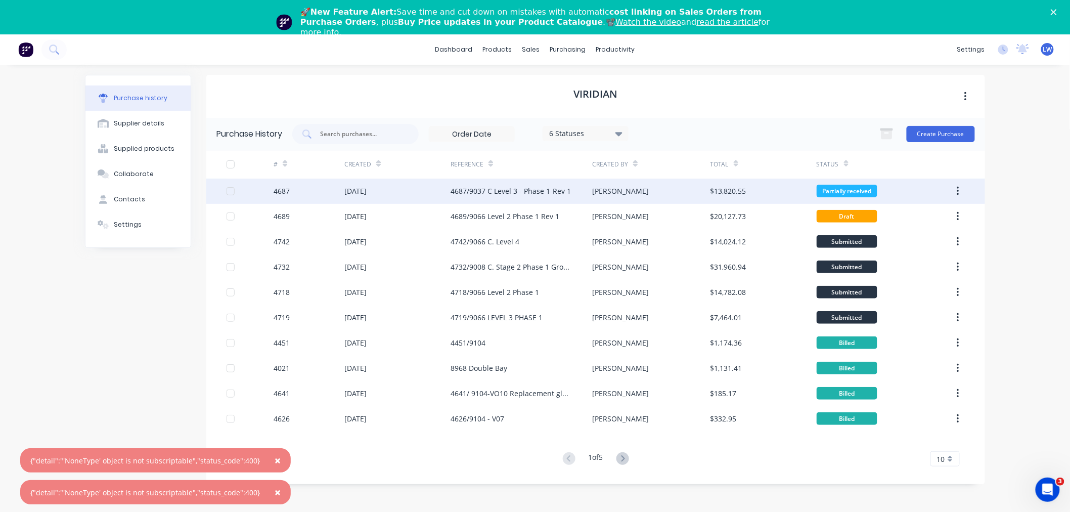
click at [340, 190] on div "4687" at bounding box center [309, 190] width 71 height 25
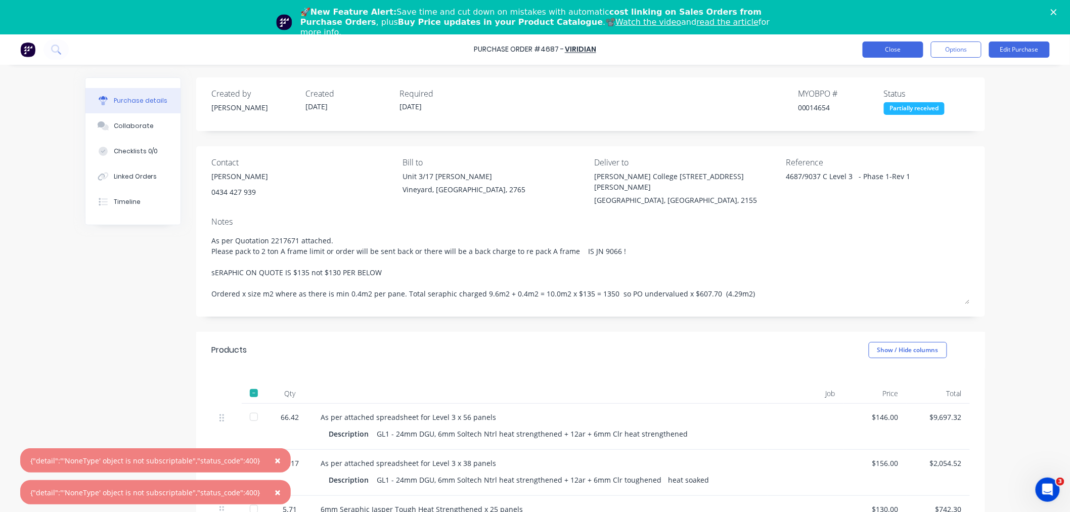
click at [889, 47] on button "Close" at bounding box center [892, 49] width 61 height 16
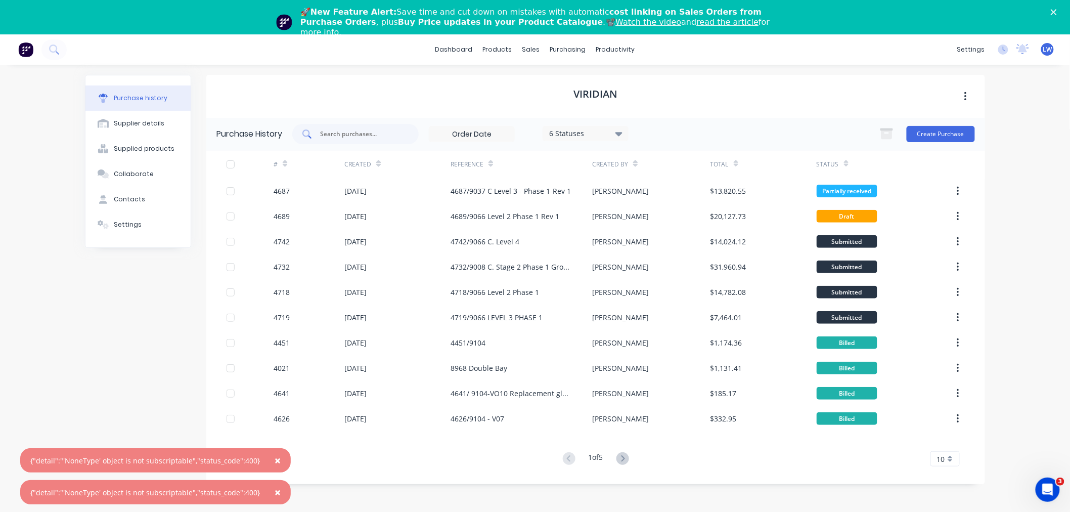
click at [319, 133] on div at bounding box center [355, 134] width 126 height 20
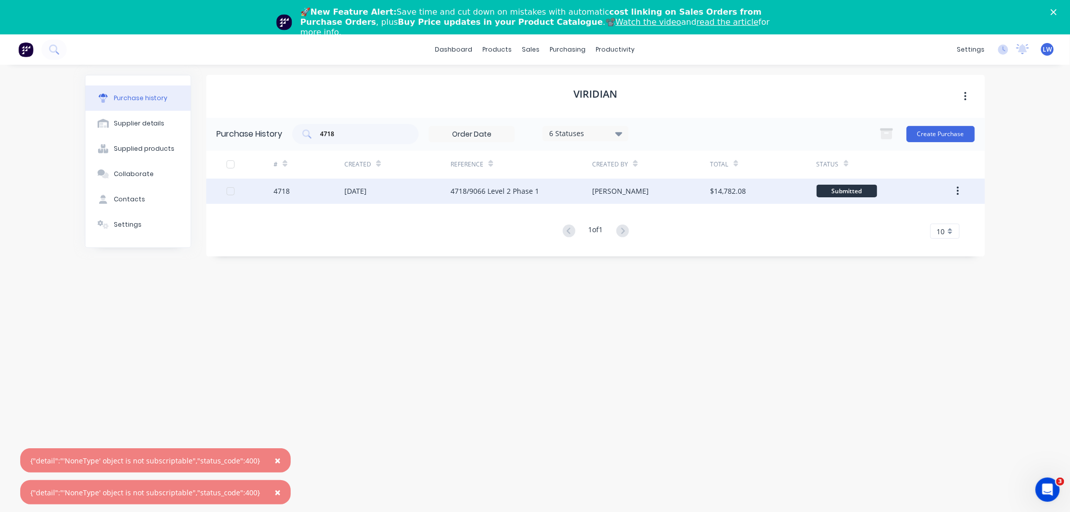
click at [364, 195] on div "[DATE]" at bounding box center [355, 191] width 22 height 11
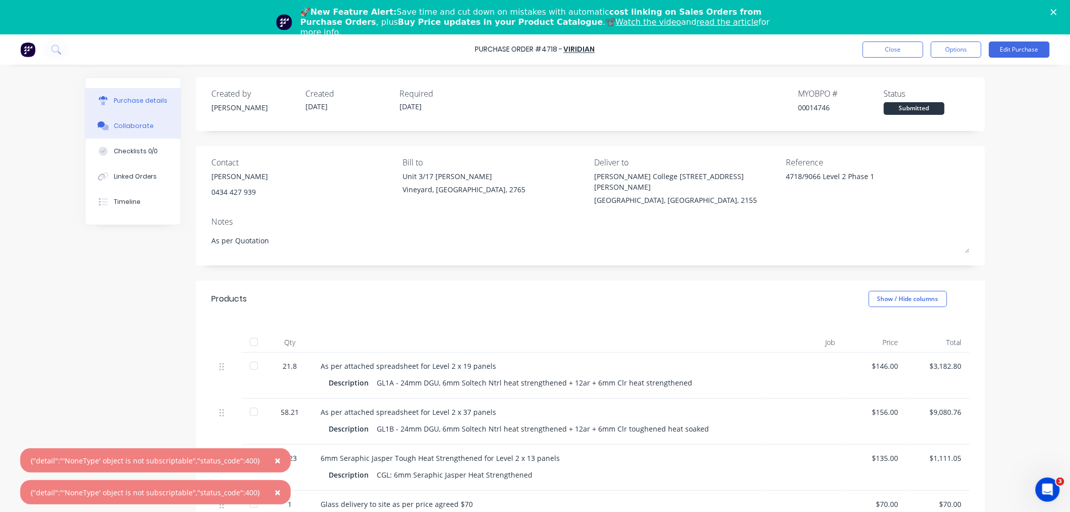
click at [138, 125] on div "Collaborate" at bounding box center [134, 125] width 40 height 9
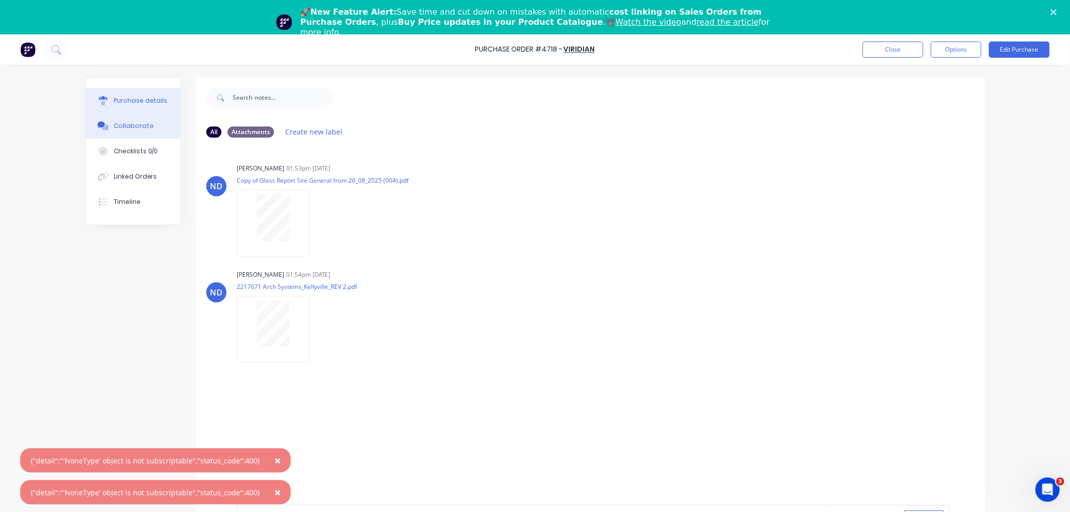
click at [142, 98] on div "Purchase details" at bounding box center [141, 100] width 54 height 9
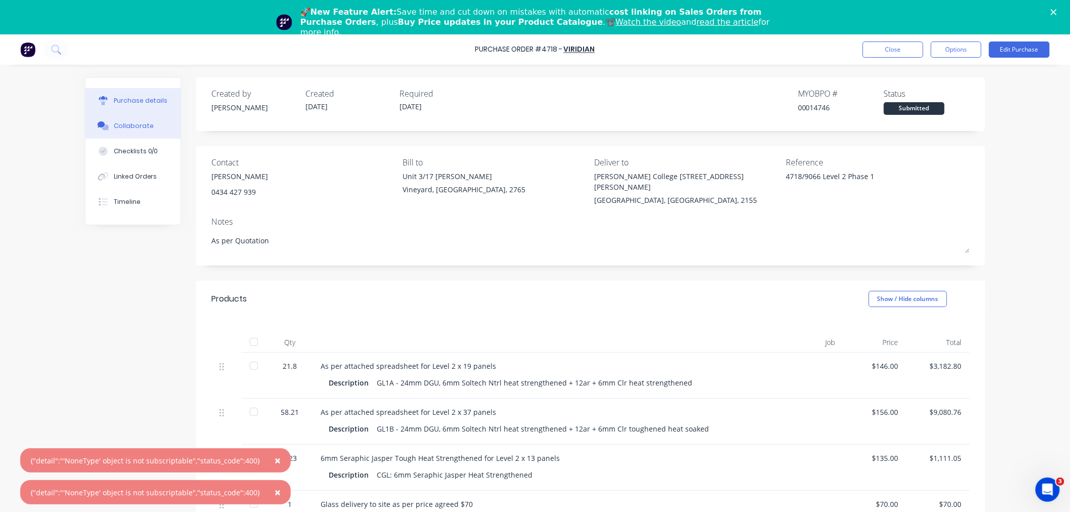
click at [120, 120] on button "Collaborate" at bounding box center [132, 125] width 95 height 25
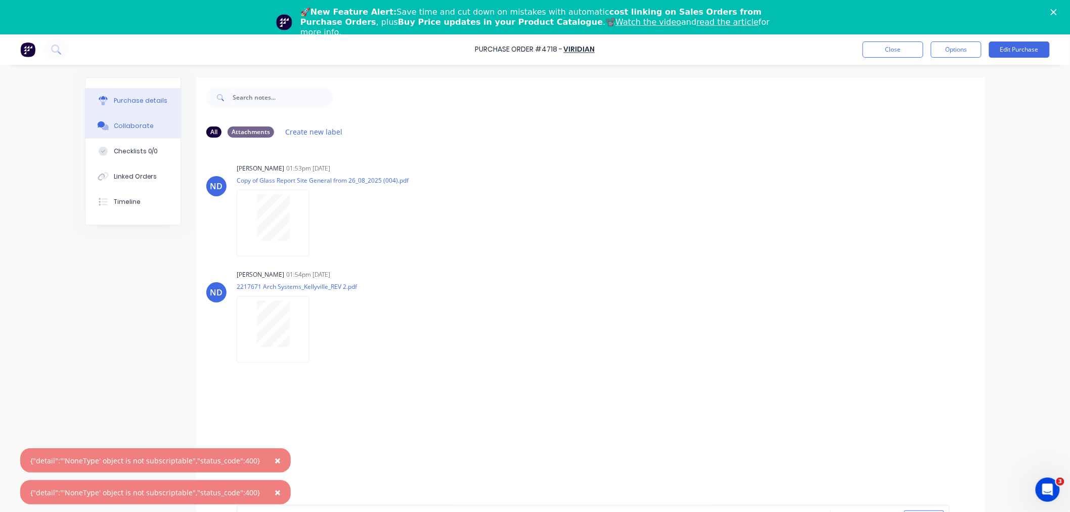
click at [135, 97] on div "Purchase details" at bounding box center [141, 100] width 54 height 9
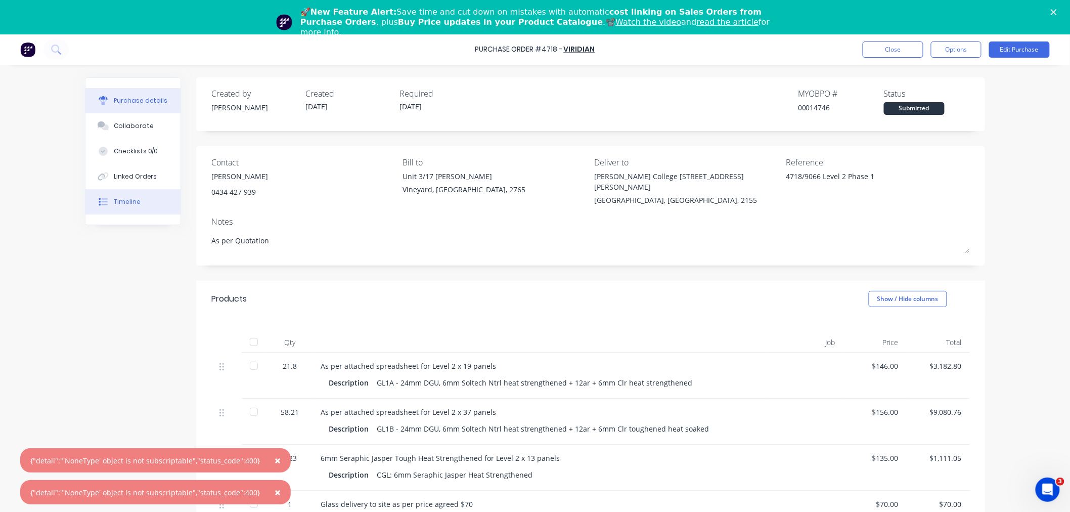
click at [120, 199] on div "Timeline" at bounding box center [127, 201] width 27 height 9
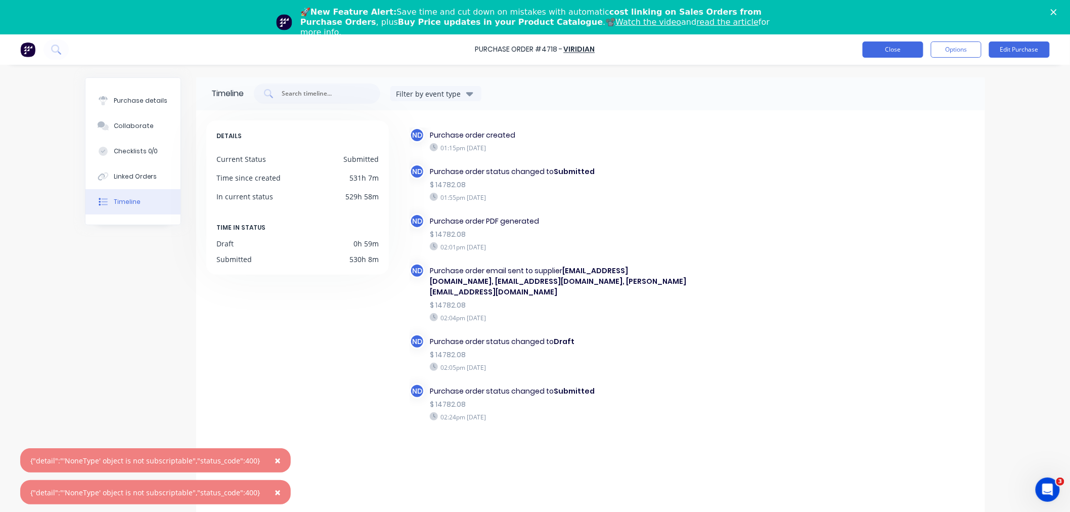
click at [909, 56] on button "Close" at bounding box center [892, 49] width 61 height 16
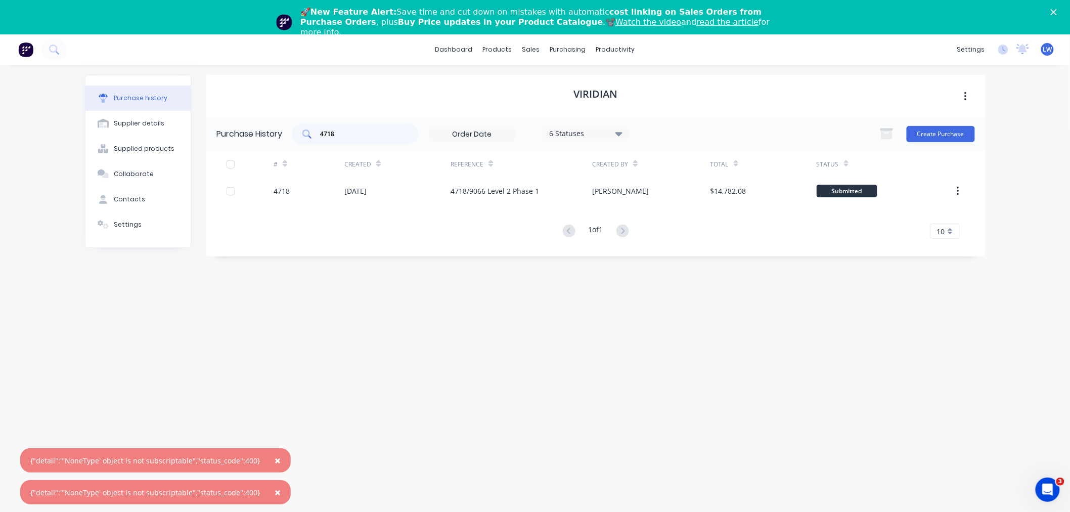
click at [365, 135] on input "4718" at bounding box center [361, 134] width 84 height 10
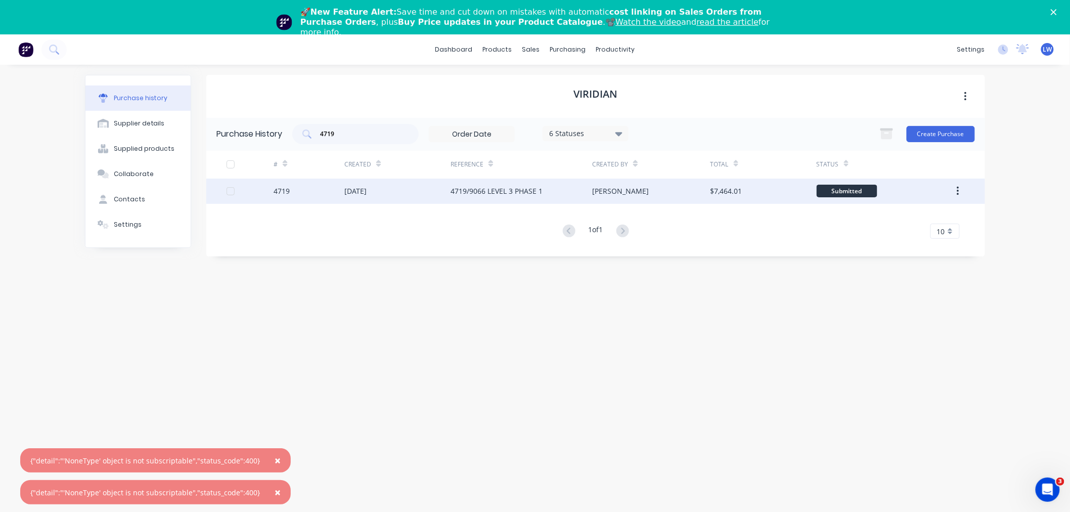
click at [291, 193] on div "4719" at bounding box center [309, 190] width 71 height 25
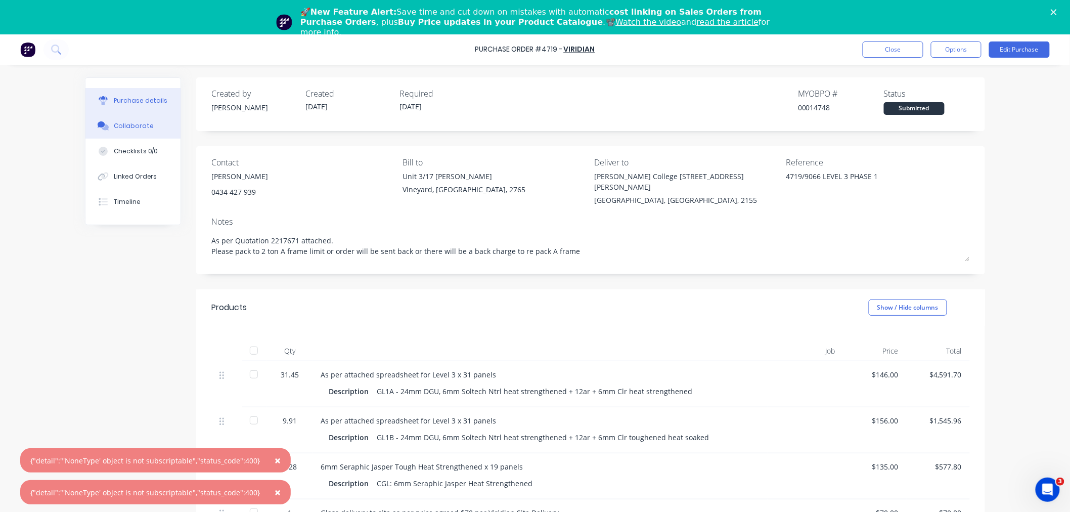
click at [127, 125] on div "Collaborate" at bounding box center [134, 125] width 40 height 9
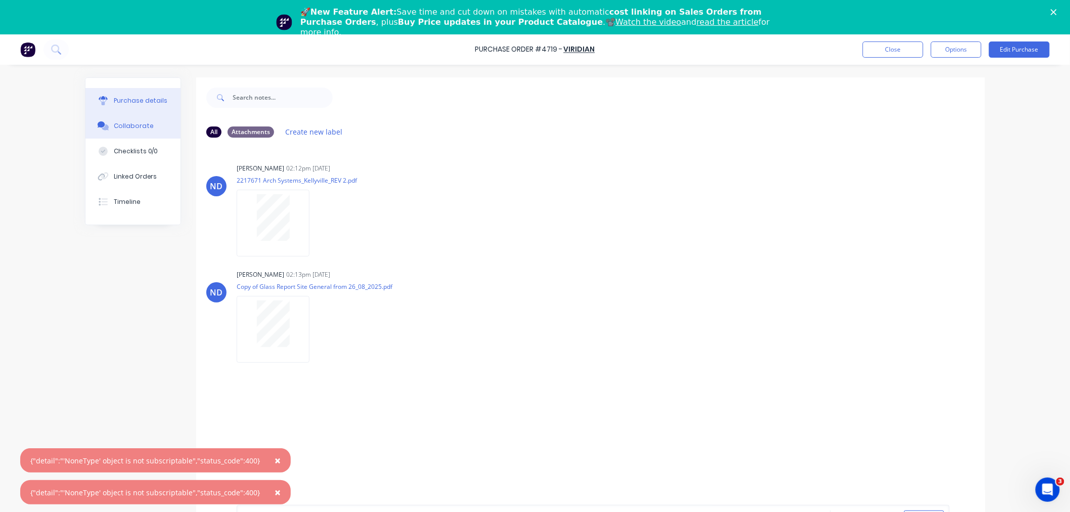
click at [159, 102] on div "Purchase details" at bounding box center [141, 100] width 54 height 9
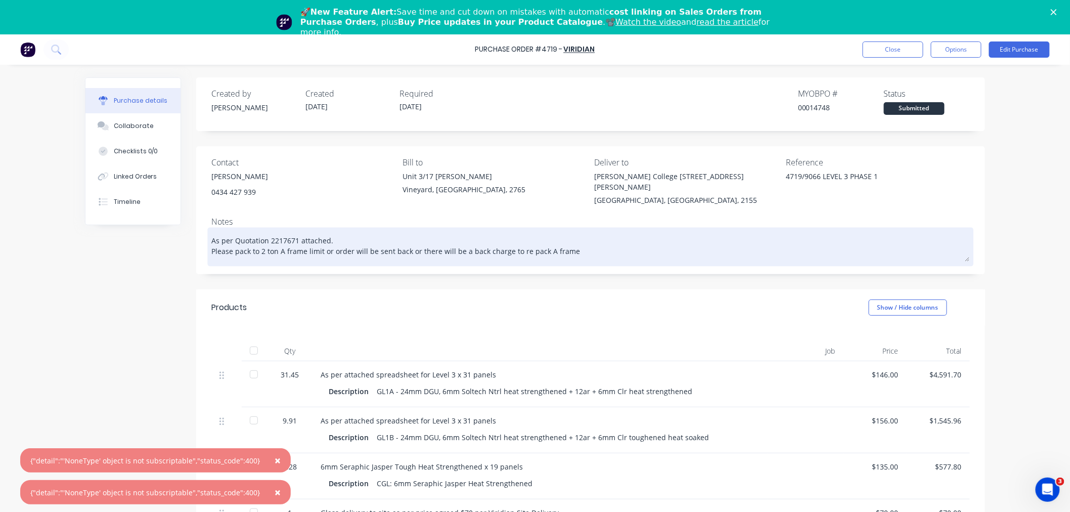
click at [585, 240] on textarea "As per Quotation 2217671 attached. Please pack to 2 ton A frame limit or order …" at bounding box center [590, 245] width 758 height 31
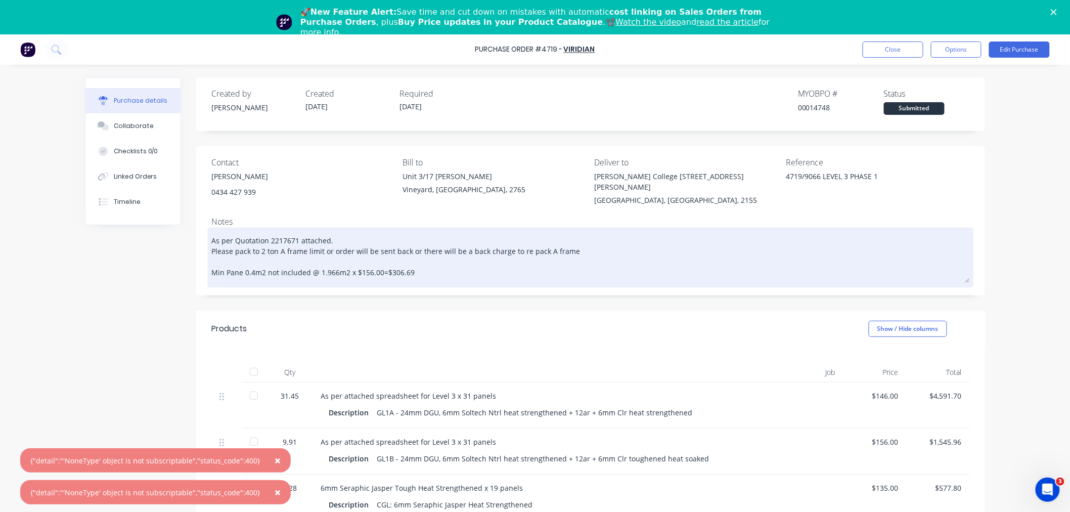
click at [724, 258] on textarea "As per Quotation 2217671 attached. Please pack to 2 ton A frame limit or order …" at bounding box center [590, 256] width 758 height 53
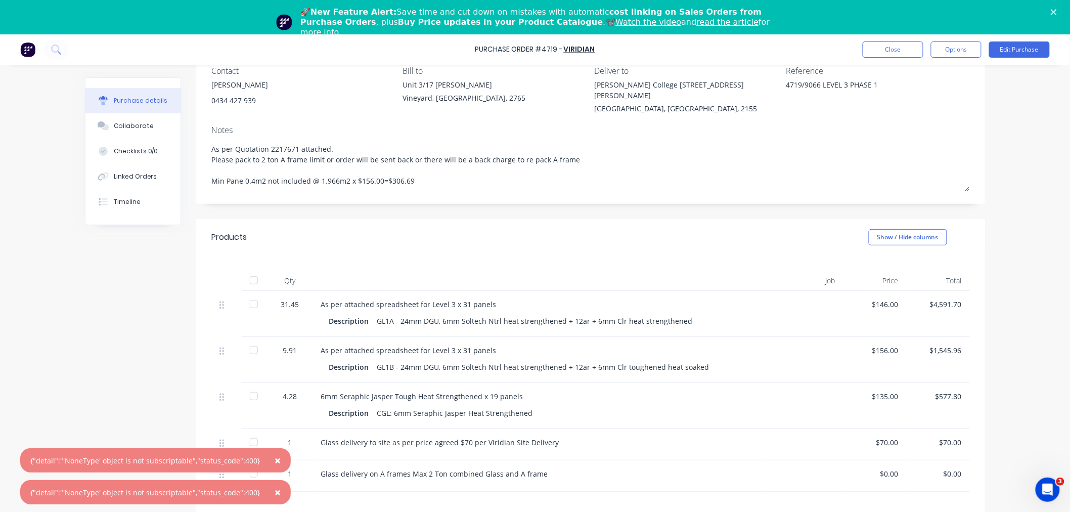
scroll to position [168, 0]
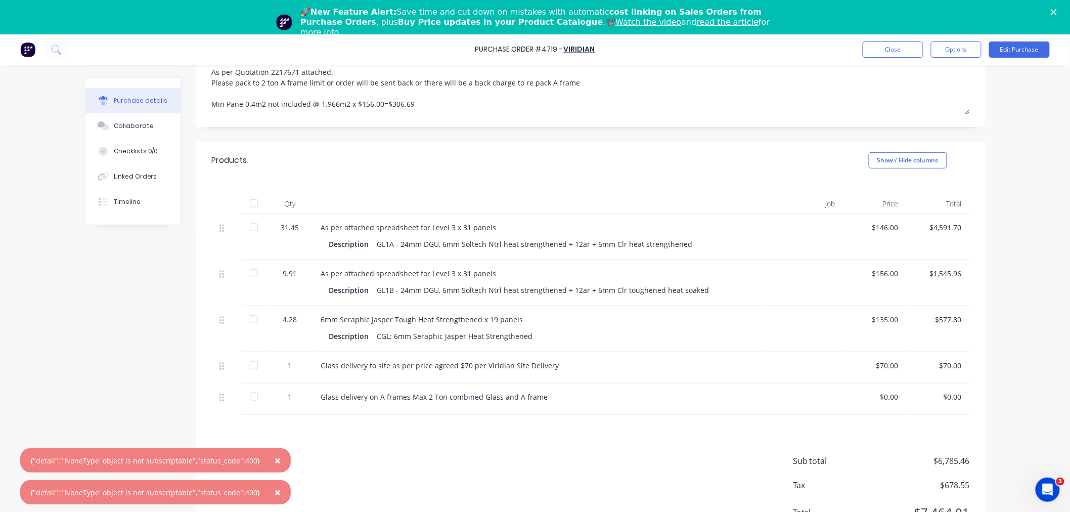
click at [251, 218] on div at bounding box center [254, 227] width 20 height 20
click at [250, 266] on div at bounding box center [254, 273] width 20 height 20
click at [250, 357] on div at bounding box center [254, 365] width 20 height 20
click at [251, 387] on div at bounding box center [254, 396] width 20 height 20
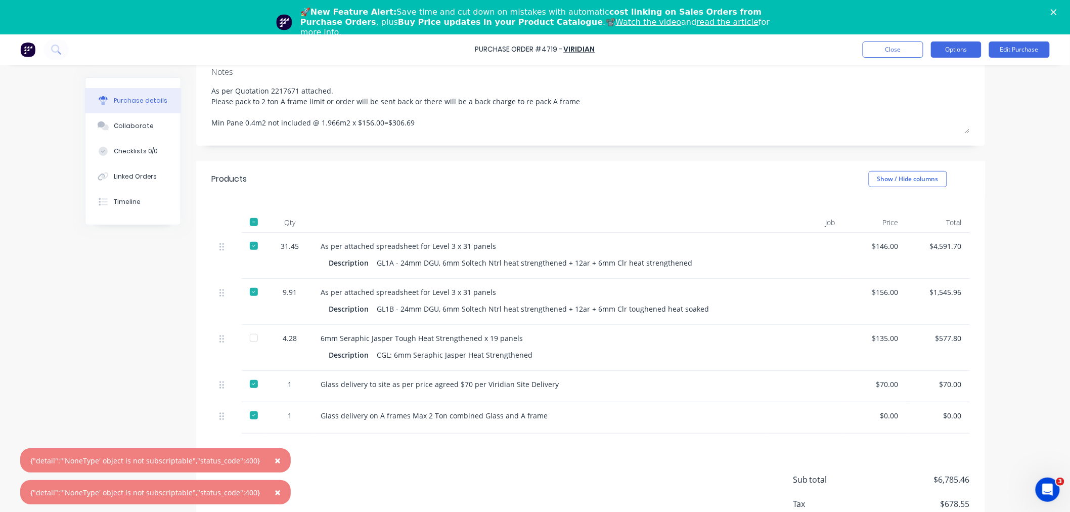
click at [958, 53] on button "Options" at bounding box center [956, 49] width 51 height 16
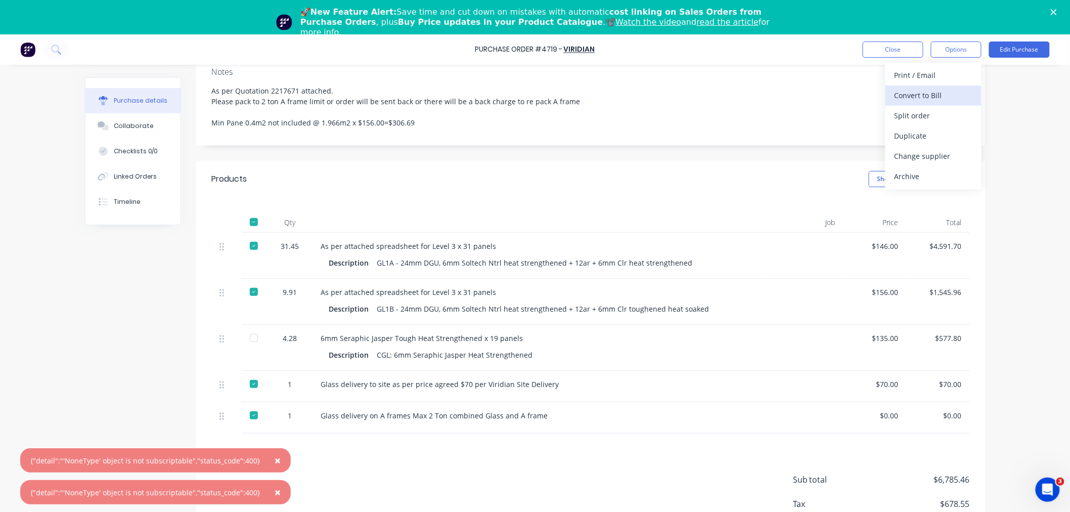
click at [923, 99] on div "Convert to Bill" at bounding box center [933, 95] width 78 height 15
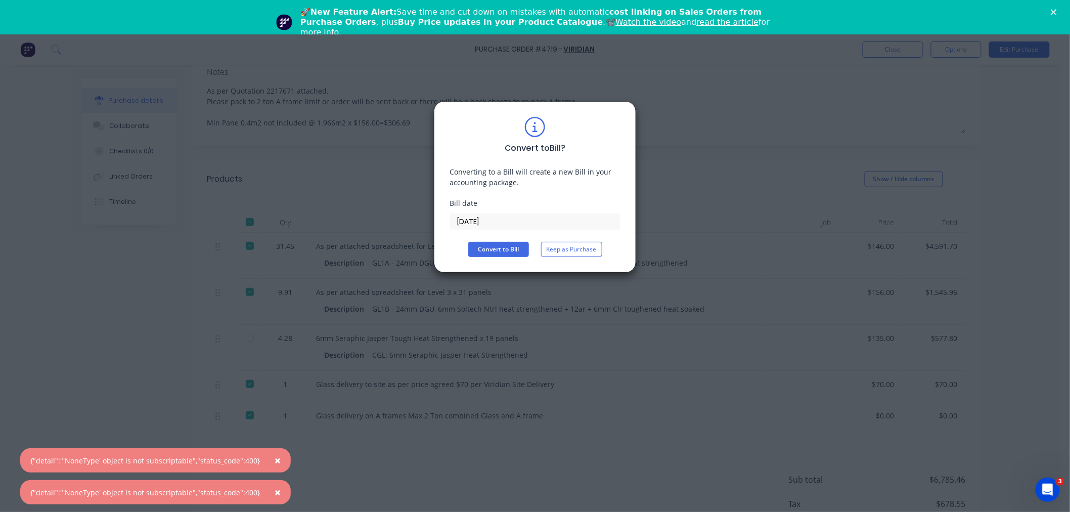
drag, startPoint x: 523, startPoint y: 218, endPoint x: 400, endPoint y: 218, distance: 122.3
click at [400, 218] on div "Convert to Bill ? Converting to a Bill will create a new Bill in your accountin…" at bounding box center [535, 256] width 1070 height 512
click at [524, 250] on button "Convert to Bill" at bounding box center [498, 249] width 61 height 15
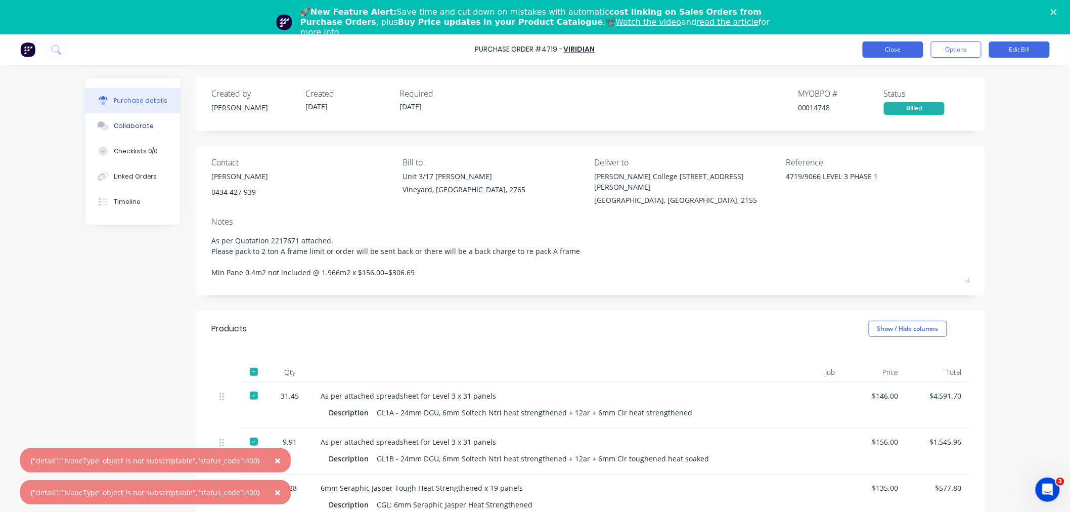
click at [895, 49] on button "Close" at bounding box center [892, 49] width 61 height 16
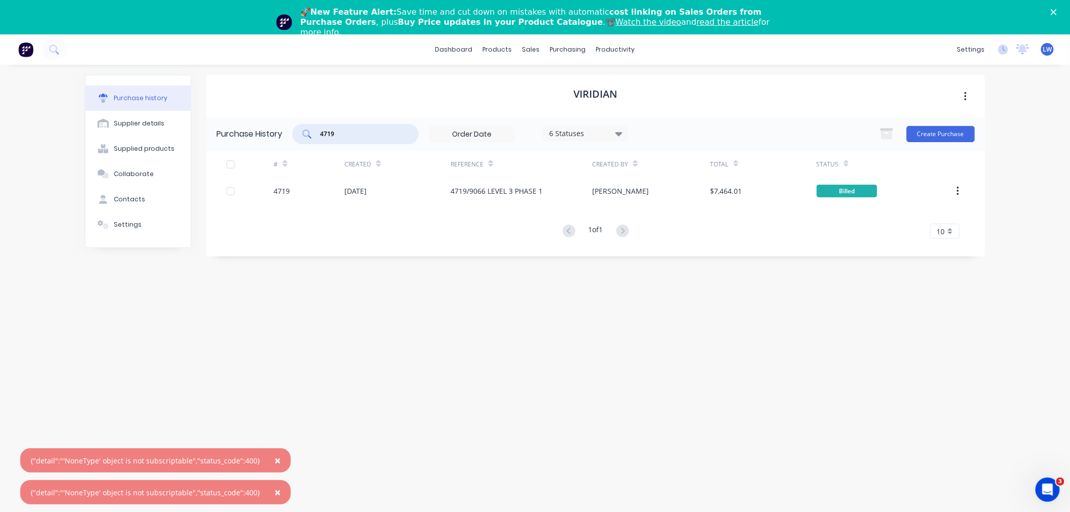
click at [348, 137] on input "4719" at bounding box center [361, 134] width 84 height 10
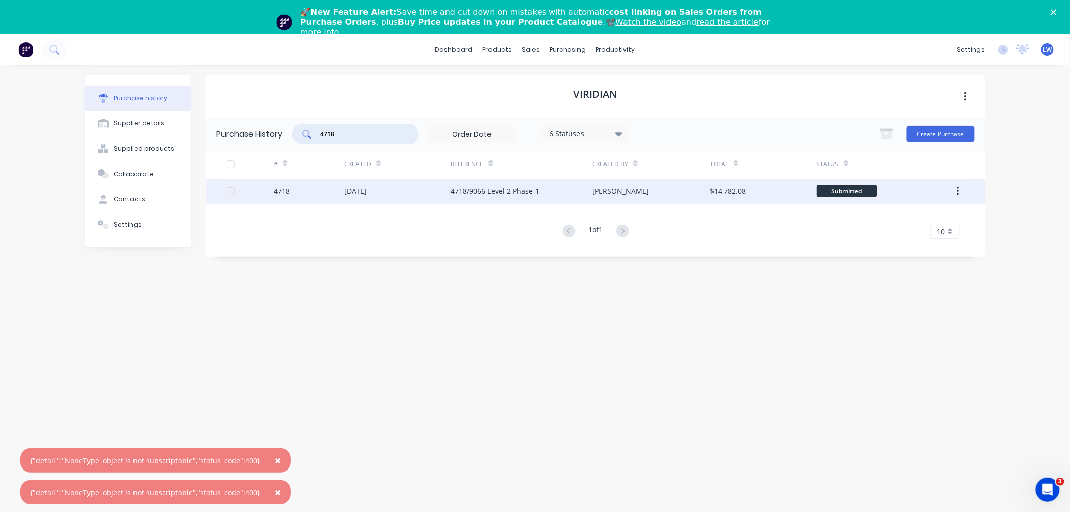
click at [469, 184] on div "4718/9066 Level 2 Phase 1" at bounding box center [521, 190] width 142 height 25
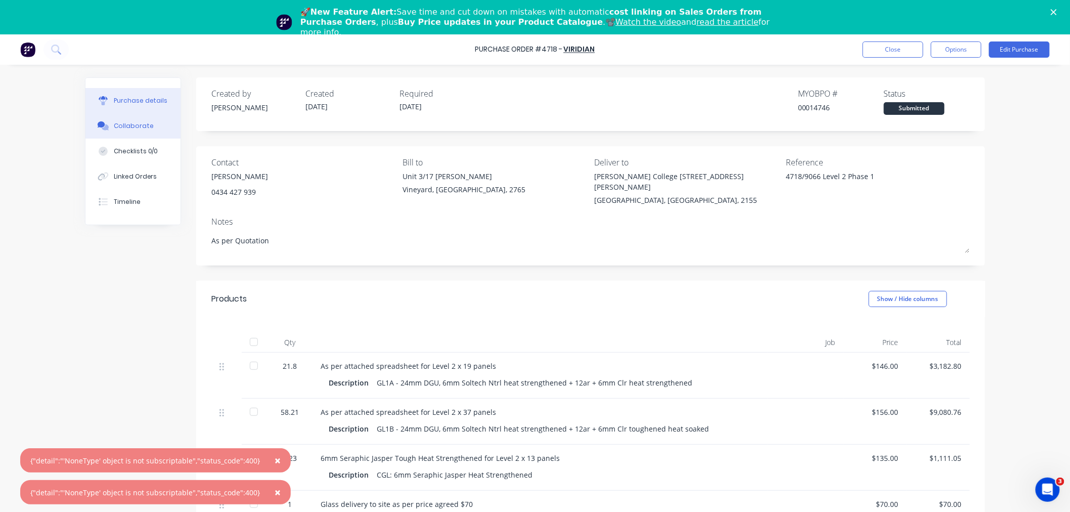
click at [133, 125] on div "Collaborate" at bounding box center [134, 125] width 40 height 9
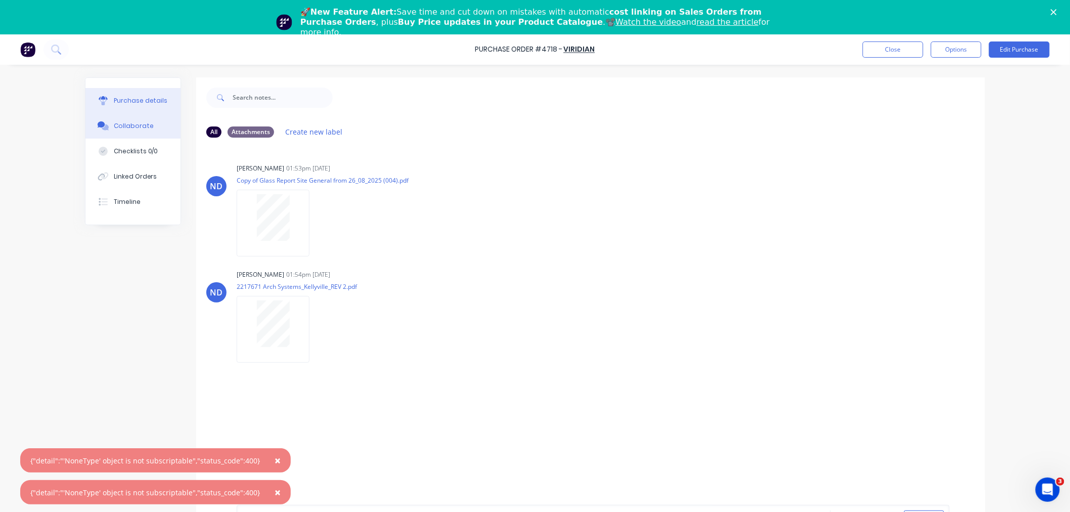
click at [126, 99] on div "Purchase details" at bounding box center [141, 100] width 54 height 9
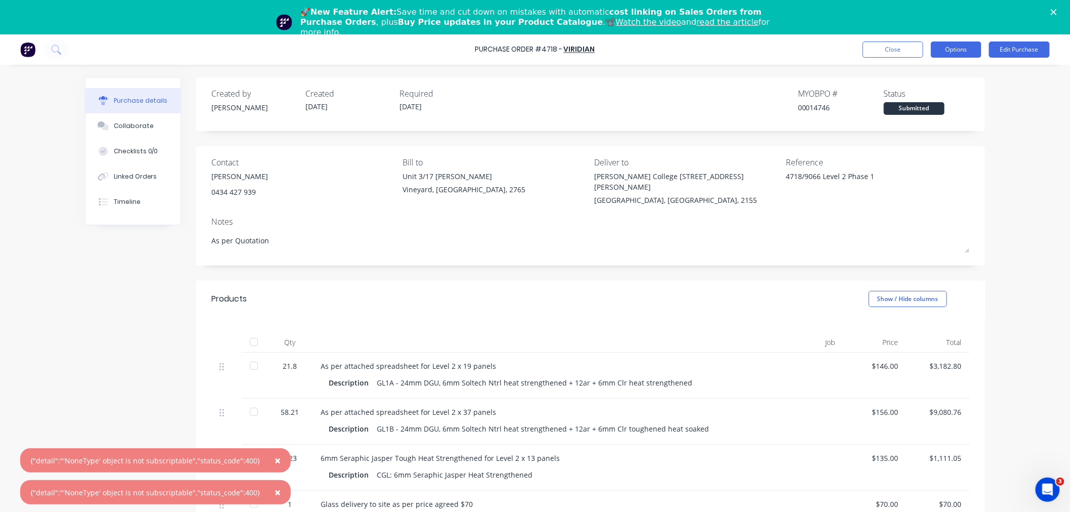
click at [957, 53] on button "Options" at bounding box center [956, 49] width 51 height 16
click at [947, 92] on div "Convert to Bill" at bounding box center [933, 95] width 78 height 15
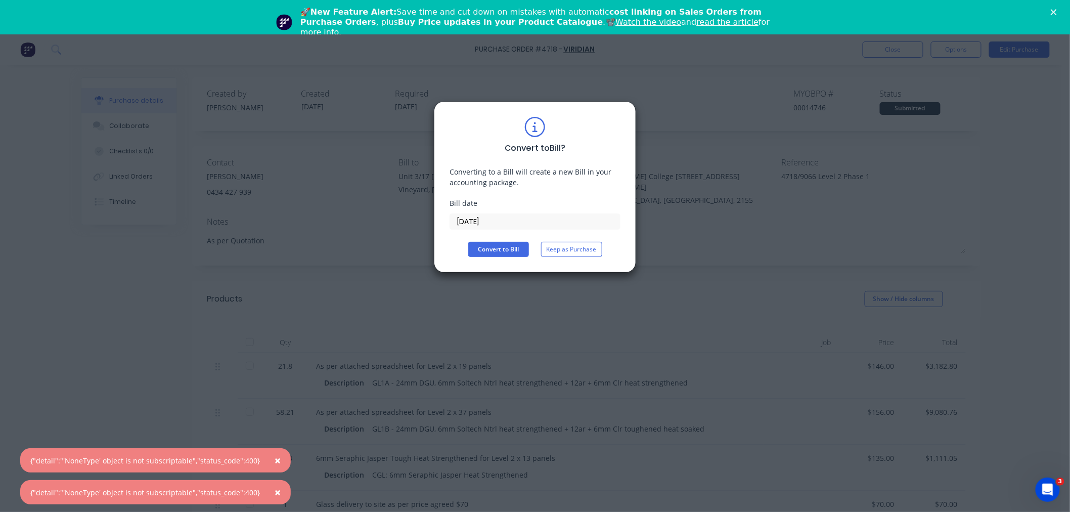
drag, startPoint x: 490, startPoint y: 217, endPoint x: 372, endPoint y: 214, distance: 118.8
click at [372, 214] on div "Convert to Bill ? Converting to a Bill will create a new Bill in your accountin…" at bounding box center [535, 256] width 1070 height 512
click at [486, 255] on button "Convert to Bill" at bounding box center [498, 249] width 61 height 15
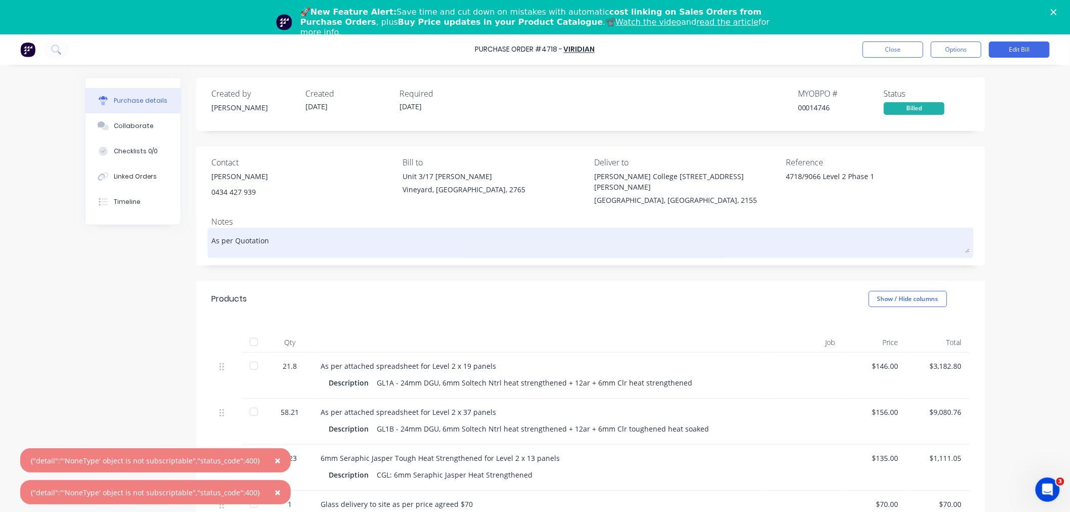
click at [284, 238] on textarea "As per Quotation" at bounding box center [590, 241] width 758 height 23
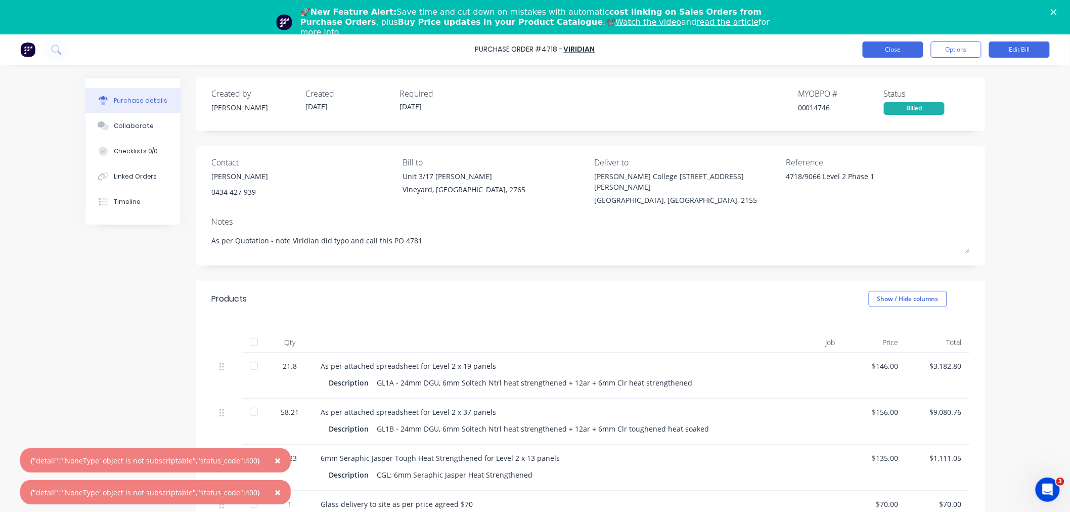
click at [895, 55] on button "Close" at bounding box center [892, 49] width 61 height 16
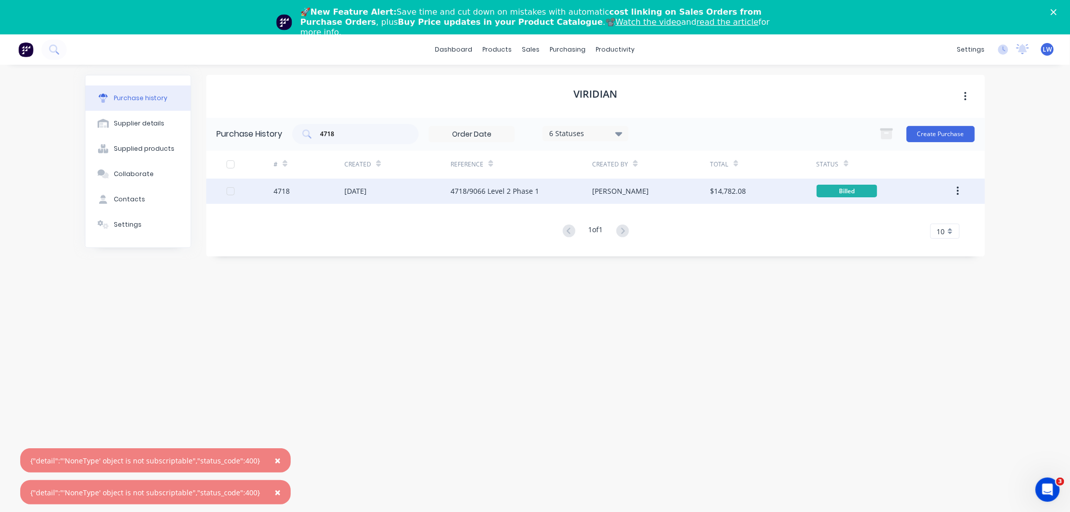
click at [319, 189] on div "4718" at bounding box center [309, 190] width 71 height 25
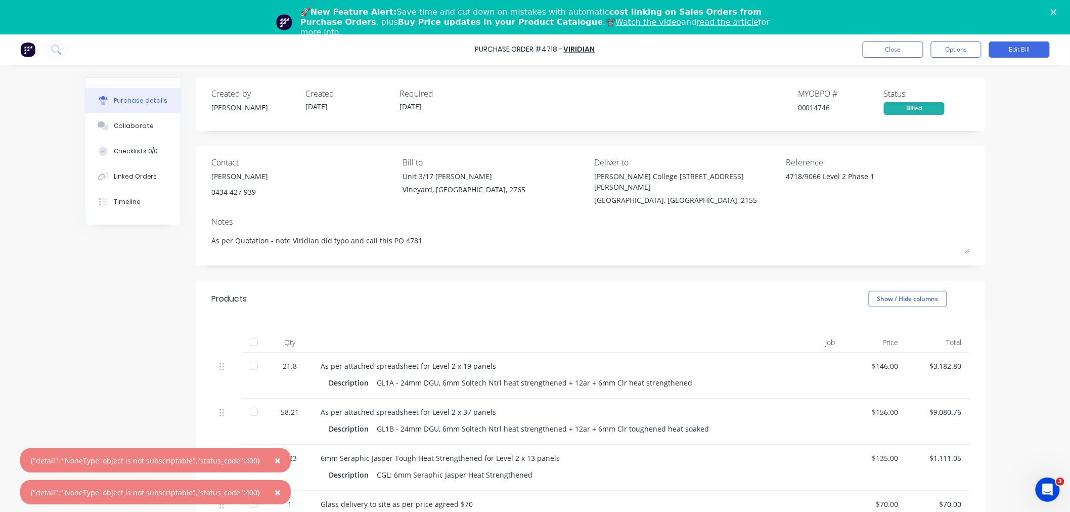
scroll to position [156, 0]
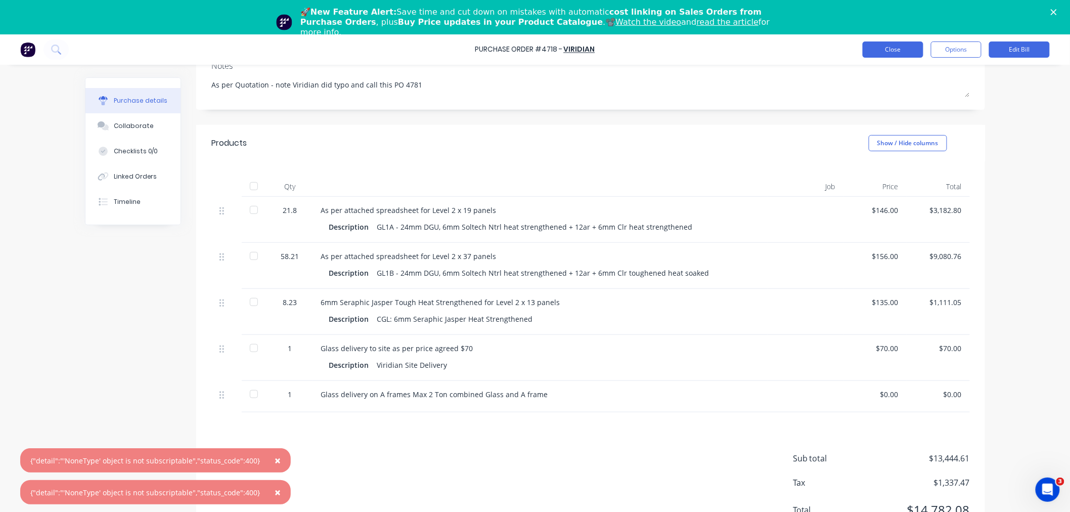
click at [885, 56] on button "Close" at bounding box center [892, 49] width 61 height 16
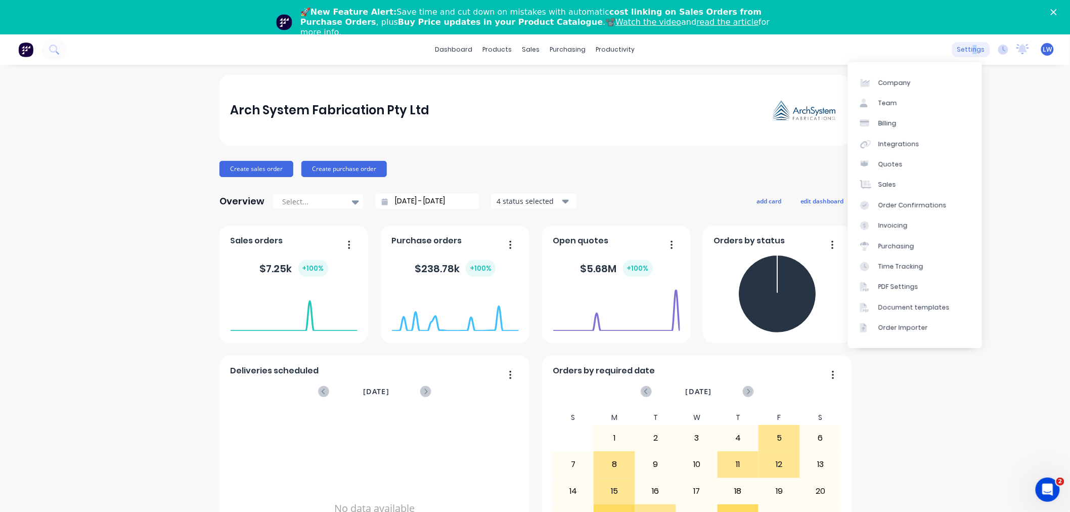
click at [967, 51] on div "settings" at bounding box center [971, 49] width 38 height 15
click at [902, 144] on div "Integrations" at bounding box center [898, 144] width 41 height 9
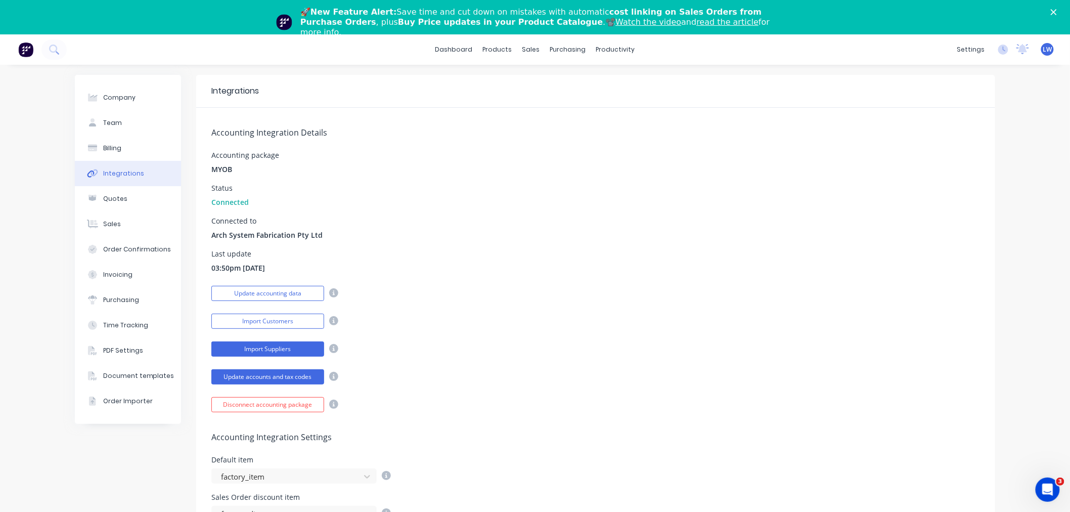
click at [268, 348] on button "Import Suppliers" at bounding box center [267, 348] width 113 height 15
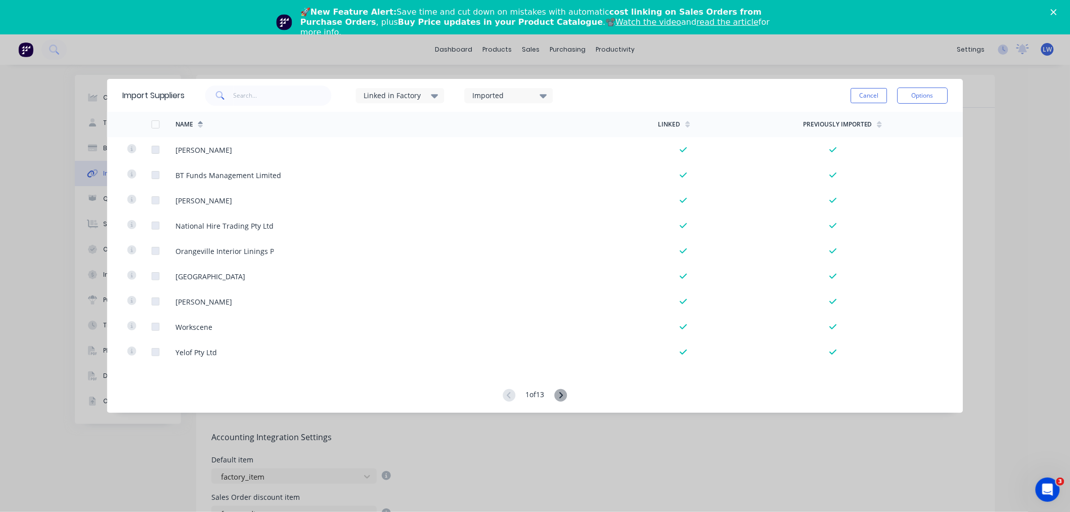
click at [547, 99] on icon at bounding box center [543, 95] width 7 height 11
click at [263, 89] on input "text" at bounding box center [282, 95] width 99 height 20
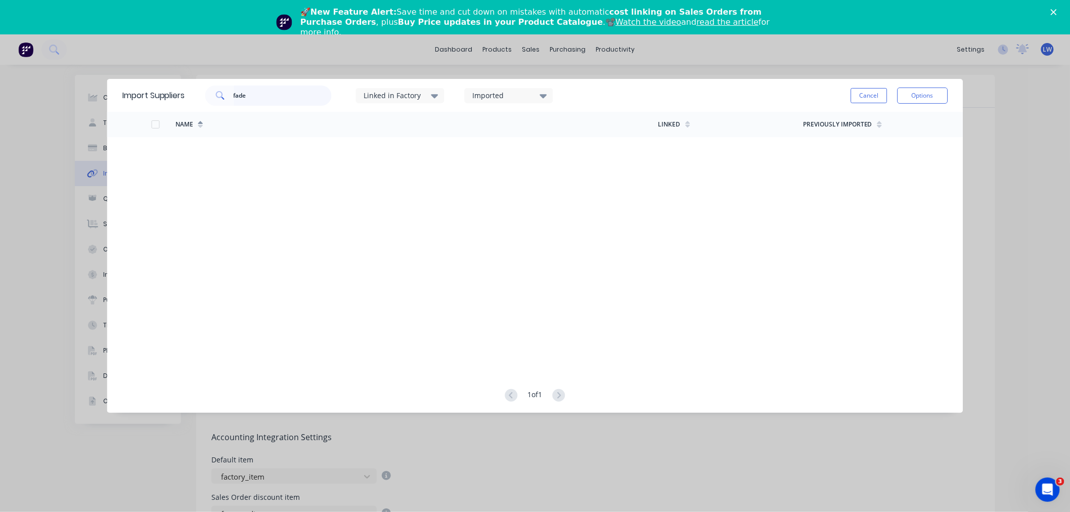
click at [259, 95] on input "fade" at bounding box center [282, 95] width 99 height 20
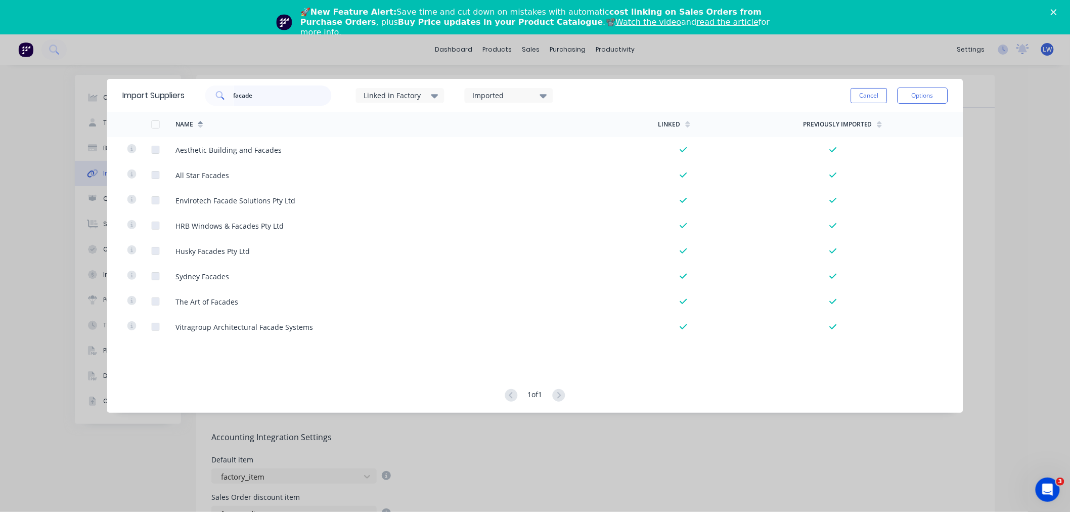
type input "facade"
click at [601, 99] on div "facade Linked in Factory Imported Cancel Options" at bounding box center [566, 95] width 763 height 30
click at [874, 99] on button "Cancel" at bounding box center [868, 95] width 36 height 15
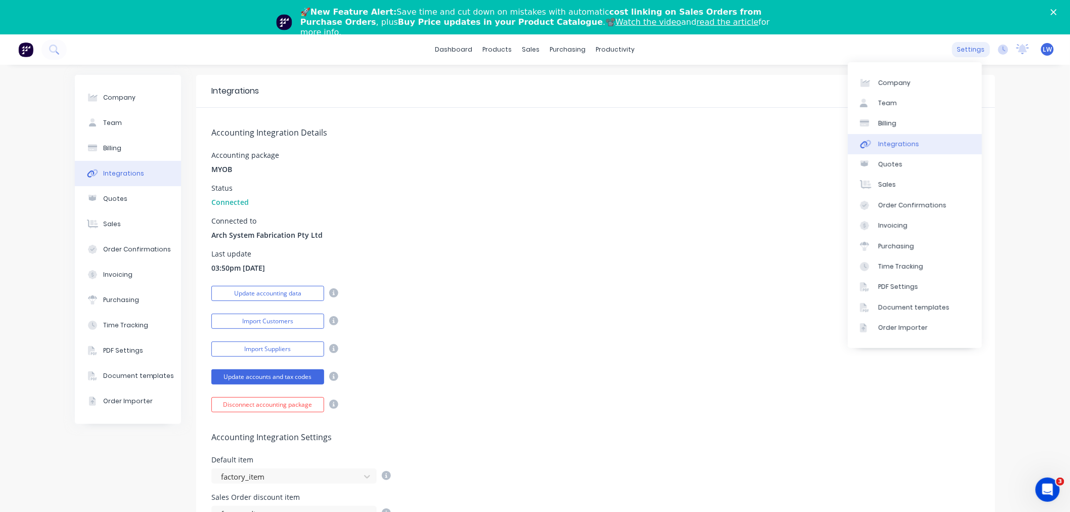
click at [968, 54] on div "settings" at bounding box center [971, 49] width 38 height 15
click at [874, 139] on link "Integrations" at bounding box center [915, 144] width 134 height 20
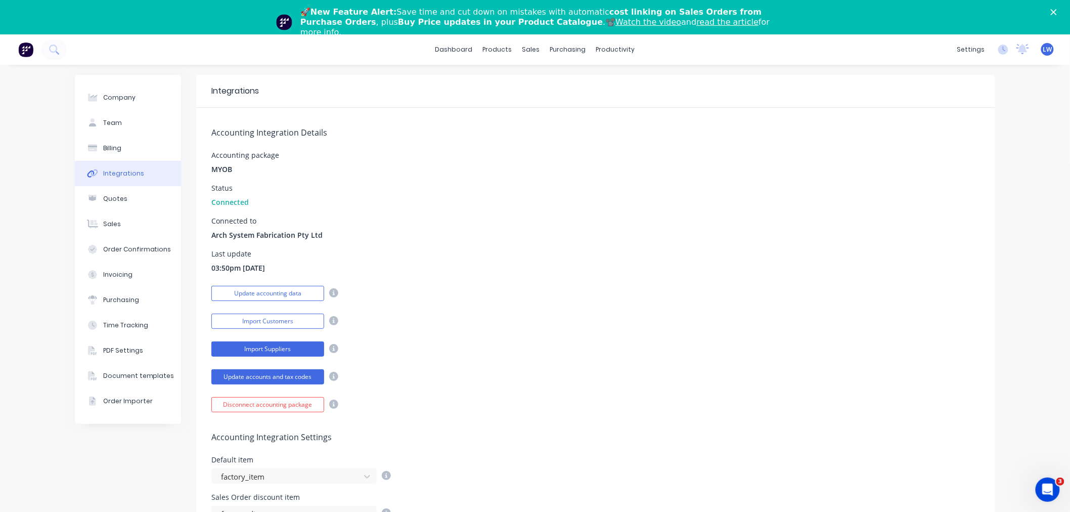
click at [247, 350] on button "Import Suppliers" at bounding box center [267, 348] width 113 height 15
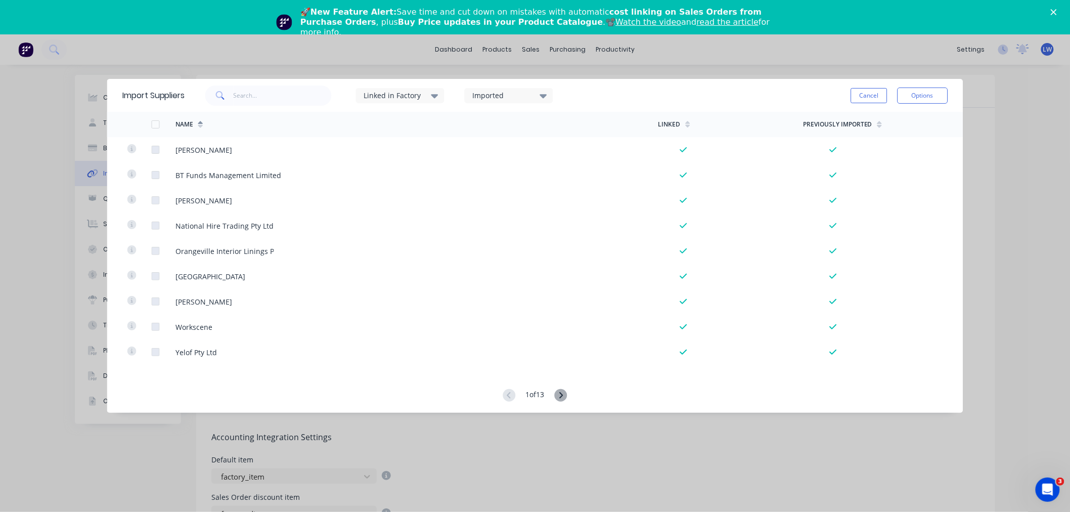
click at [435, 93] on icon at bounding box center [434, 95] width 7 height 11
click at [546, 96] on icon at bounding box center [543, 96] width 7 height 4
click at [485, 151] on div at bounding box center [484, 148] width 20 height 20
click at [550, 95] on div "Imported" at bounding box center [509, 95] width 88 height 15
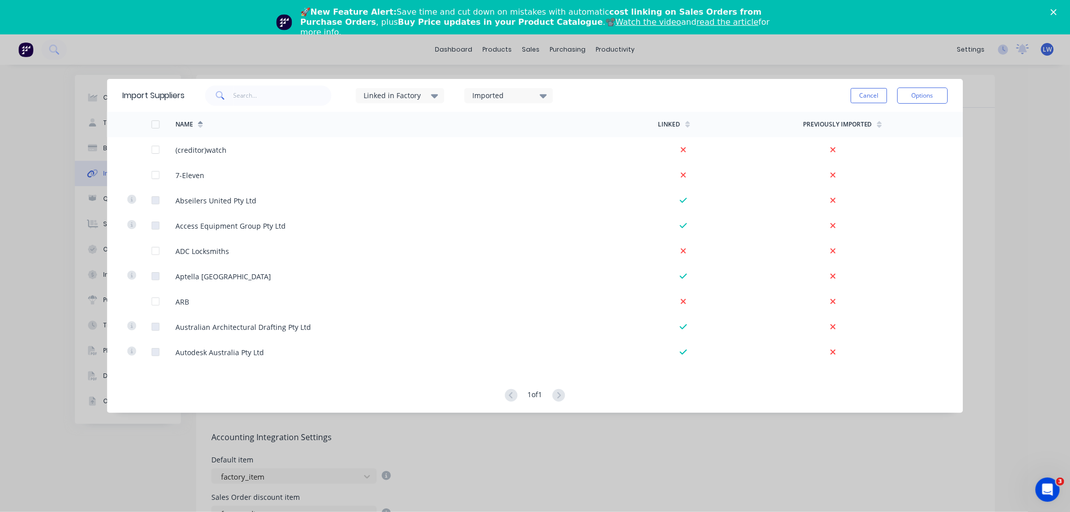
click at [365, 121] on div "Name" at bounding box center [416, 124] width 483 height 25
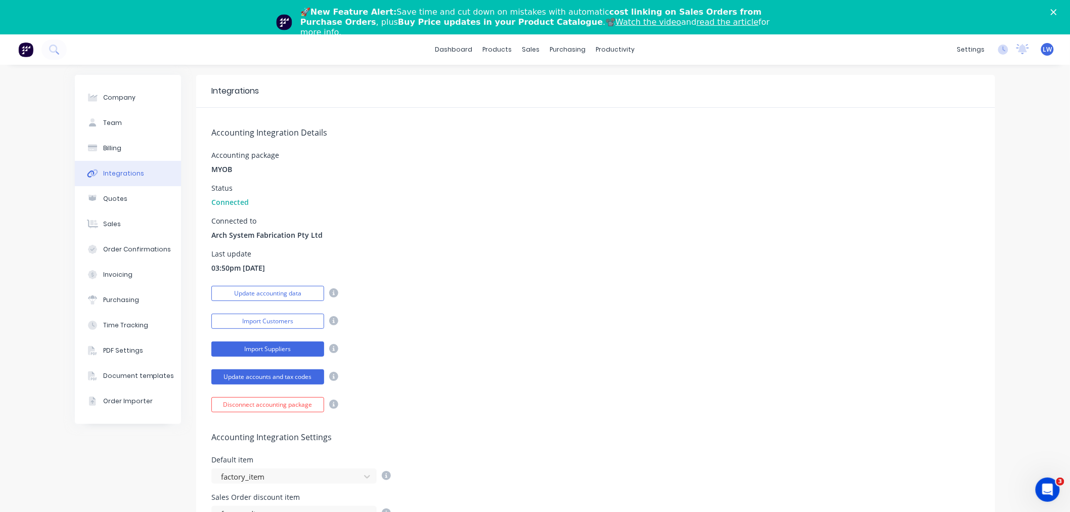
click at [283, 346] on button "Import Suppliers" at bounding box center [267, 348] width 113 height 15
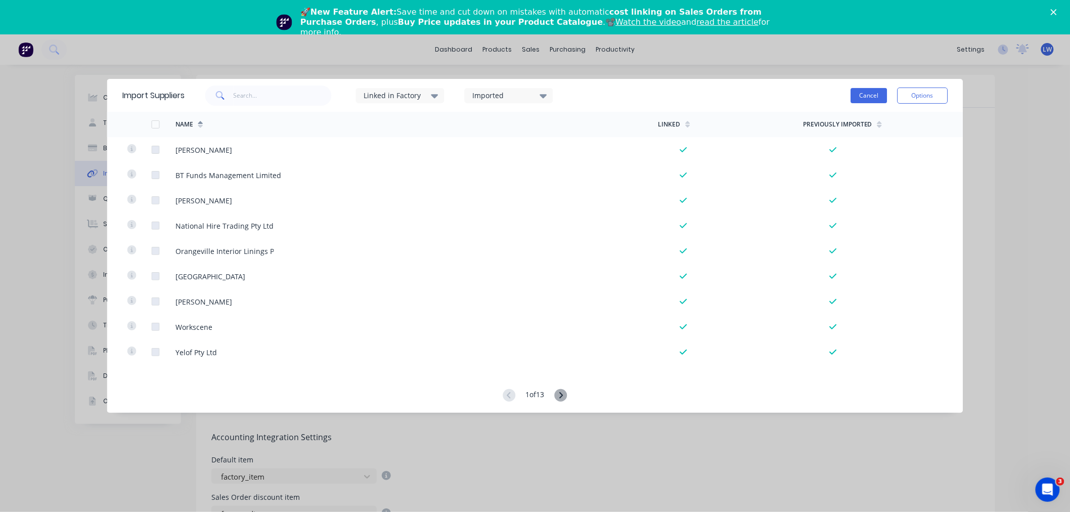
click at [858, 96] on button "Cancel" at bounding box center [868, 95] width 36 height 15
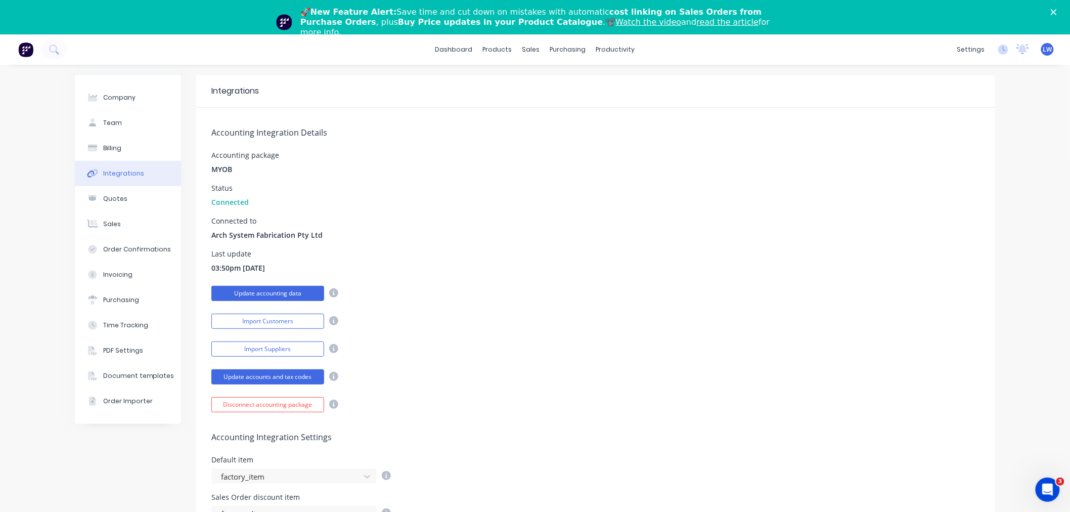
drag, startPoint x: 256, startPoint y: 289, endPoint x: 281, endPoint y: 292, distance: 24.4
click at [256, 289] on button "Update accounting data" at bounding box center [267, 293] width 113 height 15
click at [579, 102] on div "Suppliers" at bounding box center [585, 103] width 30 height 9
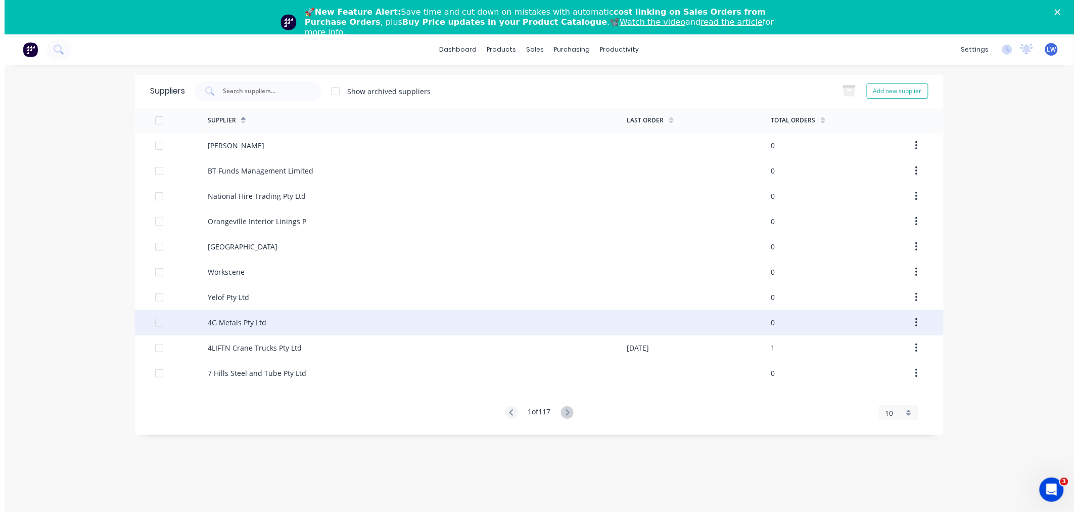
scroll to position [34, 0]
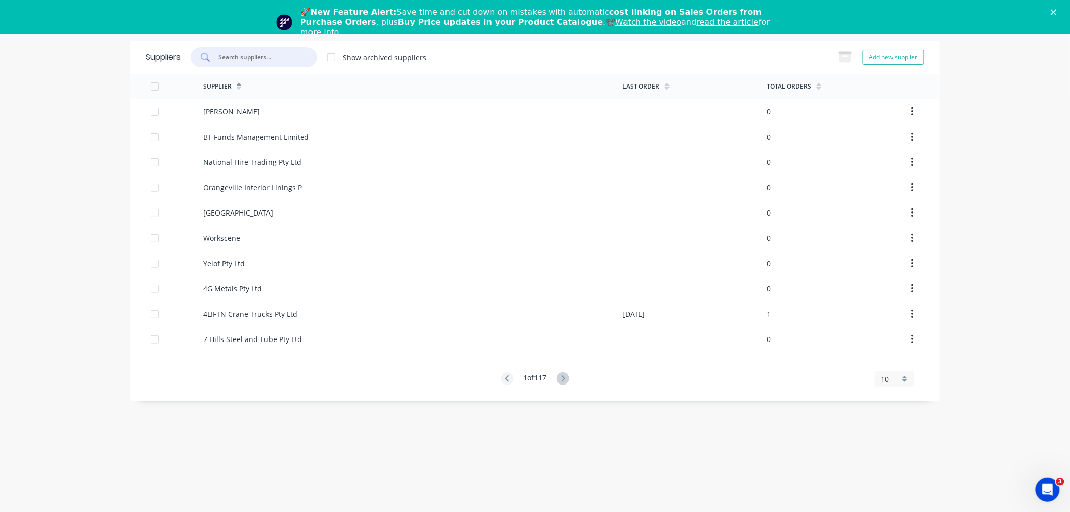
click at [250, 59] on input "text" at bounding box center [259, 57] width 84 height 10
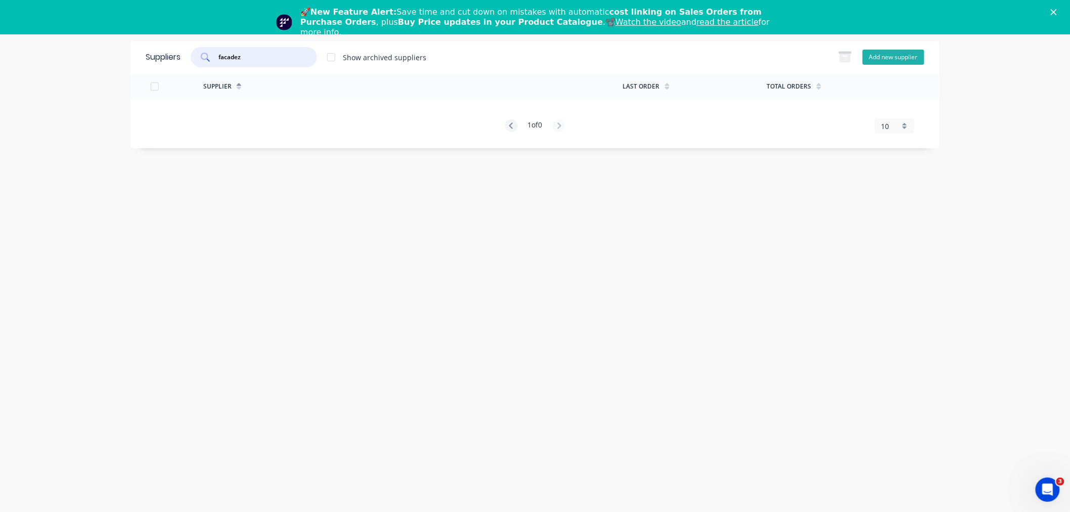
type input "facadez"
click at [902, 62] on button "Add new supplier" at bounding box center [893, 57] width 62 height 15
select select "AU"
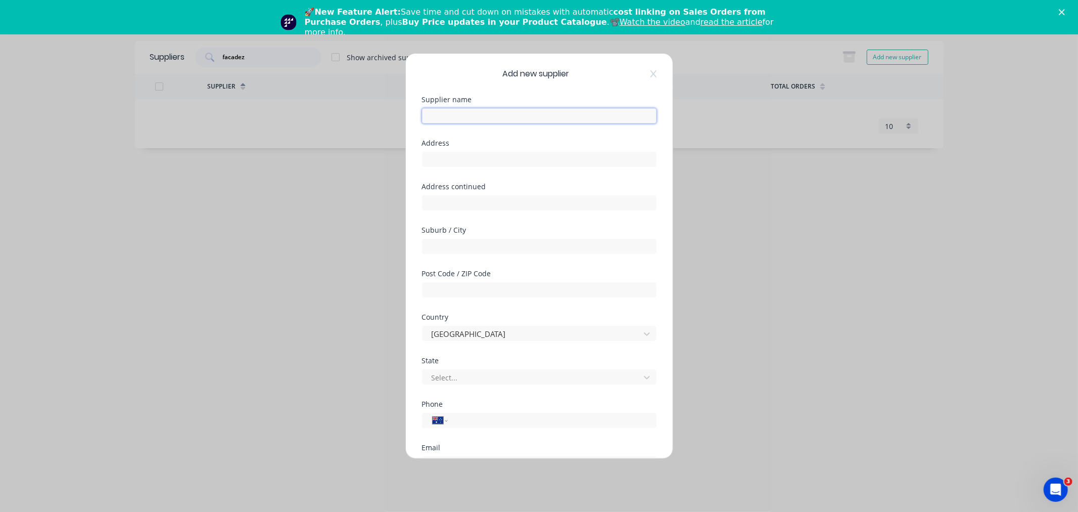
click at [495, 119] on input "text" at bounding box center [539, 115] width 235 height 15
click at [516, 112] on input "text" at bounding box center [539, 115] width 235 height 15
paste input "Facadez Pty Ltd"
type input "Facadez Pty Ltd"
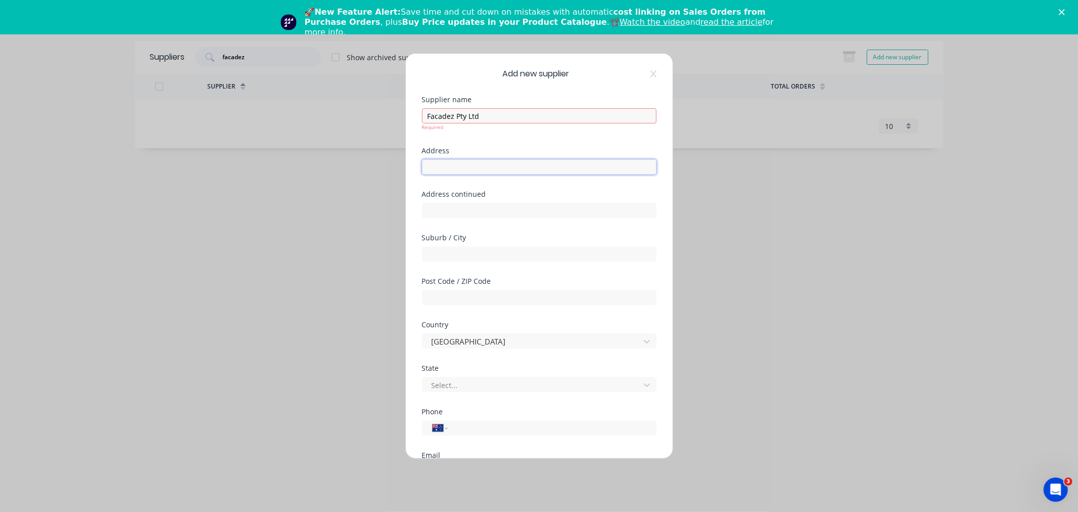
drag, startPoint x: 483, startPoint y: 164, endPoint x: 458, endPoint y: 164, distance: 25.3
click at [483, 164] on input "text" at bounding box center [539, 166] width 235 height 15
click at [431, 157] on input "text" at bounding box center [539, 159] width 235 height 15
paste input "5/117-119 Silverwater Rd"
type input "5/117-119 Silverwater Rd"
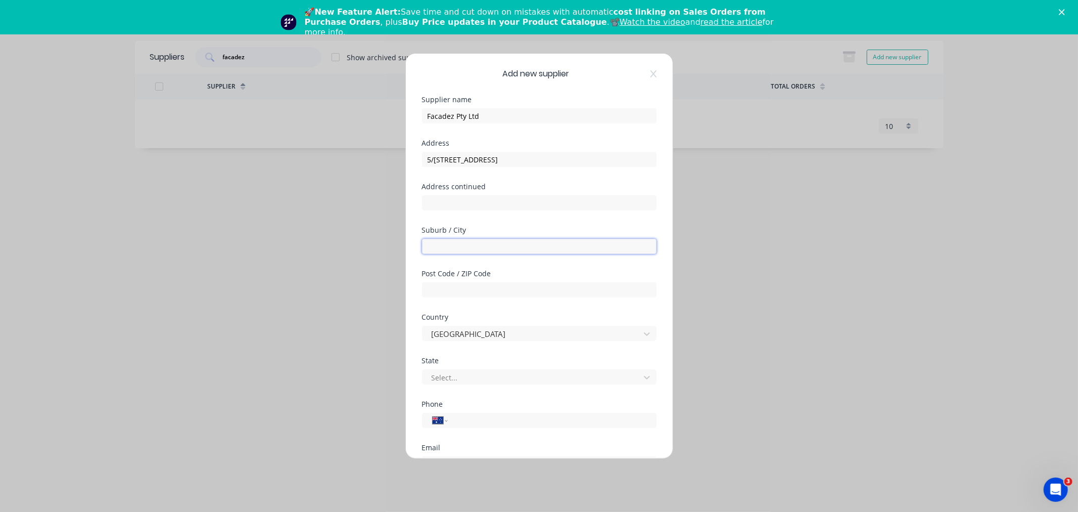
click at [470, 248] on input "text" at bounding box center [539, 246] width 235 height 15
paste input "Silverwater"
type input "Silverwater"
type input "2128"
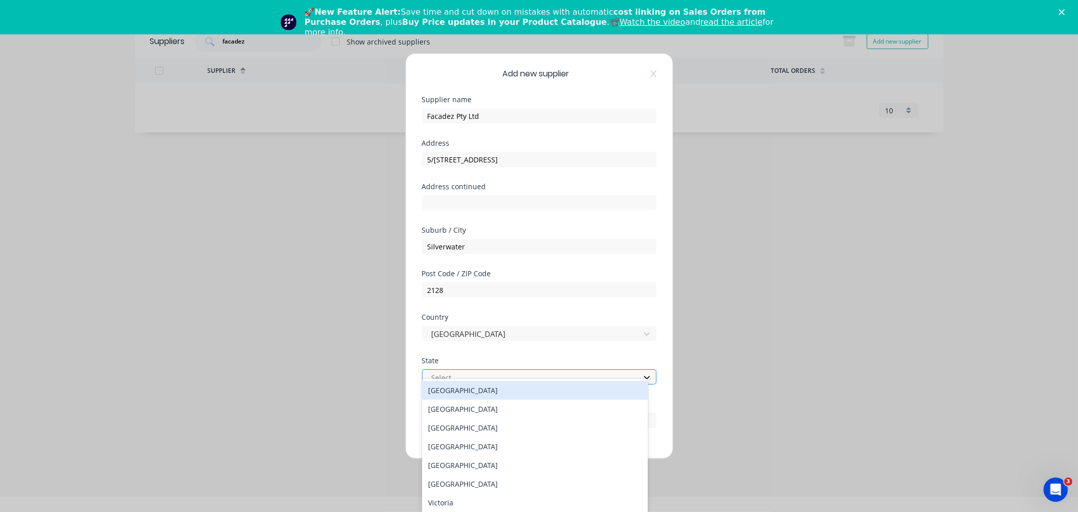
click at [642, 378] on icon at bounding box center [647, 377] width 10 height 10
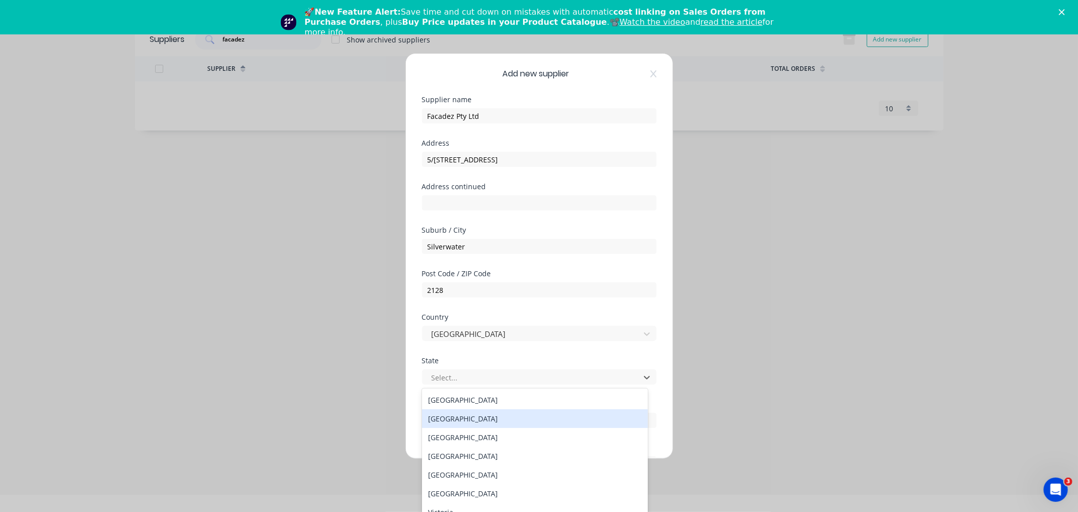
click at [474, 417] on div "New South Wales" at bounding box center [535, 418] width 226 height 19
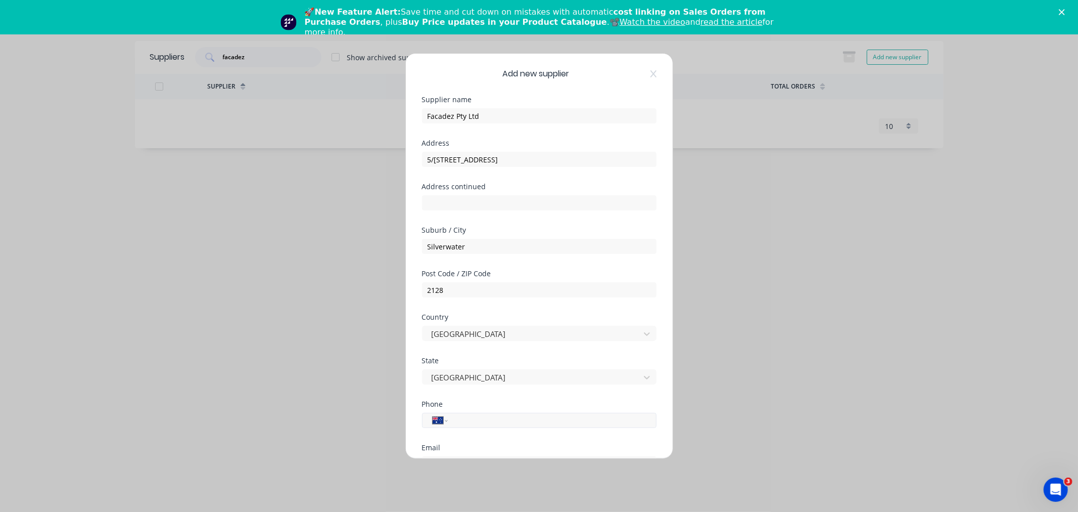
click at [474, 417] on input "tel" at bounding box center [550, 421] width 191 height 12
type input "(02) 9648 8047"
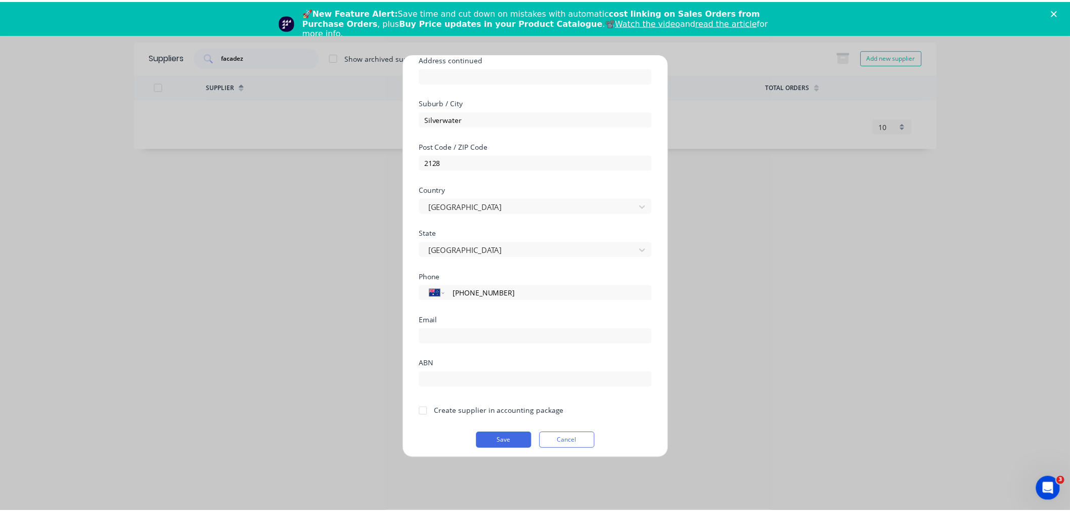
scroll to position [132, 0]
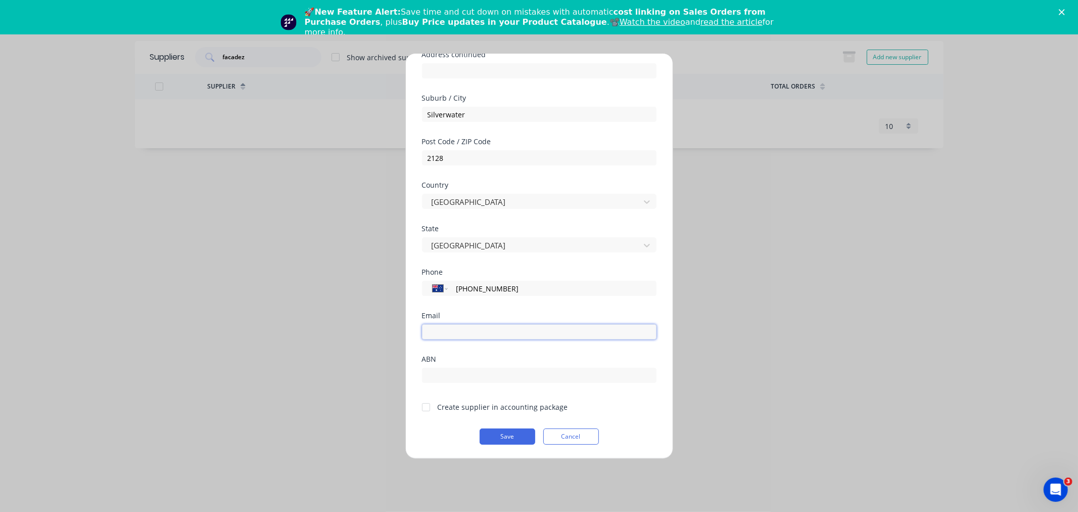
click at [516, 326] on input "email" at bounding box center [539, 331] width 235 height 15
type input "info@facadez.com.au"
click at [463, 377] on input "text" at bounding box center [539, 375] width 235 height 15
paste input "49 670 826 687"
type input "49 670 826 687"
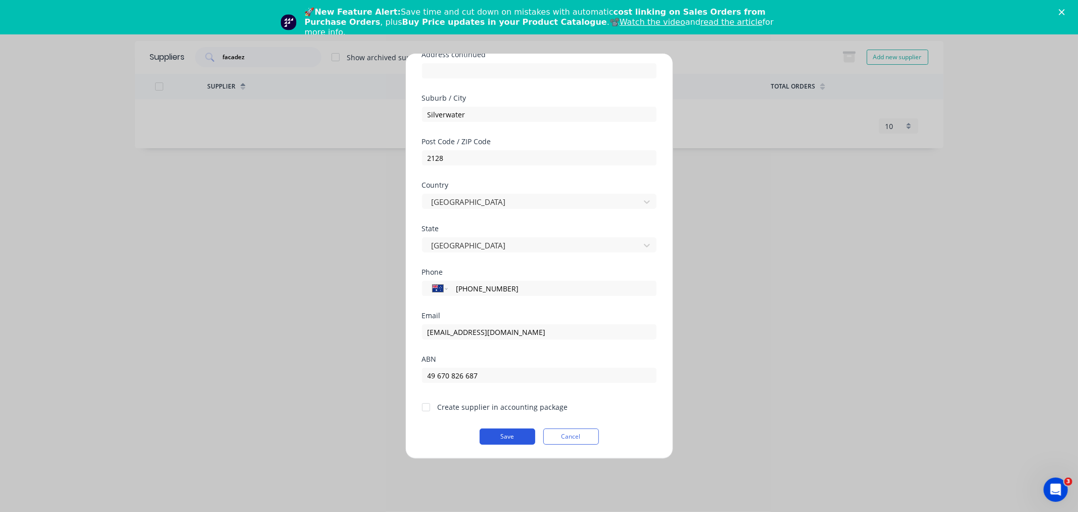
click at [505, 435] on button "Save" at bounding box center [508, 436] width 56 height 16
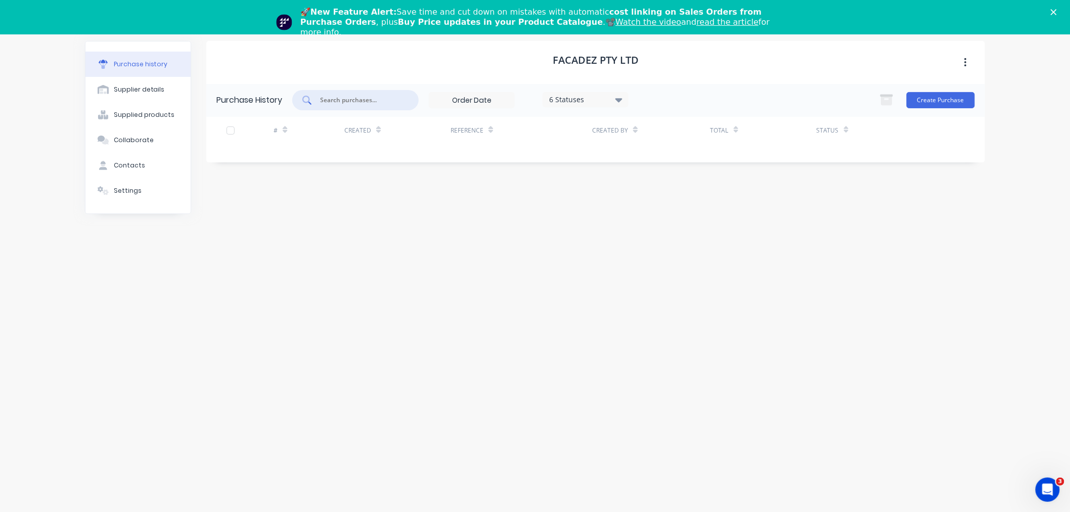
click at [347, 100] on input "text" at bounding box center [361, 100] width 84 height 10
type input "faca"
click at [163, 82] on button "Supplier details" at bounding box center [137, 89] width 105 height 25
select select "AU"
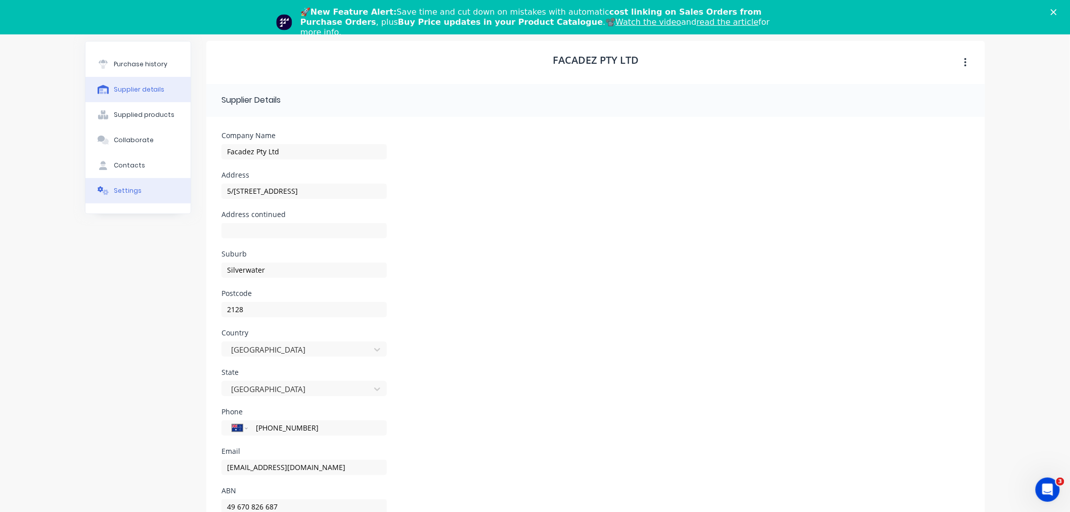
click at [119, 180] on button "Settings" at bounding box center [137, 190] width 105 height 25
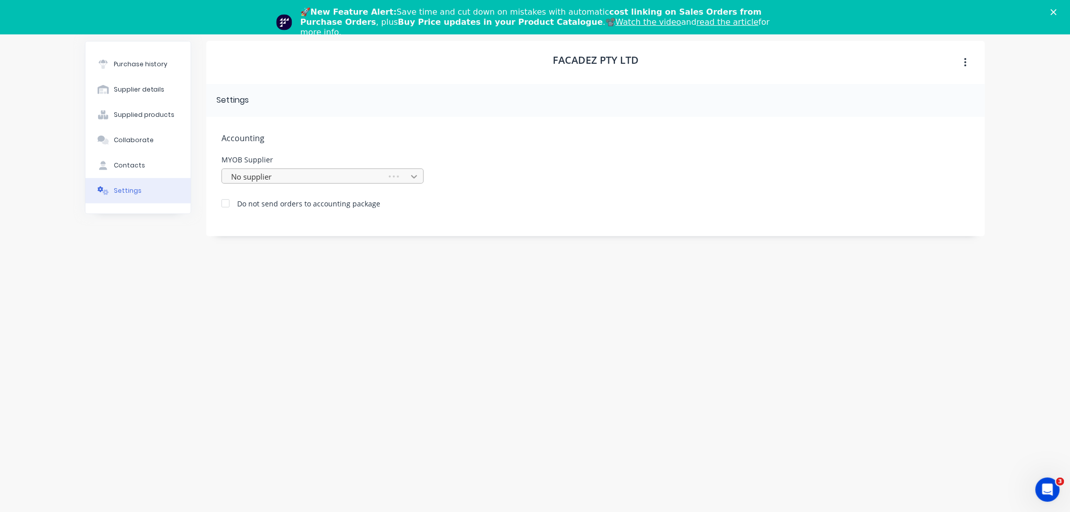
click at [418, 177] on icon at bounding box center [414, 176] width 10 height 10
type input "fac"
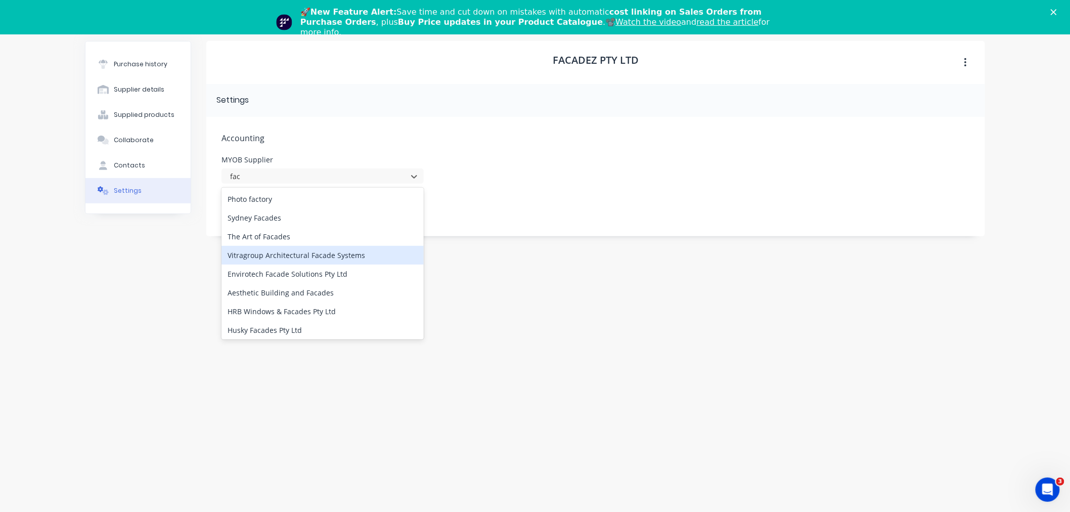
scroll to position [76, 0]
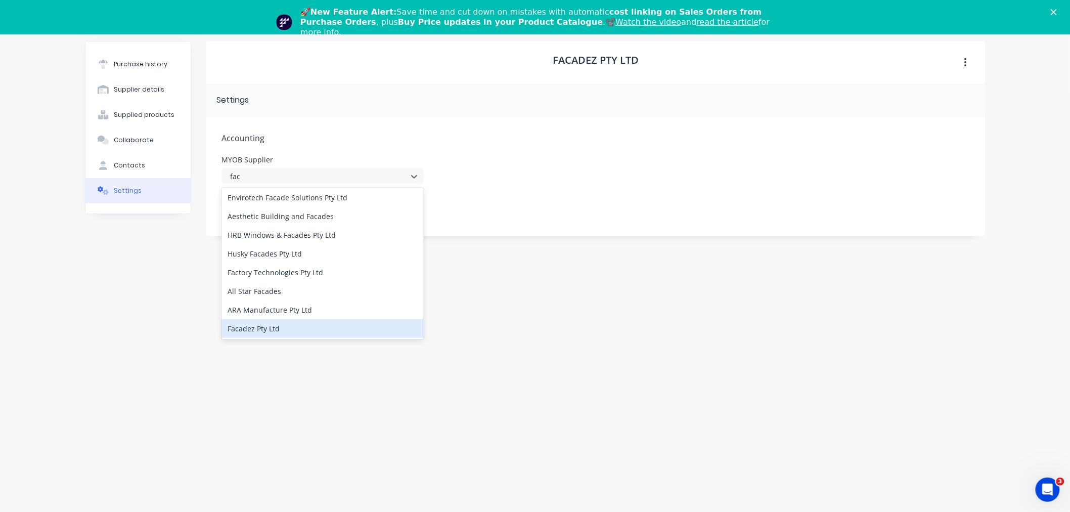
click at [267, 331] on div "Facadez Pty Ltd" at bounding box center [322, 328] width 202 height 19
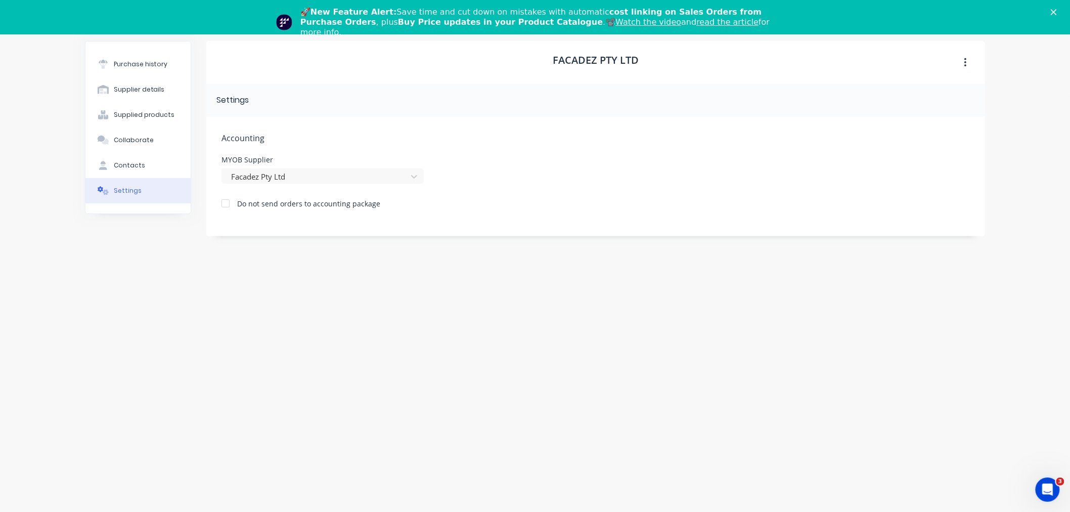
click at [654, 279] on div "Facadez Pty Ltd Settings Accounting MYOB Supplier Facadez Pty Ltd Do not send o…" at bounding box center [595, 266] width 779 height 451
click at [133, 166] on div "Contacts" at bounding box center [129, 165] width 31 height 9
click at [123, 189] on div "Settings" at bounding box center [128, 190] width 28 height 9
click at [110, 162] on div at bounding box center [103, 165] width 15 height 9
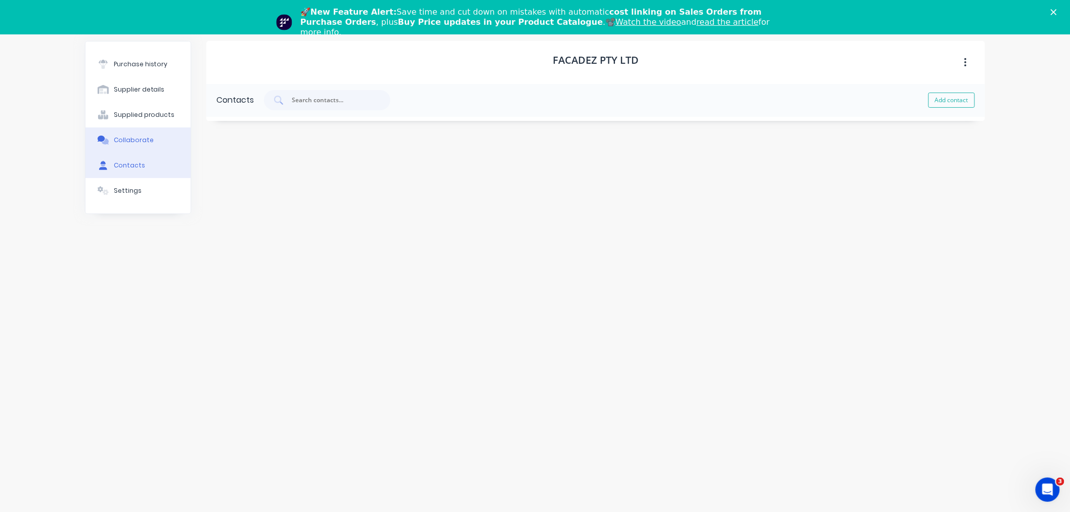
click at [118, 140] on div "Collaborate" at bounding box center [134, 139] width 40 height 9
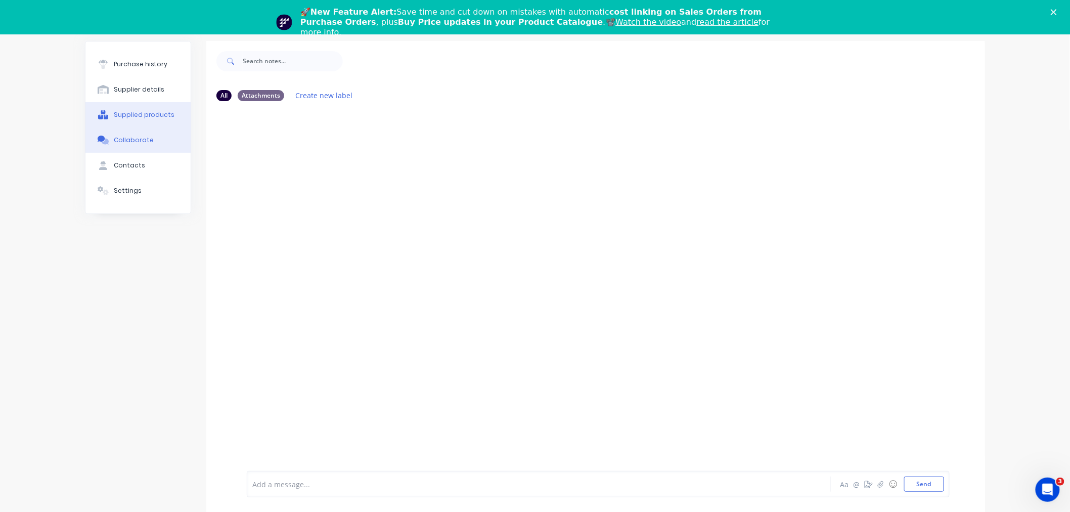
click at [134, 117] on div "Supplied products" at bounding box center [144, 114] width 61 height 9
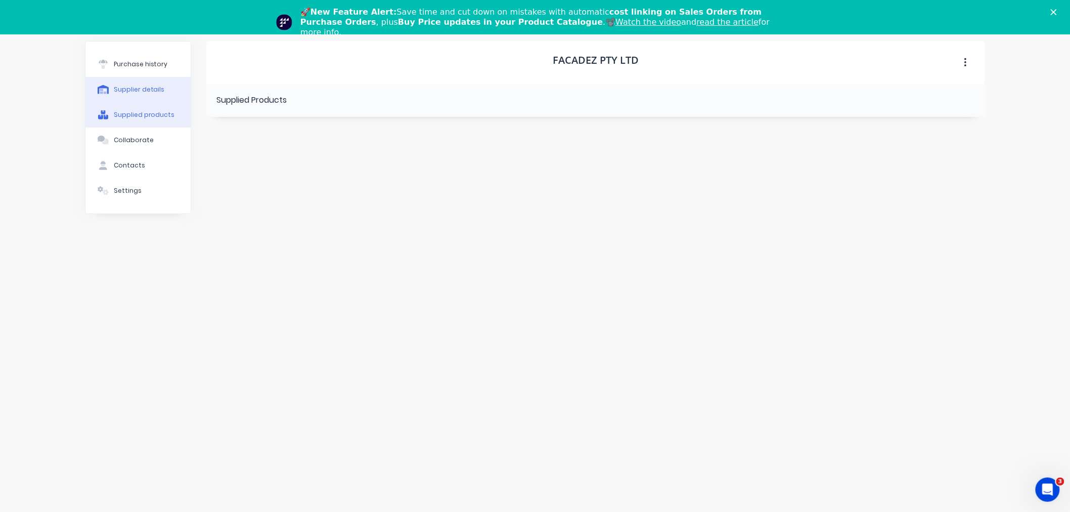
click at [139, 89] on div "Supplier details" at bounding box center [139, 89] width 51 height 9
select select "AU"
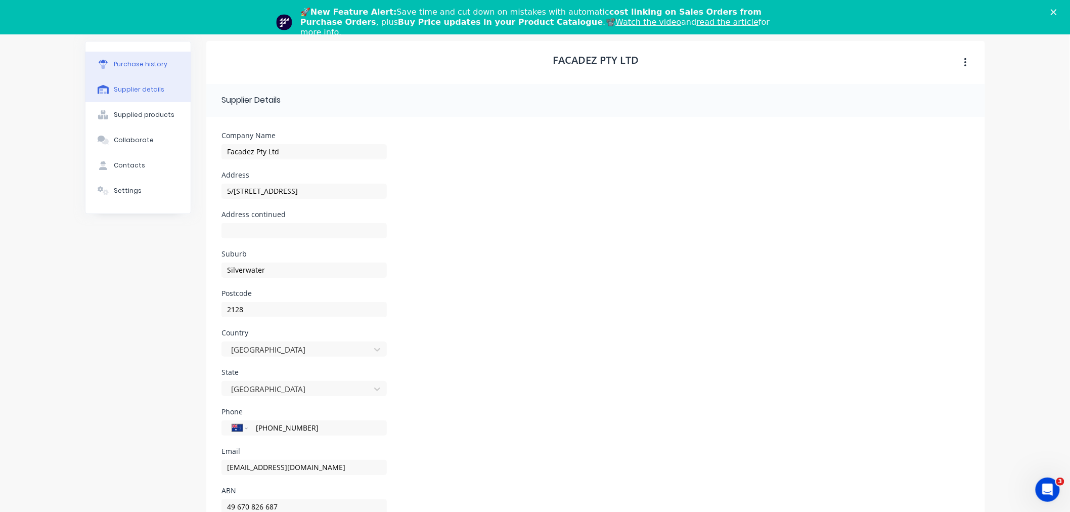
click at [147, 63] on div "Purchase history" at bounding box center [141, 64] width 54 height 9
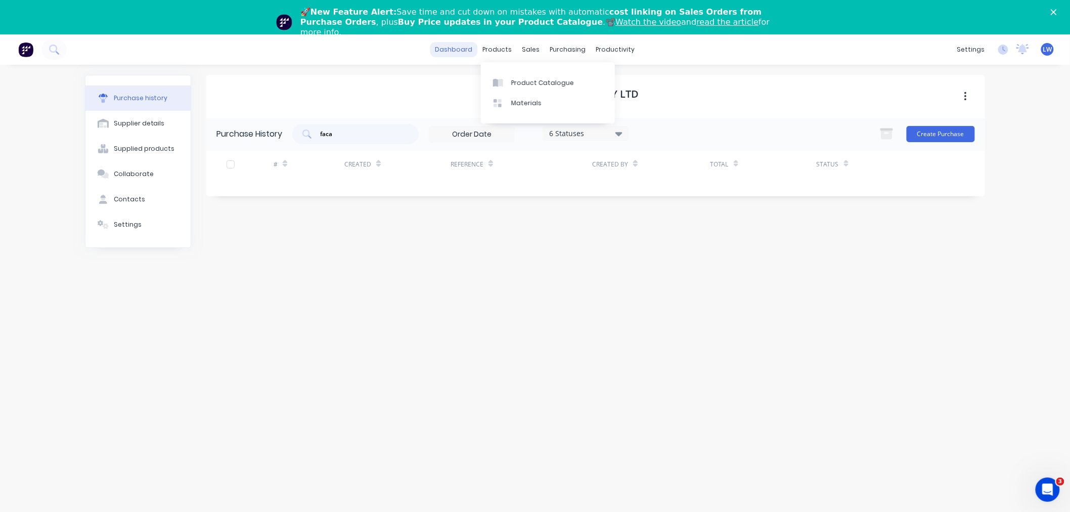
click at [470, 52] on link "dashboard" at bounding box center [454, 49] width 48 height 15
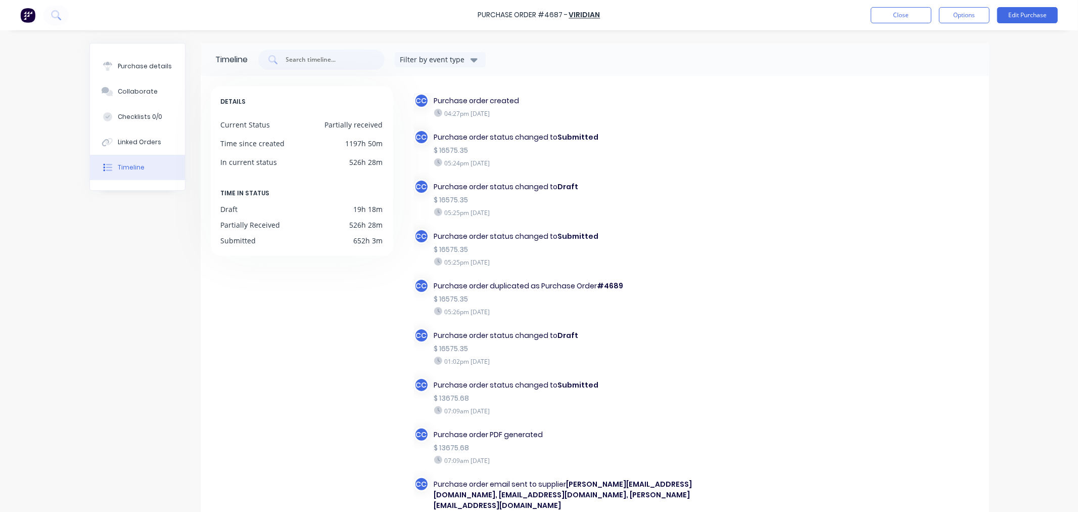
scroll to position [345, 0]
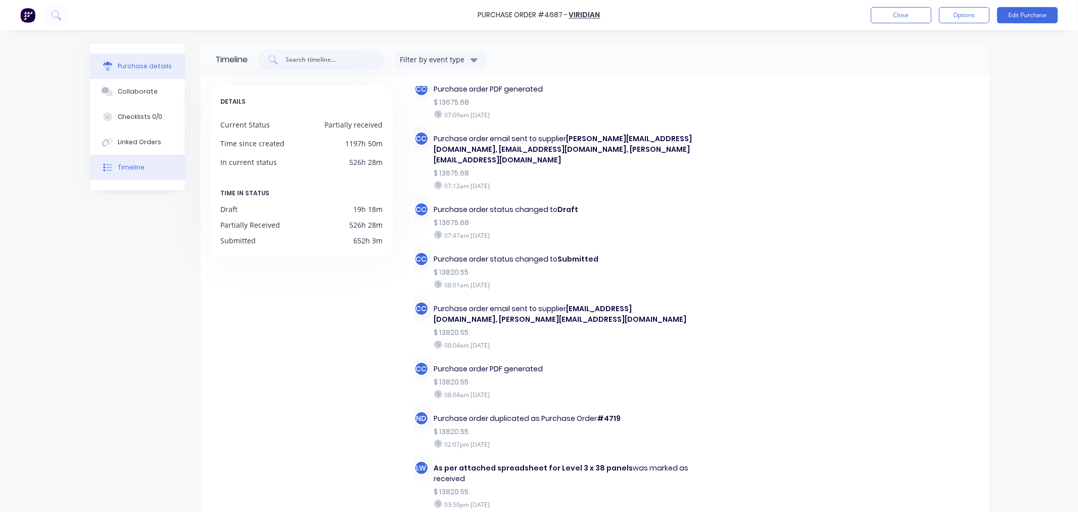
click at [141, 68] on div "Purchase details" at bounding box center [145, 66] width 54 height 9
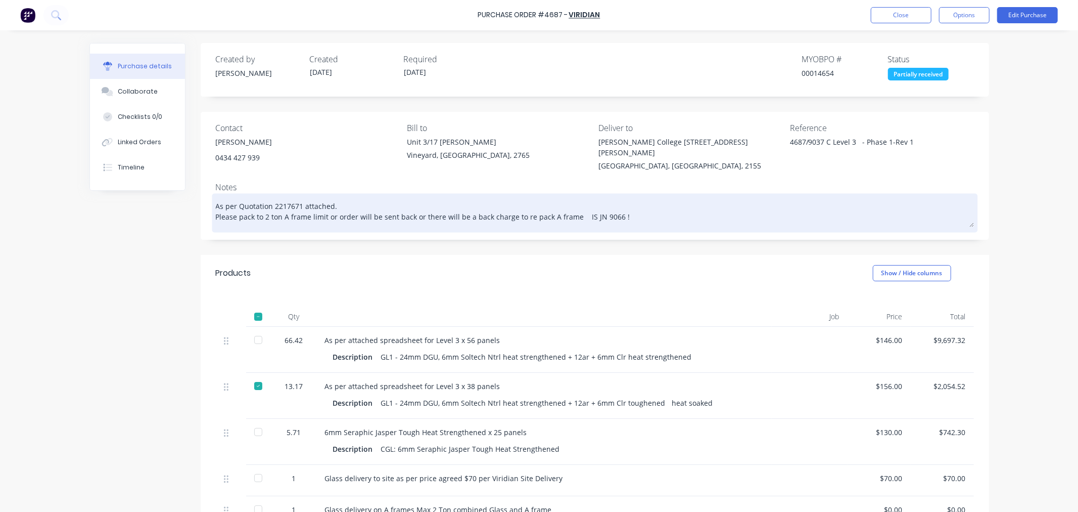
click at [634, 205] on textarea "As per Quotation 2217671 attached. Please pack to 2 ton A frame limit or order …" at bounding box center [595, 211] width 758 height 31
type textarea "x"
type textarea "As per Quotation 2217671 attached. Please pack to 2 ton A frame limit or order …"
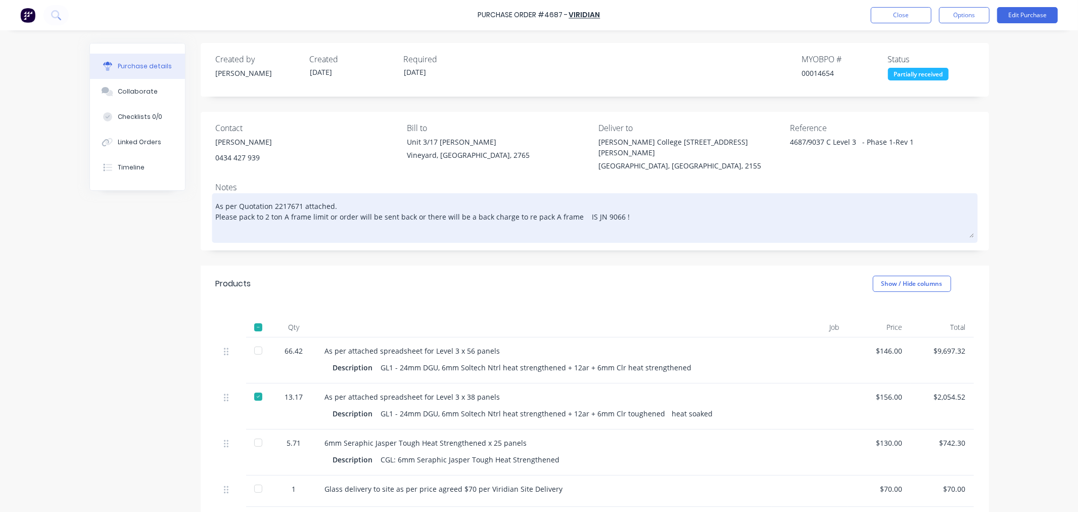
type textarea "x"
type textarea "As per Quotation 2217671 attached. Please pack to 2 ton A frame limit or order …"
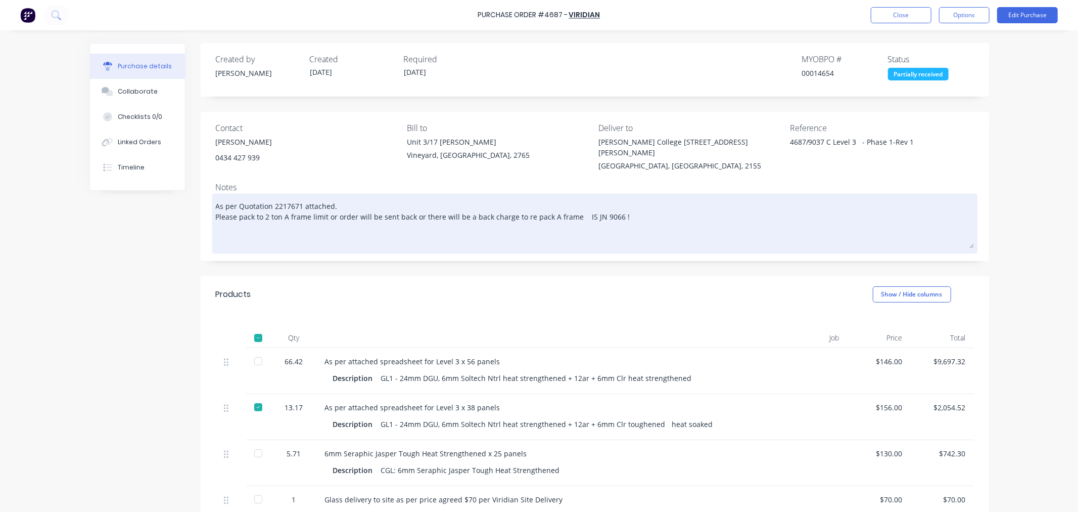
paste textarea "49 670 826 687"
type textarea "x"
type textarea "As per Quotation 2217671 attached. Please pack to 2 ton A frame limit or order …"
type textarea "x"
type textarea "As per Quotation 2217671 attached. Please pack to 2 ton A frame limit or order …"
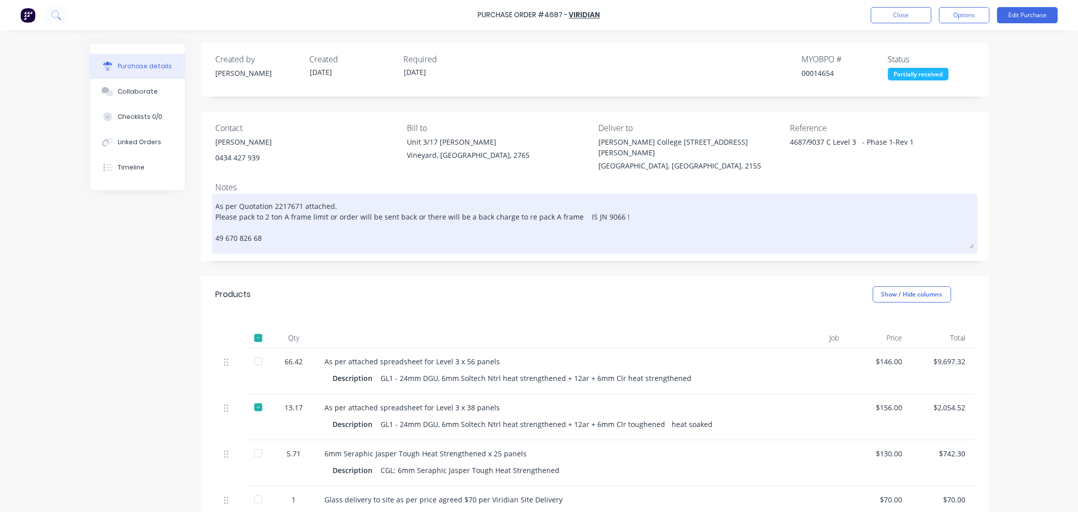
type textarea "x"
type textarea "As per Quotation 2217671 attached. Please pack to 2 ton A frame limit or order …"
type textarea "x"
type textarea "As per Quotation 2217671 attached. Please pack to 2 ton A frame limit or order …"
type textarea "x"
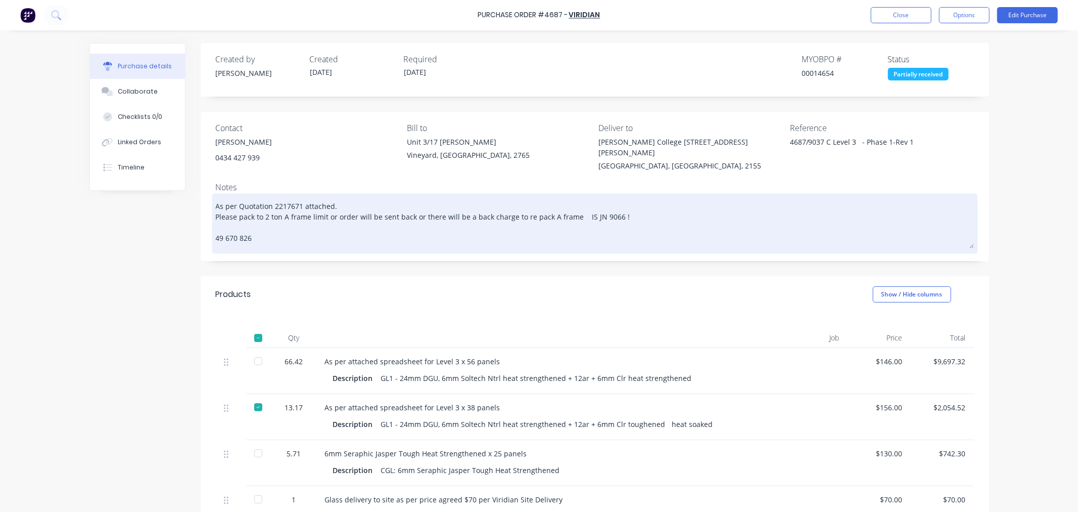
type textarea "As per Quotation 2217671 attached. Please pack to 2 ton A frame limit or order …"
type textarea "x"
type textarea "As per Quotation 2217671 attached. Please pack to 2 ton A frame limit or order …"
type textarea "x"
type textarea "As per Quotation 2217671 attached. Please pack to 2 ton A frame limit or order …"
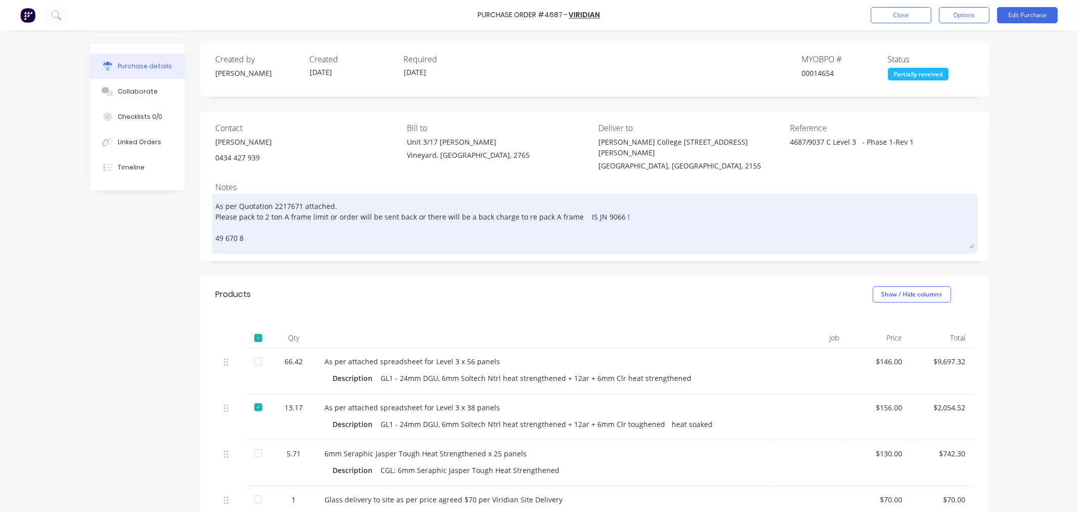
type textarea "x"
type textarea "As per Quotation 2217671 attached. Please pack to 2 ton A frame limit or order …"
type textarea "x"
type textarea "As per Quotation 2217671 attached. Please pack to 2 ton A frame limit or order …"
type textarea "x"
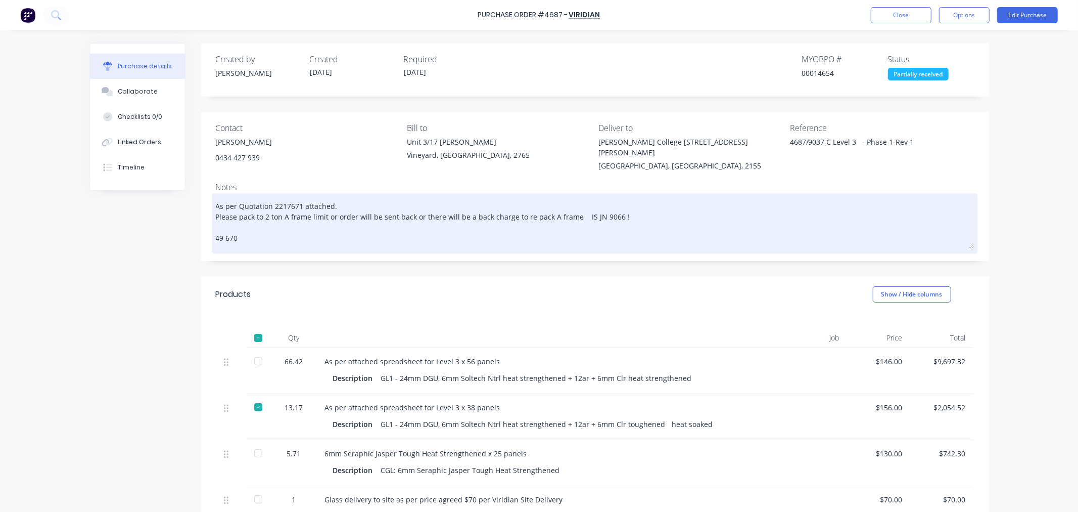
type textarea "As per Quotation 2217671 attached. Please pack to 2 ton A frame limit or order …"
type textarea "x"
type textarea "As per Quotation 2217671 attached. Please pack to 2 ton A frame limit or order …"
type textarea "x"
type textarea "As per Quotation 2217671 attached. Please pack to 2 ton A frame limit or order …"
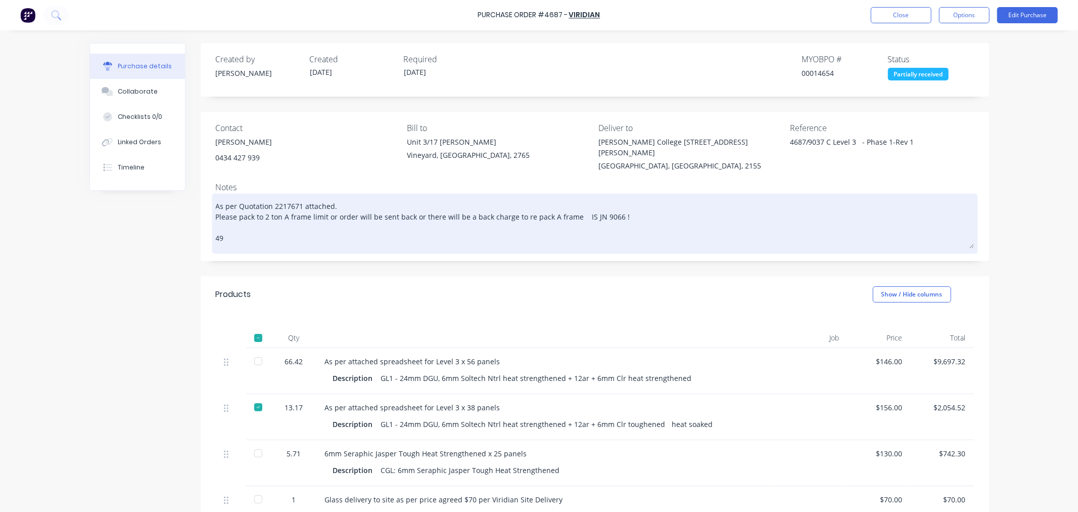
type textarea "x"
type textarea "As per Quotation 2217671 attached. Please pack to 2 ton A frame limit or order …"
type textarea "x"
type textarea "As per Quotation 2217671 attached. Please pack to 2 ton A frame limit or order …"
type textarea "x"
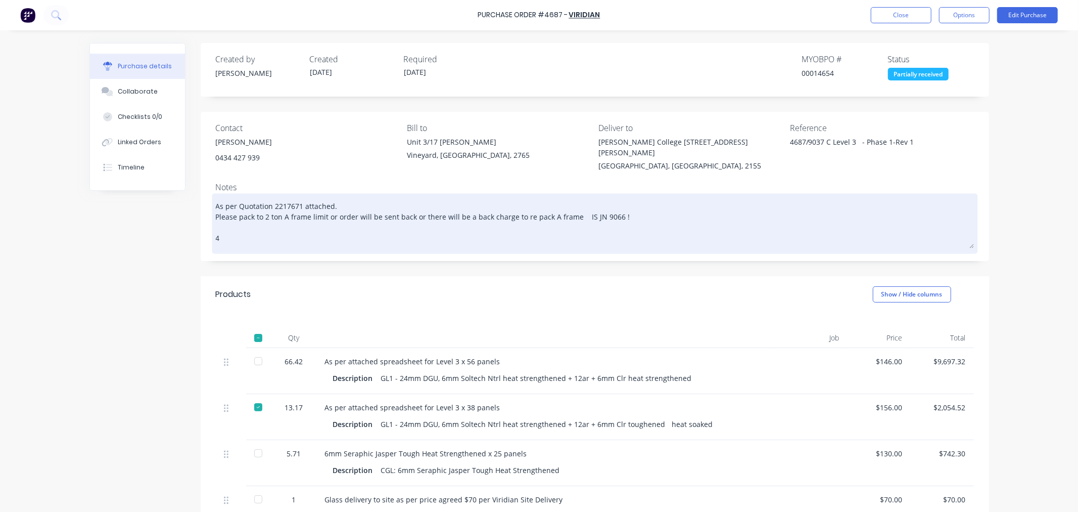
type textarea "As per Quotation 2217671 attached. Please pack to 2 ton A frame limit or order …"
type textarea "x"
type textarea "As per Quotation 2217671 attached. Please pack to 2 ton A frame limit or order …"
type textarea "x"
type textarea "As per Quotation 2217671 attached. Please pack to 2 ton A frame limit or order …"
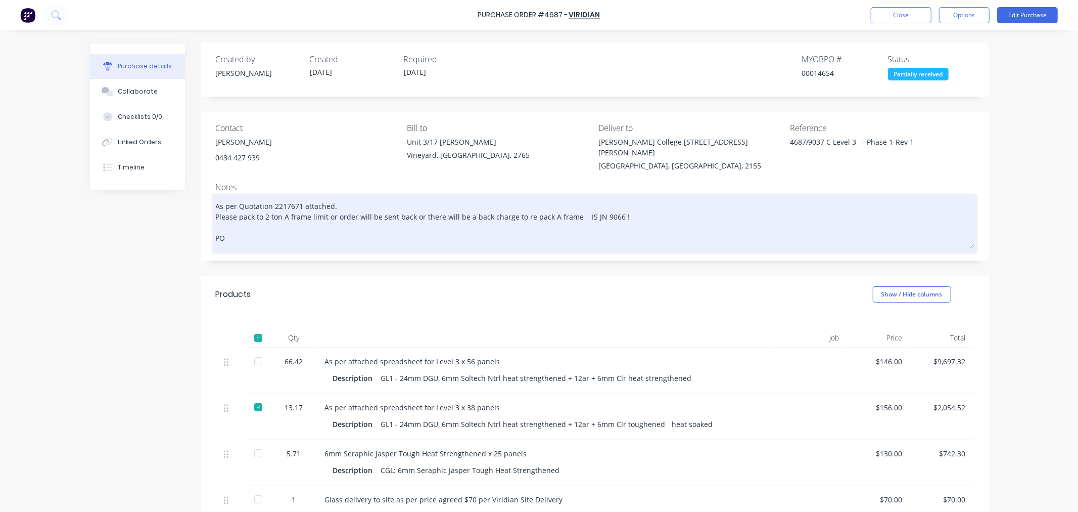
type textarea "x"
type textarea "As per Quotation 2217671 attached. Please pack to 2 ton A frame limit or order …"
type textarea "x"
type textarea "As per Quotation 2217671 attached. Please pack to 2 ton A frame limit or order …"
type textarea "x"
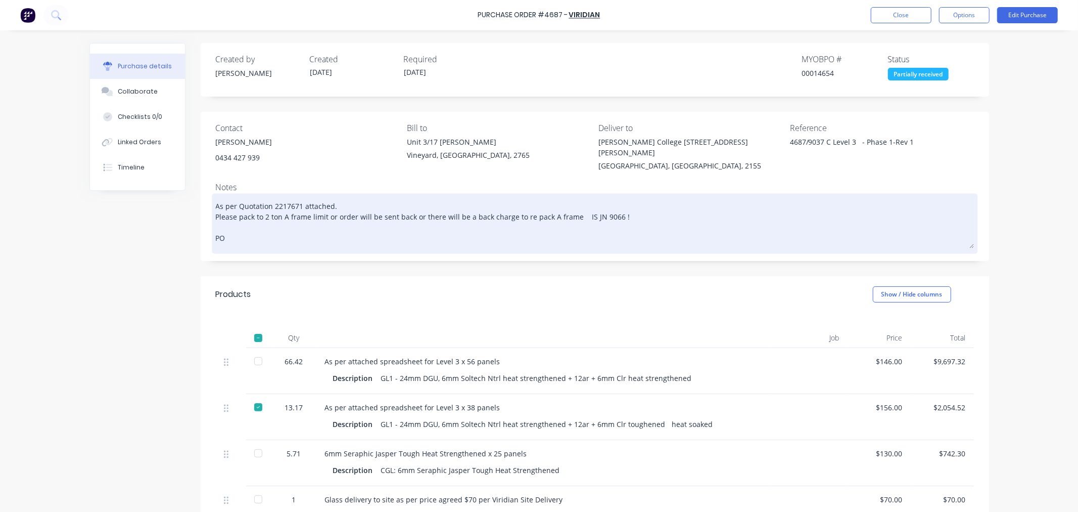
type textarea "As per Quotation 2217671 attached. Please pack to 2 ton A frame limit or order …"
type textarea "x"
type textarea "As per Quotation 2217671 attached. Please pack to 2 ton A frame limit or order …"
type textarea "x"
type textarea "As per Quotation 2217671 attached. Please pack to 2 ton A frame limit or order …"
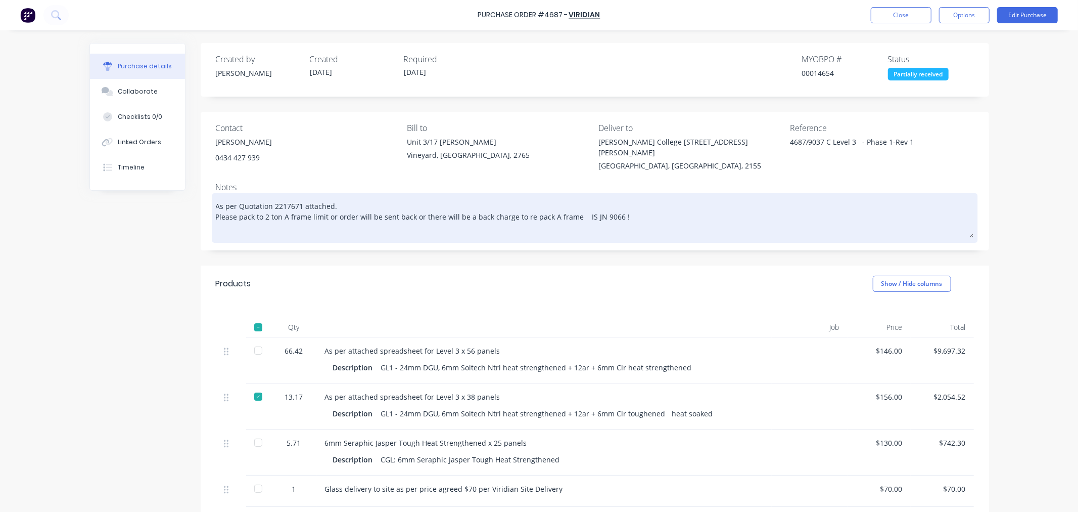
type textarea "x"
type textarea "As per Quotation 2217671 attached. Please pack to 2 ton A frame limit or order …"
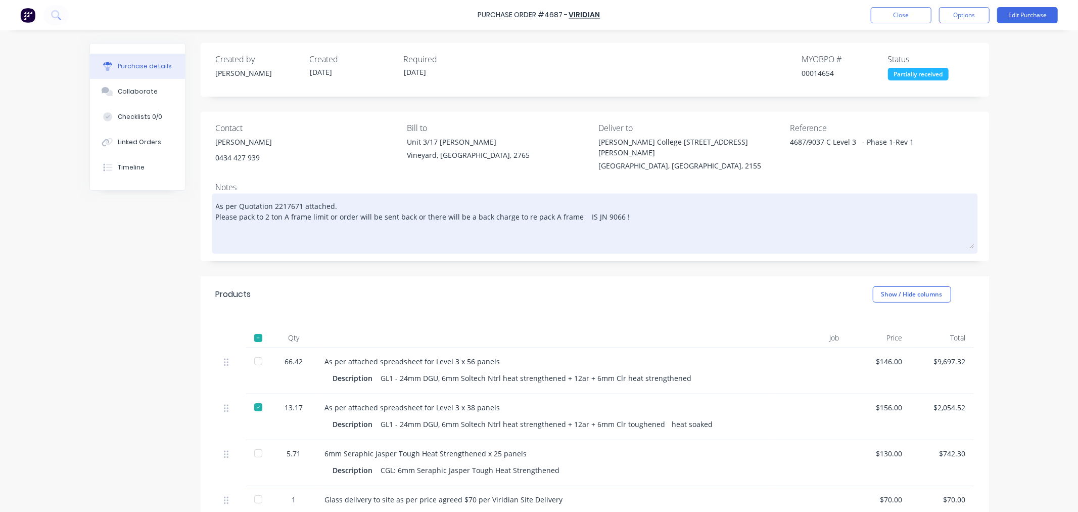
type textarea "x"
type textarea "As per Quotation 2217671 attached. Please pack to 2 ton A frame limit or order …"
type textarea "x"
type textarea "As per Quotation 2217671 attached. Please pack to 2 ton A frame limit or order …"
type textarea "x"
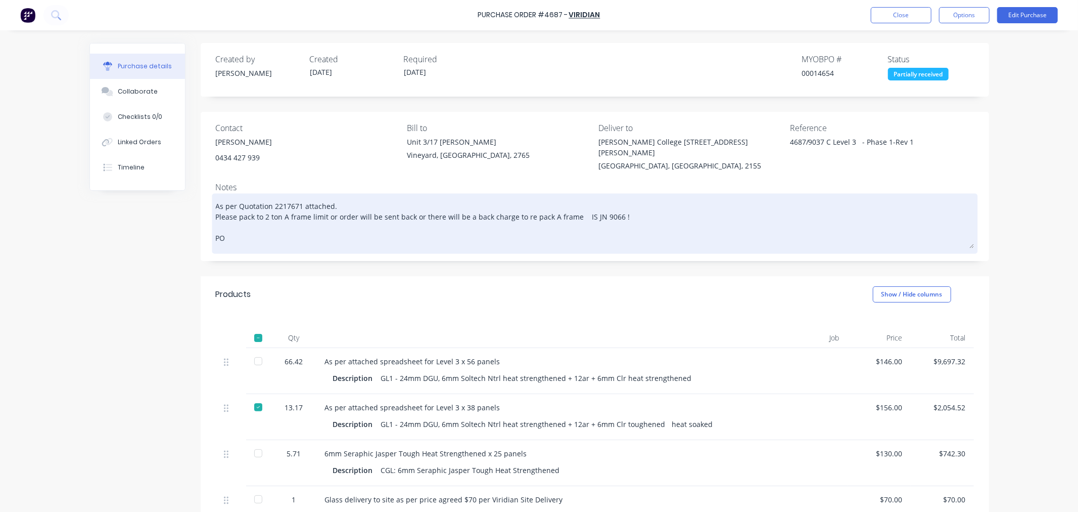
type textarea "As per Quotation 2217671 attached. Please pack to 2 ton A frame limit or order …"
type textarea "x"
type textarea "As per Quotation 2217671 attached. Please pack to 2 ton A frame limit or order …"
type textarea "x"
type textarea "As per Quotation 2217671 attached. Please pack to 2 ton A frame limit or order …"
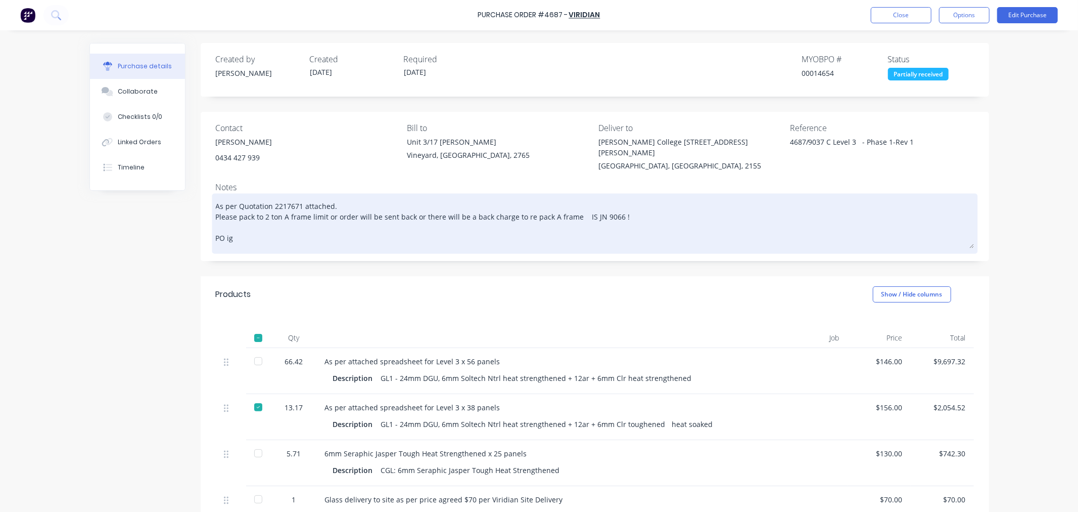
type textarea "x"
type textarea "As per Quotation 2217671 attached. Please pack to 2 ton A frame limit or order …"
type textarea "x"
type textarea "As per Quotation 2217671 attached. Please pack to 2 ton A frame limit or order …"
type textarea "x"
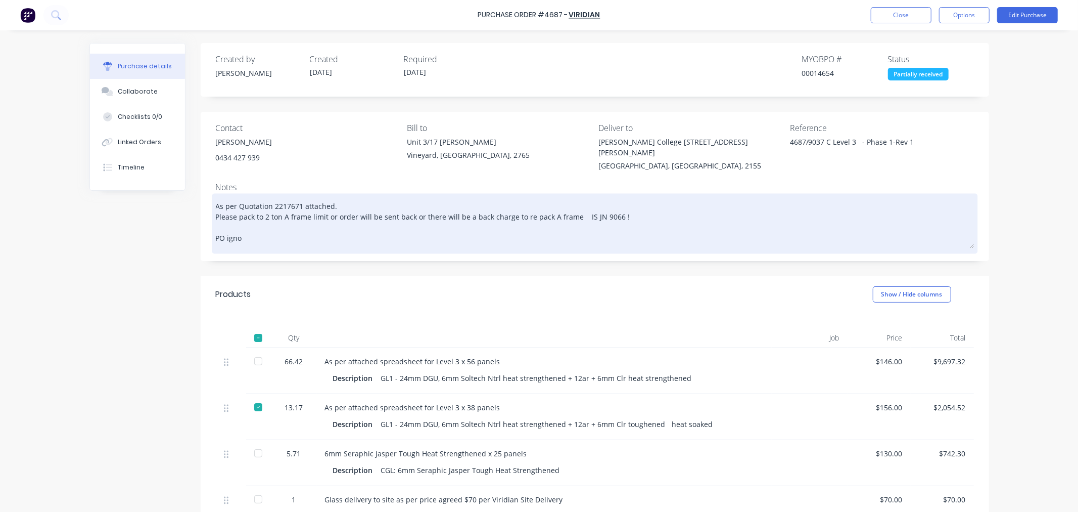
type textarea "As per Quotation 2217671 attached. Please pack to 2 ton A frame limit or order …"
type textarea "x"
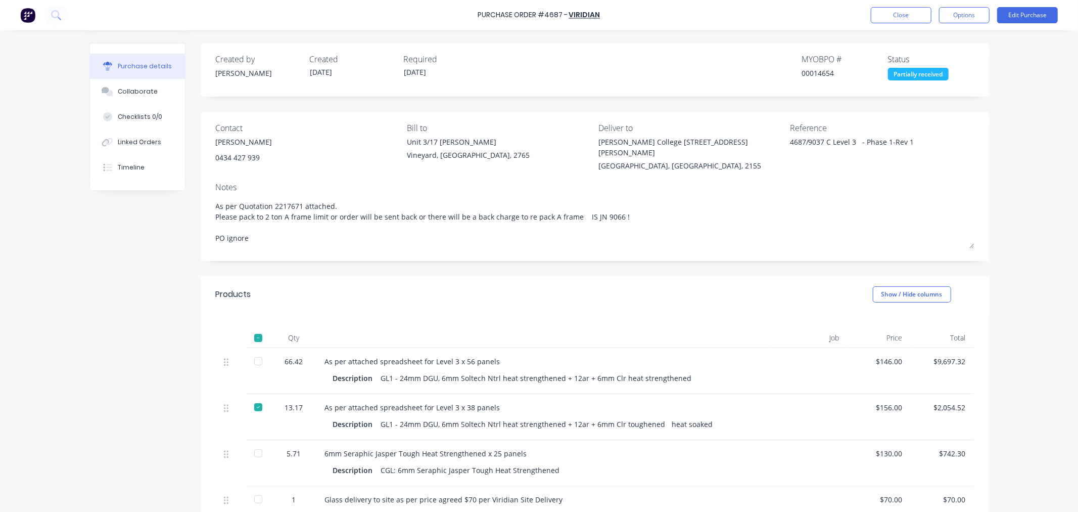
type textarea "As per Quotation 2217671 attached. Please pack to 2 ton A frame limit or order …"
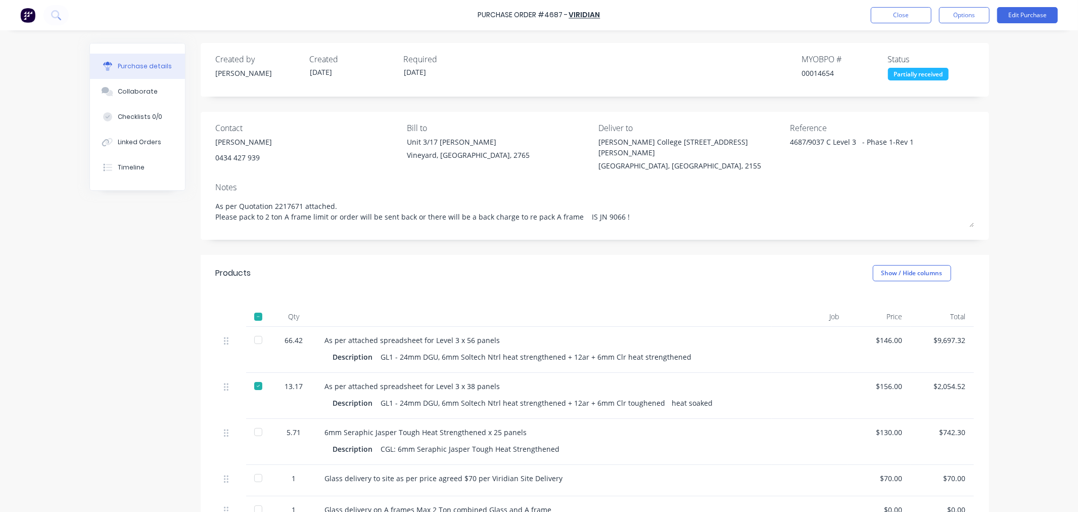
type textarea "x"
type textarea "As per Quotation 2217671 attached. Please pack to 2 ton A frame limit or order …"
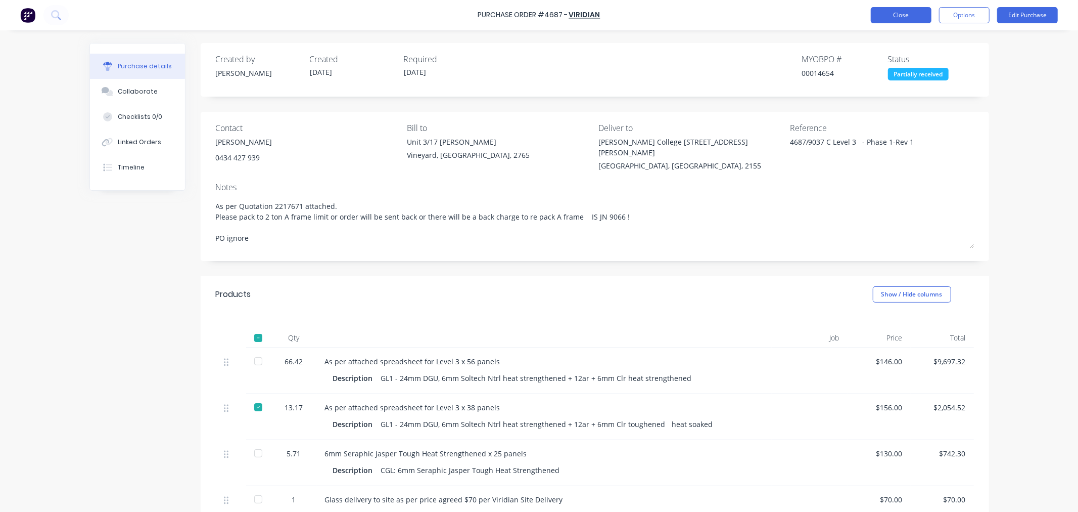
click at [892, 12] on button "Close" at bounding box center [901, 15] width 61 height 16
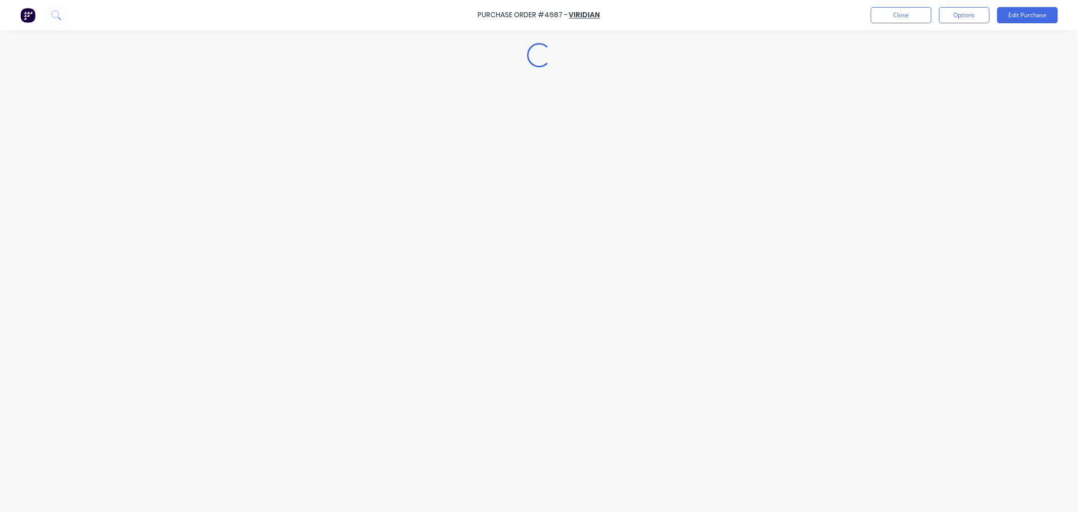
type textarea "x"
